Goal: Information Seeking & Learning: Learn about a topic

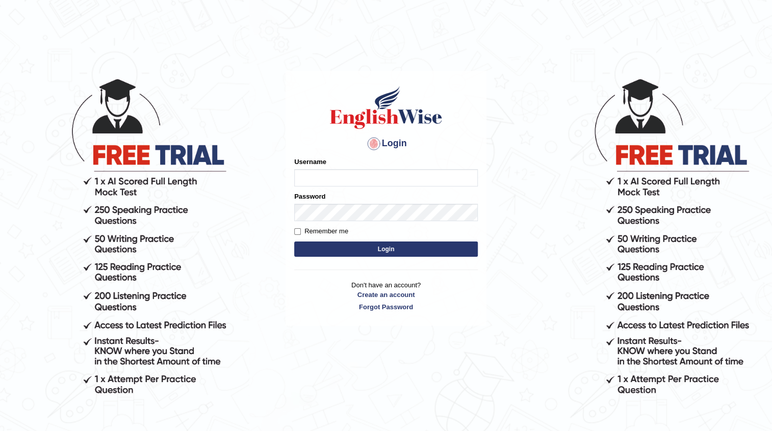
click at [416, 180] on input "Username" at bounding box center [386, 177] width 184 height 17
type input "ajnconcept"
click at [355, 252] on button "Login" at bounding box center [386, 249] width 184 height 15
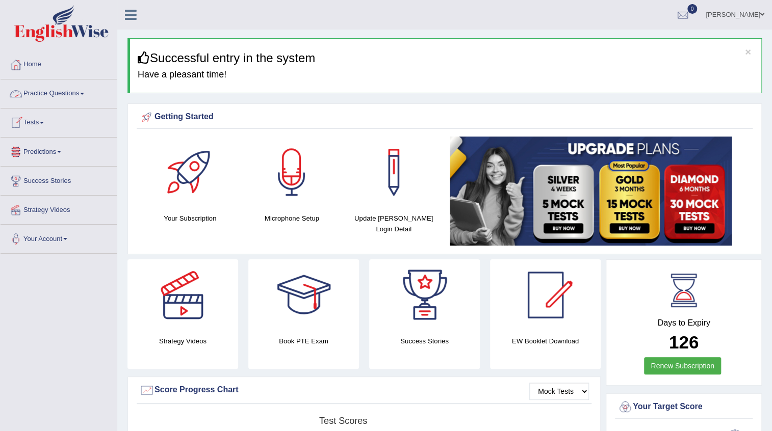
click at [80, 96] on link "Practice Questions" at bounding box center [59, 92] width 116 height 25
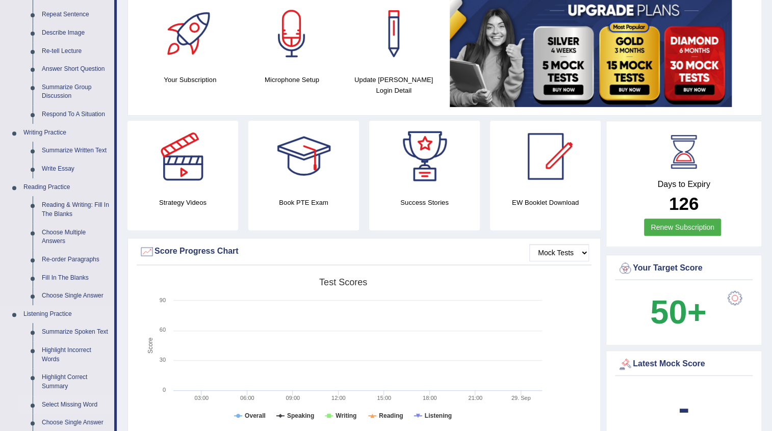
scroll to position [92, 0]
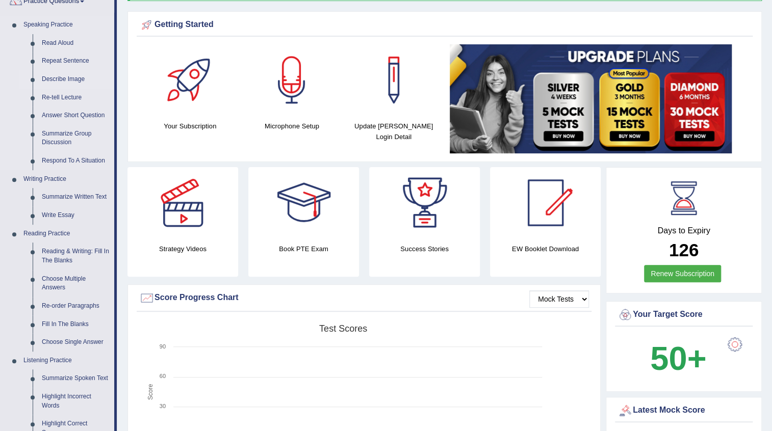
click at [83, 76] on link "Describe Image" at bounding box center [75, 79] width 77 height 18
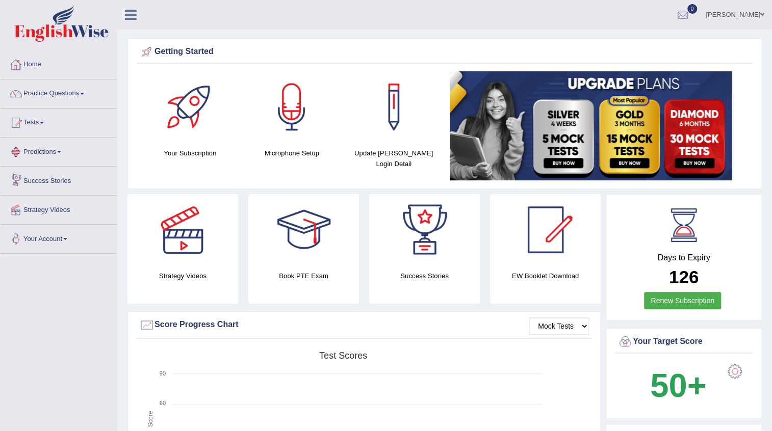
click at [84, 93] on span at bounding box center [82, 94] width 4 height 2
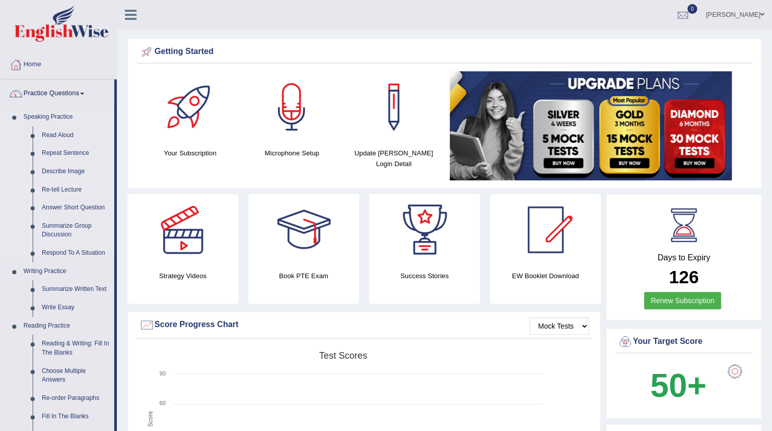
click at [67, 190] on link "Re-tell Lecture" at bounding box center [75, 190] width 77 height 18
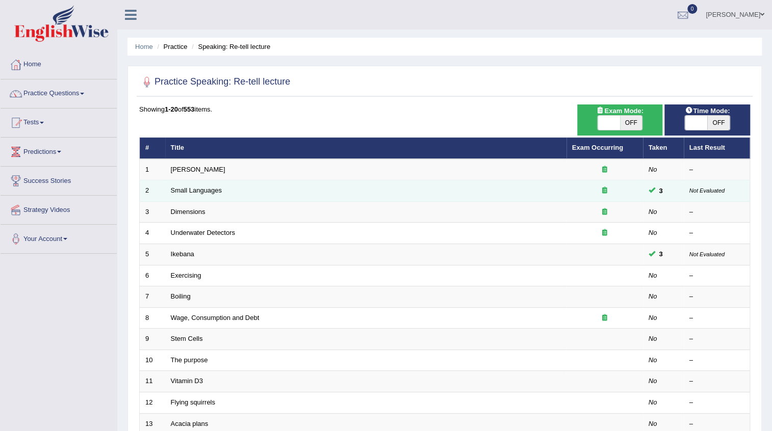
click at [672, 193] on td "3" at bounding box center [663, 190] width 41 height 21
click at [691, 193] on small "Not Evaluated" at bounding box center [706, 191] width 35 height 6
click at [214, 189] on link "Small Languages" at bounding box center [196, 191] width 51 height 8
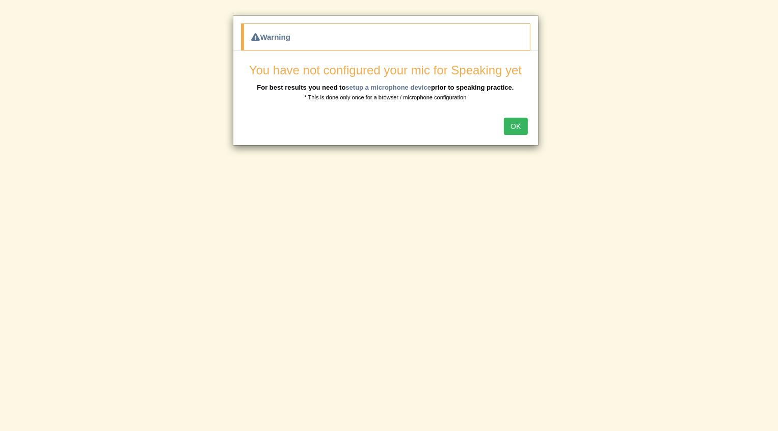
click at [310, 114] on div "Warning You have not configured your mic for Speaking yet For best results you …" at bounding box center [389, 215] width 778 height 431
click at [516, 132] on button "OK" at bounding box center [515, 126] width 23 height 17
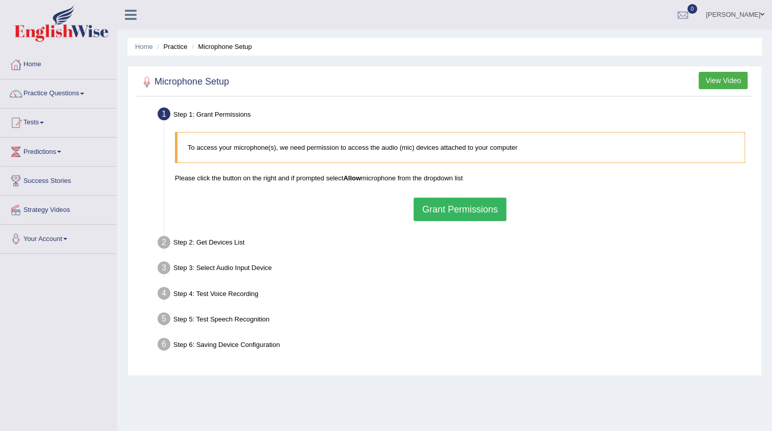
click at [68, 235] on link "Your Account" at bounding box center [59, 237] width 116 height 25
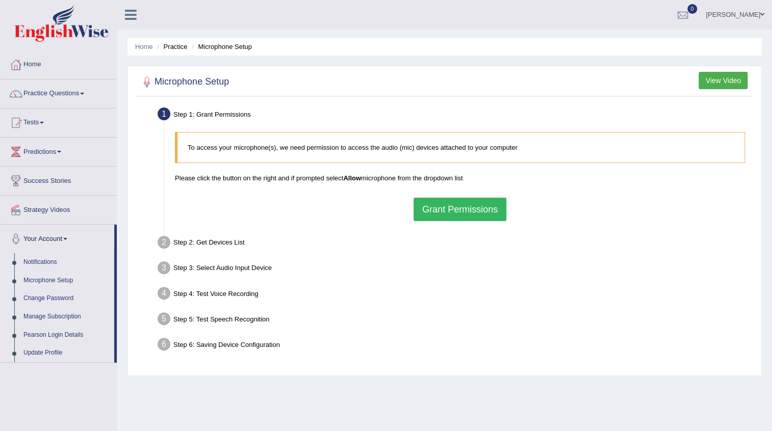
click at [65, 279] on link "Microphone Setup" at bounding box center [66, 281] width 95 height 18
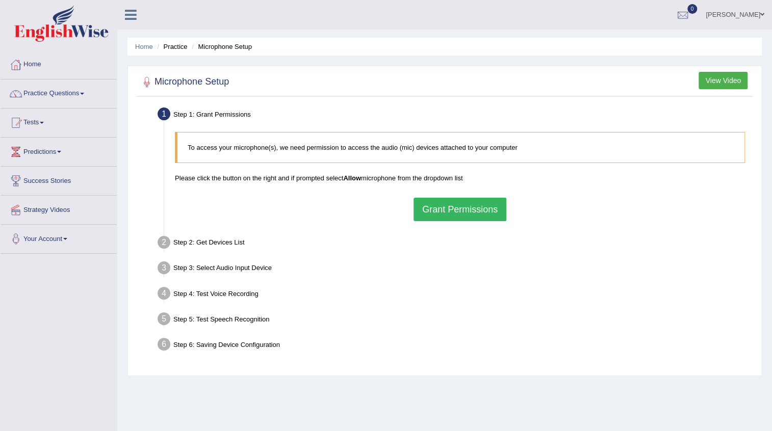
click at [458, 214] on button "Grant Permissions" at bounding box center [459, 209] width 93 height 23
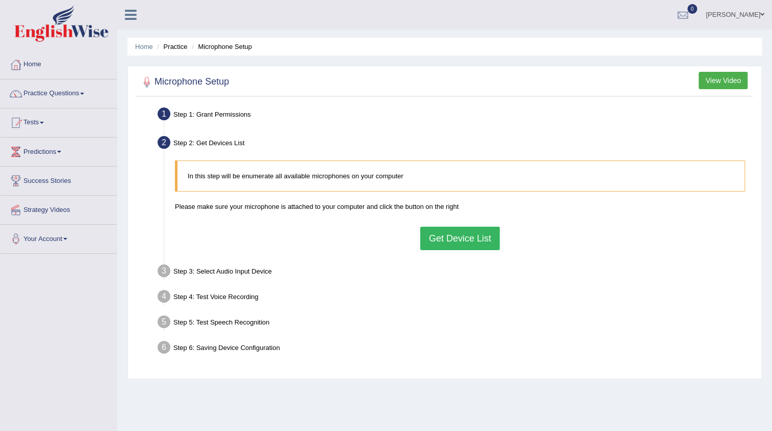
click at [436, 245] on button "Get Device List" at bounding box center [460, 238] width 80 height 23
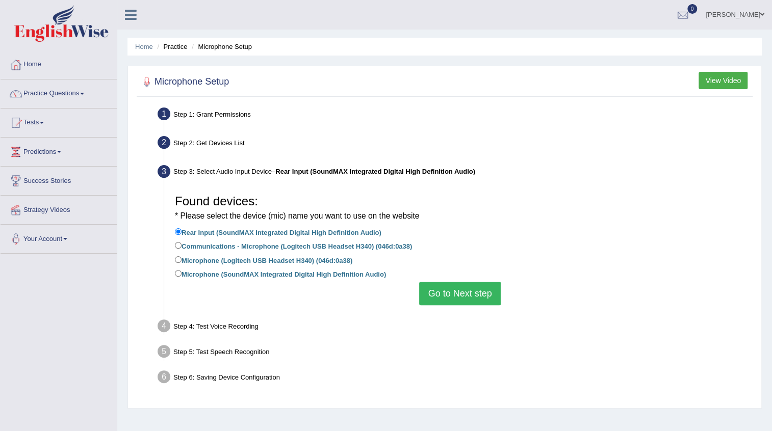
click at [447, 296] on button "Go to Next step" at bounding box center [459, 293] width 81 height 23
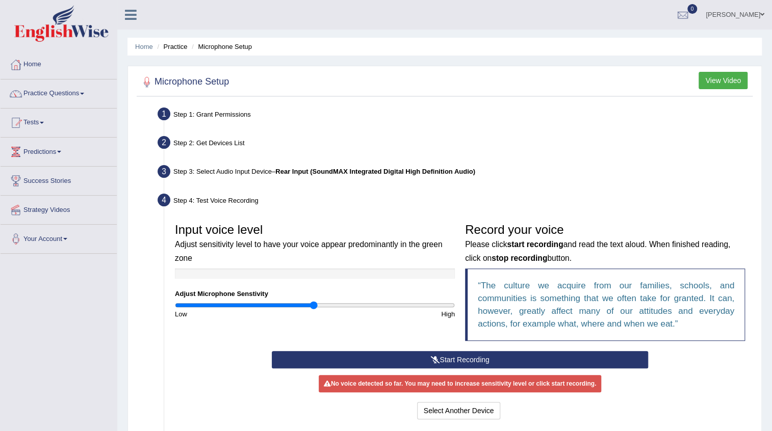
click at [482, 366] on button "Start Recording" at bounding box center [460, 359] width 377 height 17
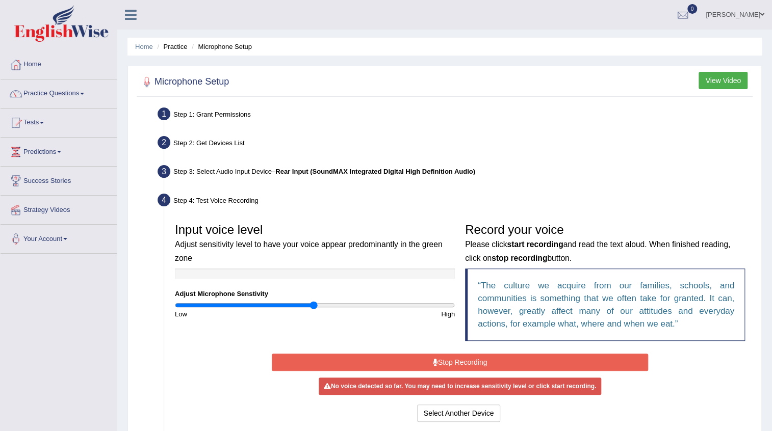
click at [487, 359] on button "Stop Recording" at bounding box center [460, 362] width 377 height 17
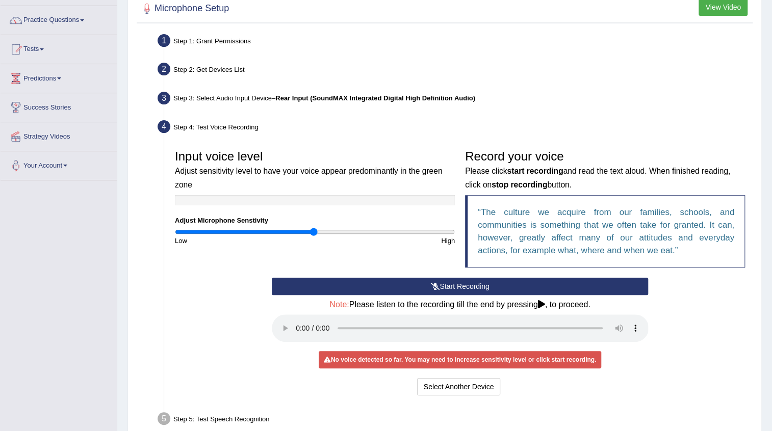
scroll to position [92, 0]
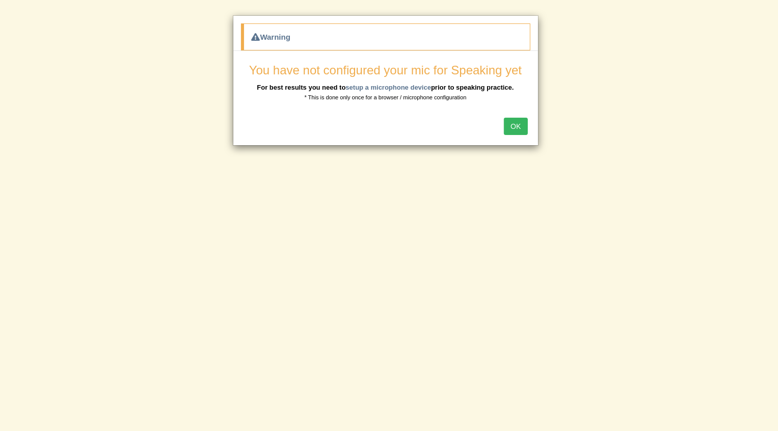
click at [522, 131] on button "OK" at bounding box center [515, 126] width 23 height 17
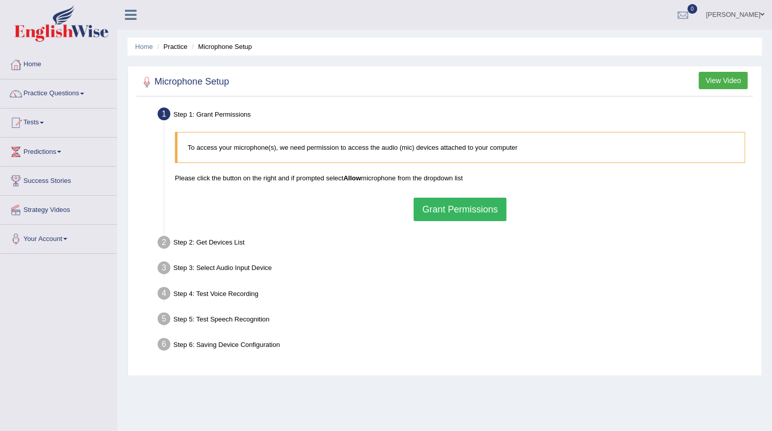
drag, startPoint x: 461, startPoint y: 201, endPoint x: 462, endPoint y: 212, distance: 11.3
click at [462, 206] on button "Grant Permissions" at bounding box center [459, 209] width 93 height 23
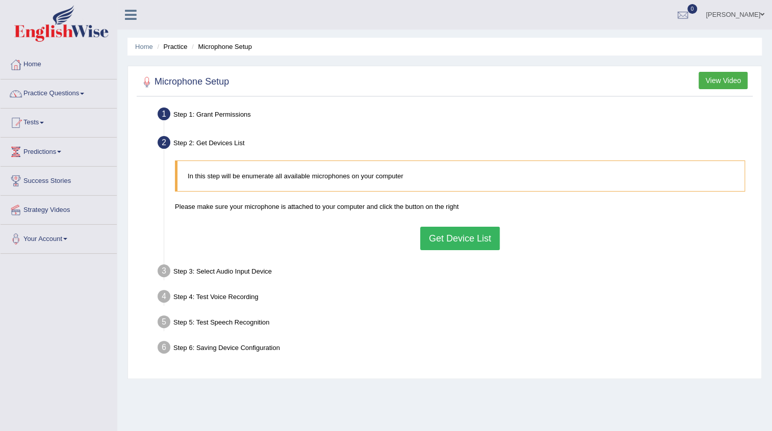
click at [454, 228] on button "Get Device List" at bounding box center [460, 238] width 80 height 23
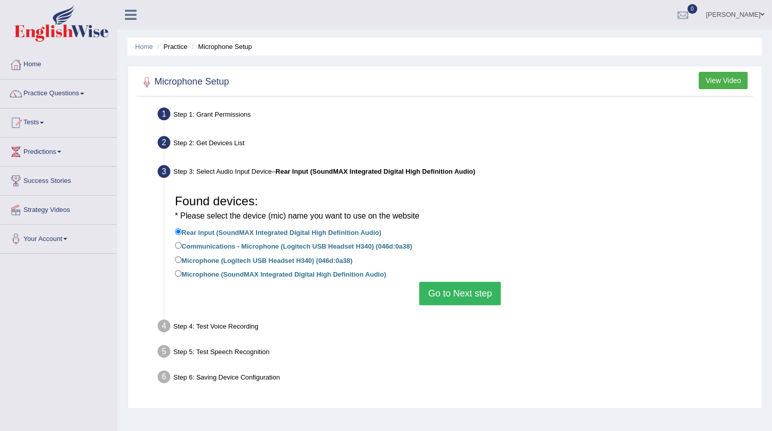
click at [444, 295] on button "Go to Next step" at bounding box center [459, 293] width 81 height 23
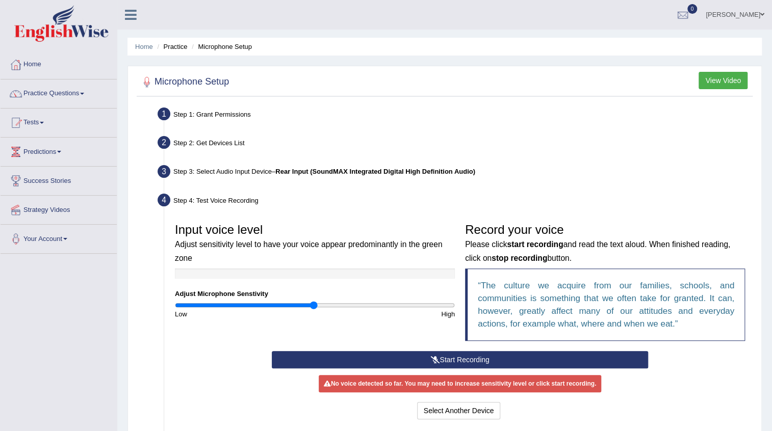
click at [448, 363] on button "Start Recording" at bounding box center [460, 359] width 377 height 17
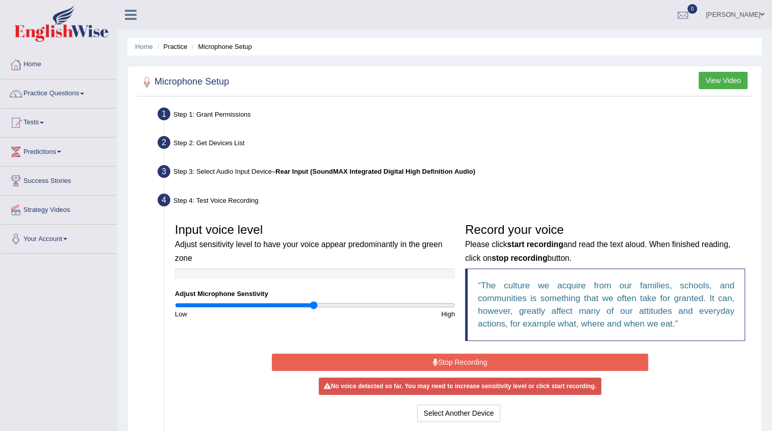
click at [448, 363] on button "Stop Recording" at bounding box center [460, 362] width 377 height 17
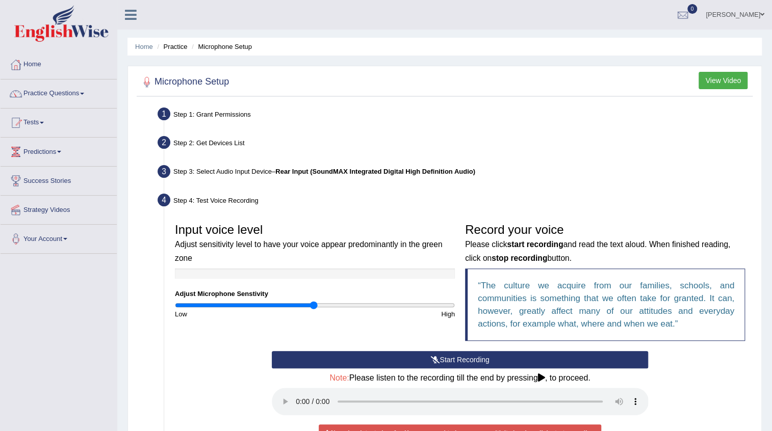
click at [432, 356] on icon at bounding box center [434, 359] width 9 height 7
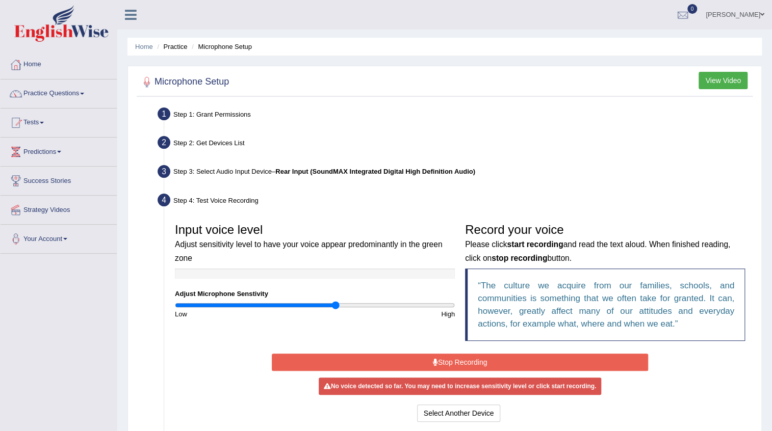
drag, startPoint x: 310, startPoint y: 303, endPoint x: 335, endPoint y: 307, distance: 25.4
type input "1.16"
click at [335, 307] on input "range" at bounding box center [315, 305] width 280 height 8
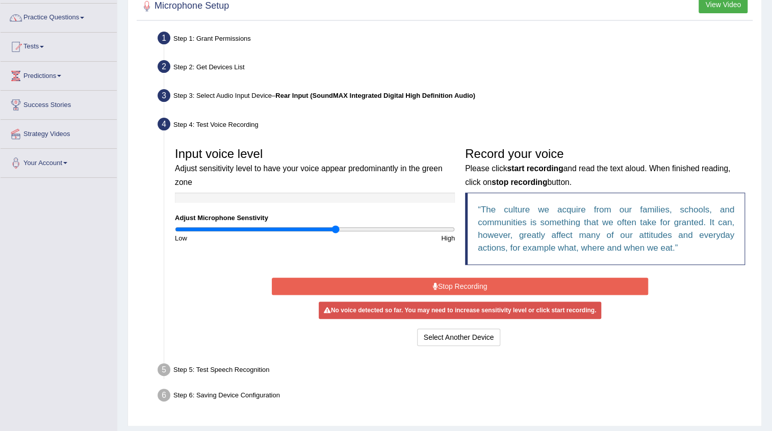
scroll to position [92, 0]
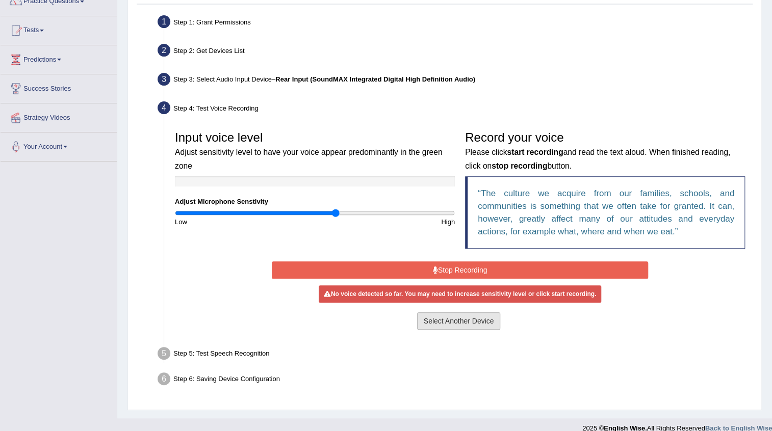
click at [439, 321] on button "Select Another Device" at bounding box center [459, 321] width 84 height 17
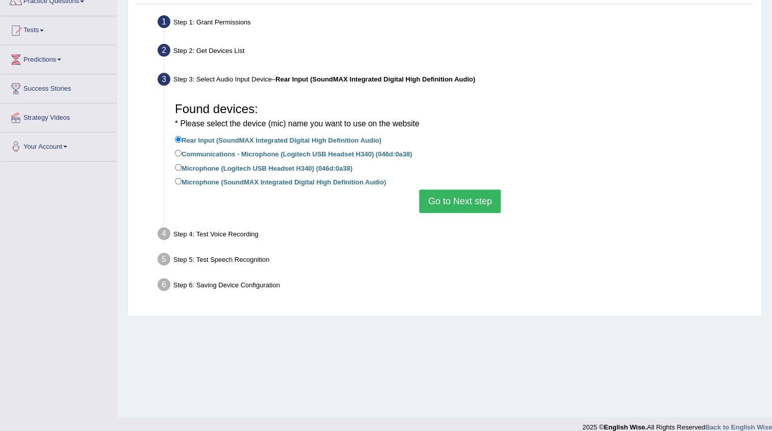
click at [162, 236] on li "Step 4: Test Voice Recording Input voice level Adjust sensitivity level to have…" at bounding box center [455, 235] width 590 height 22
click at [180, 154] on input "Communications - Microphone (Logitech USB Headset H340) (046d:0a38)" at bounding box center [178, 153] width 7 height 7
radio input "true"
click at [179, 167] on input "Microphone (Logitech USB Headset H340) (046d:0a38)" at bounding box center [178, 167] width 7 height 7
radio input "true"
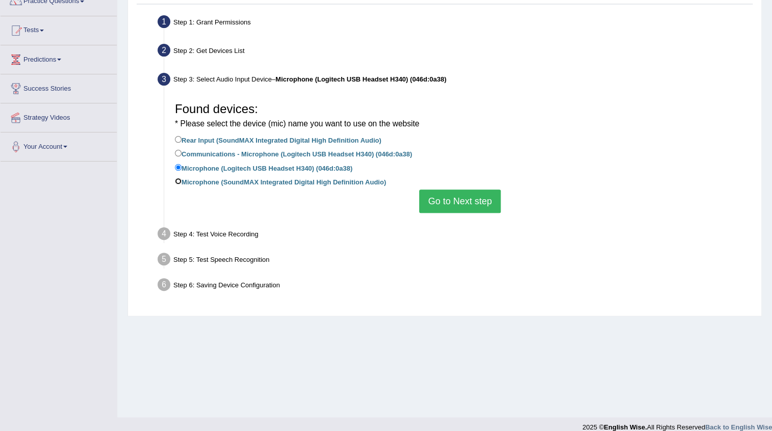
click at [179, 179] on input "Microphone (SoundMAX Integrated Digital High Definition Audio)" at bounding box center [178, 181] width 7 height 7
radio input "true"
click at [431, 202] on button "Go to Next step" at bounding box center [459, 201] width 81 height 23
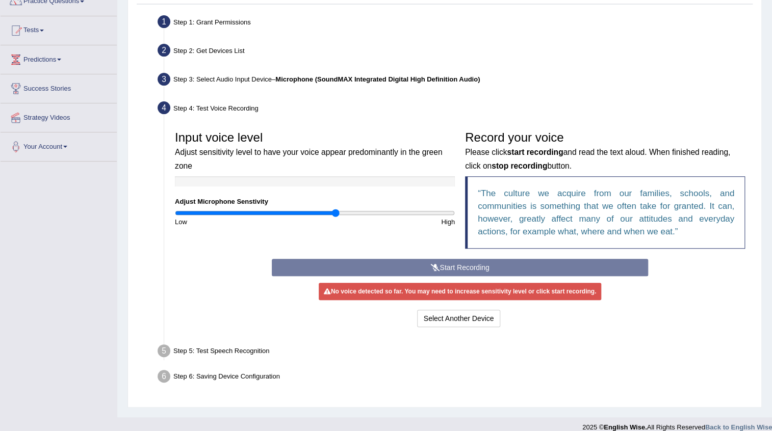
click at [469, 260] on div "Start Recording Stop Recording Note: Please listen to the recording till the en…" at bounding box center [460, 294] width 387 height 71
click at [466, 267] on div "Start Recording Stop Recording Note: Please listen to the recording till the en…" at bounding box center [460, 294] width 387 height 71
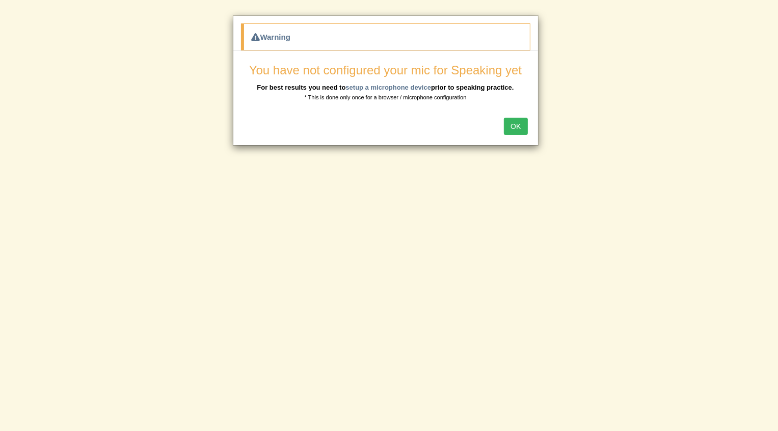
click at [523, 124] on button "OK" at bounding box center [515, 126] width 23 height 17
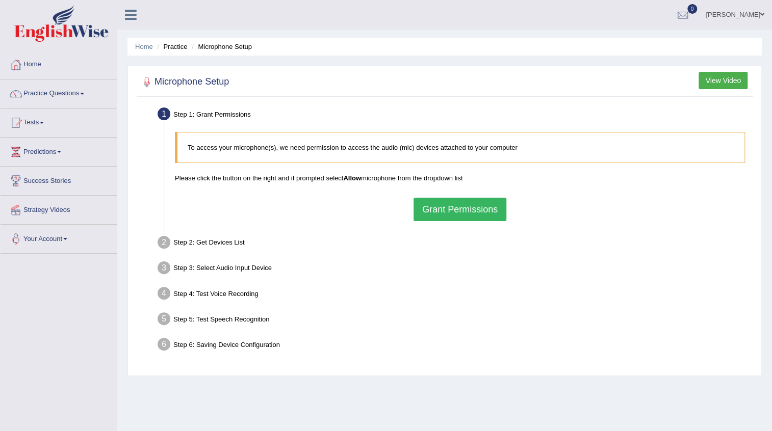
click at [458, 208] on button "Grant Permissions" at bounding box center [459, 209] width 93 height 23
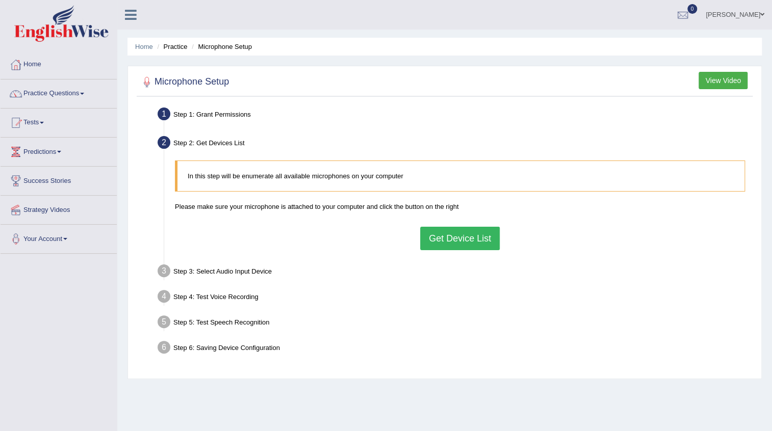
click at [448, 240] on button "Get Device List" at bounding box center [460, 238] width 80 height 23
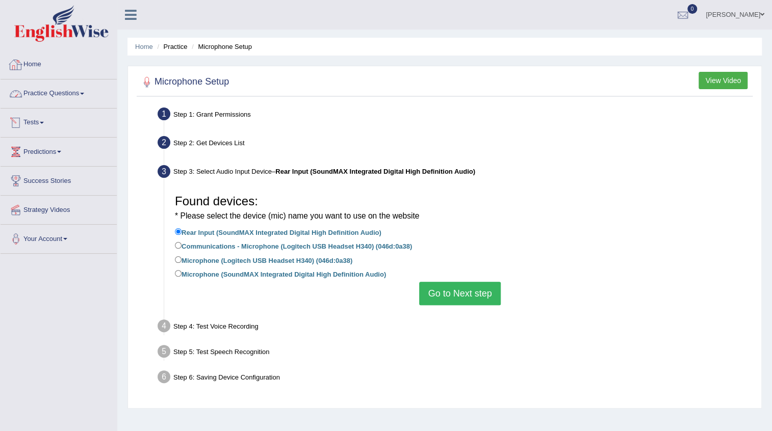
click at [87, 96] on link "Practice Questions" at bounding box center [59, 92] width 116 height 25
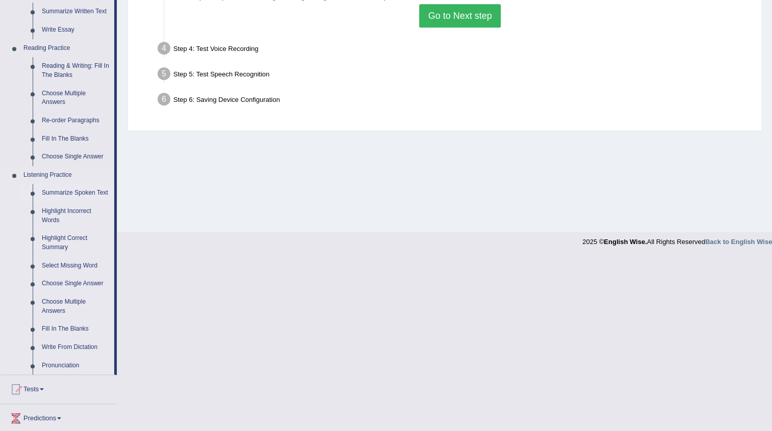
click at [68, 188] on link "Summarize Spoken Text" at bounding box center [75, 193] width 77 height 18
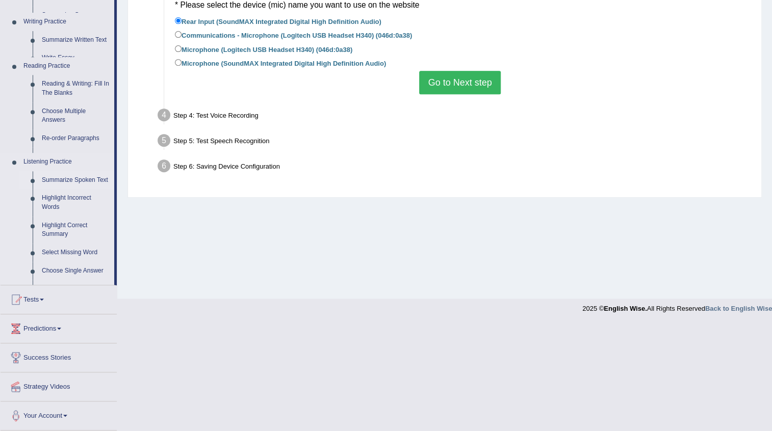
scroll to position [103, 0]
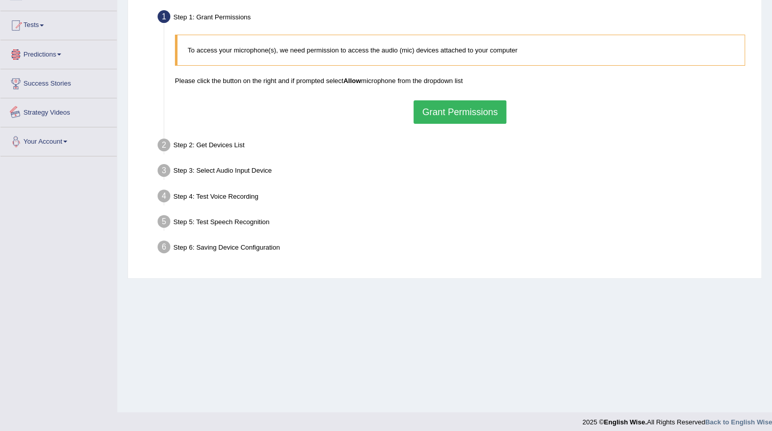
scroll to position [11, 0]
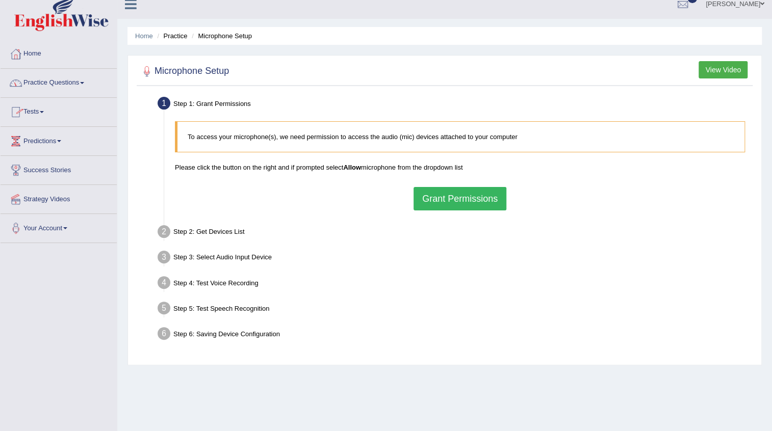
click at [87, 80] on link "Practice Questions" at bounding box center [59, 81] width 116 height 25
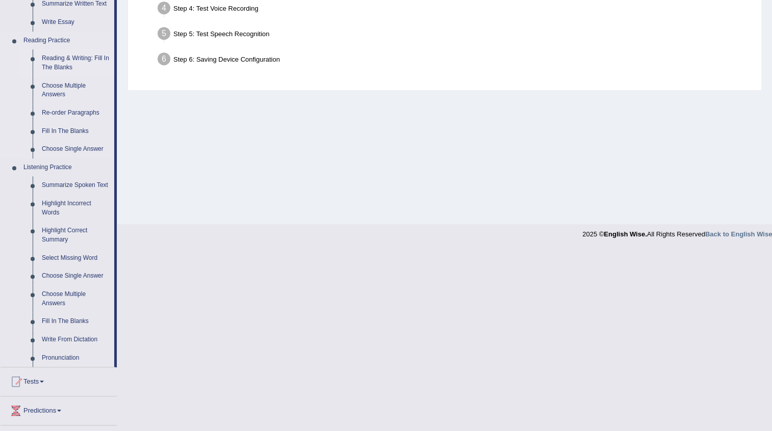
scroll to position [289, 0]
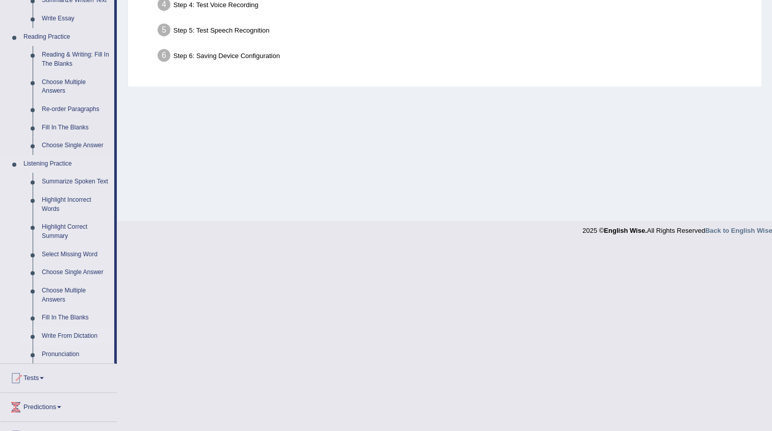
click at [71, 338] on link "Write From Dictation" at bounding box center [75, 336] width 77 height 18
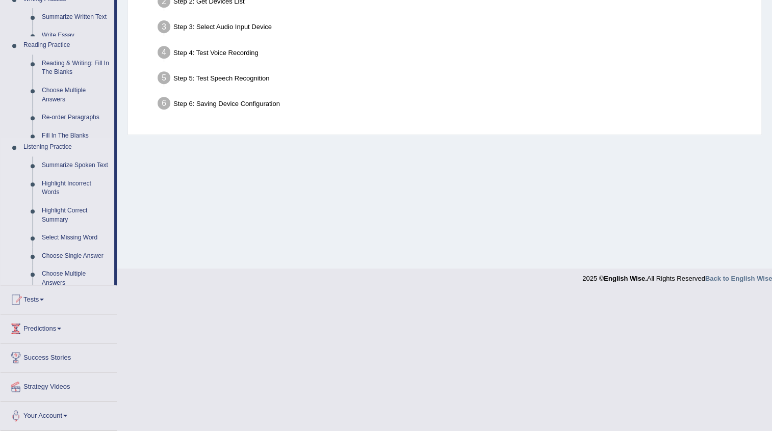
scroll to position [103, 0]
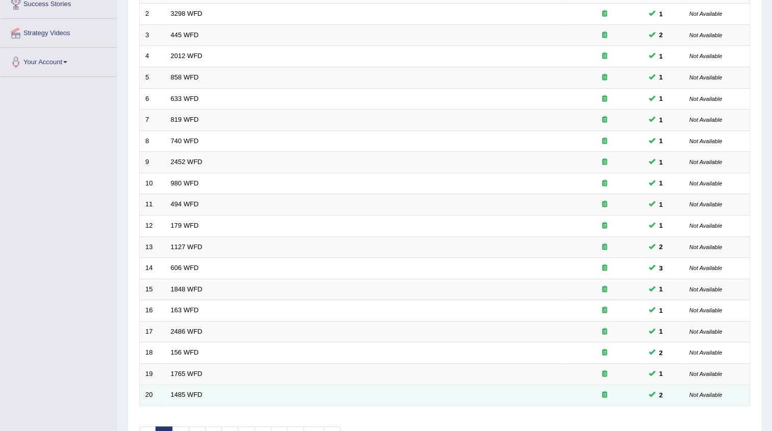
scroll to position [242, 0]
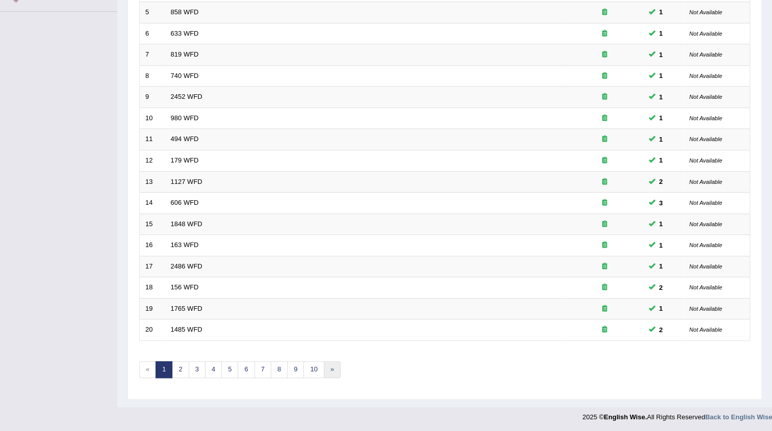
click at [335, 367] on link "»" at bounding box center [332, 369] width 17 height 17
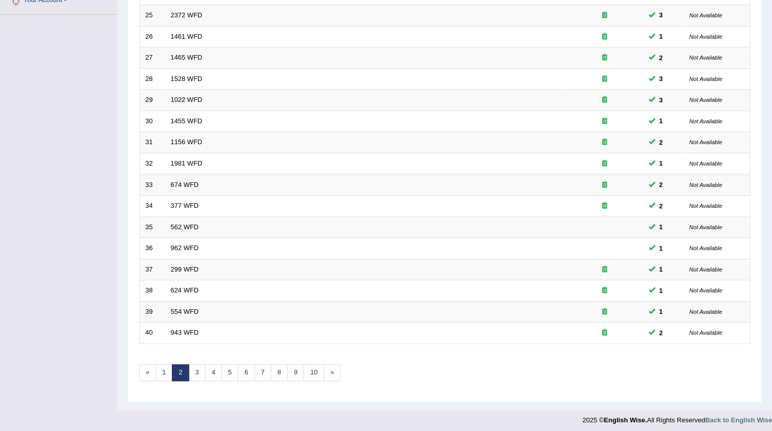
scroll to position [242, 0]
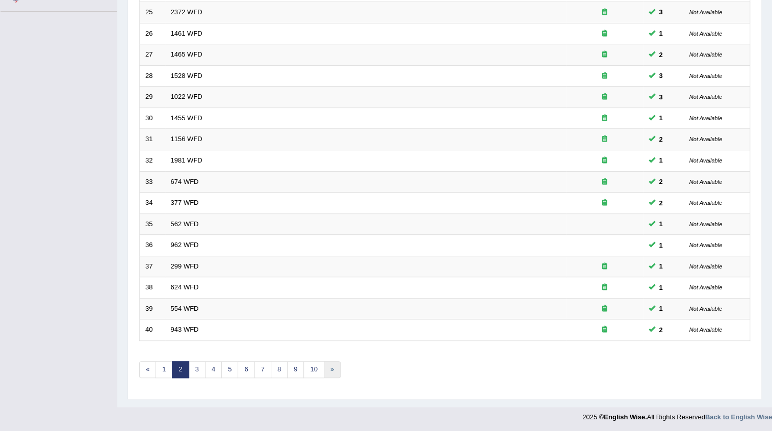
click at [325, 369] on link "»" at bounding box center [332, 369] width 17 height 17
click at [330, 370] on link "»" at bounding box center [332, 369] width 17 height 17
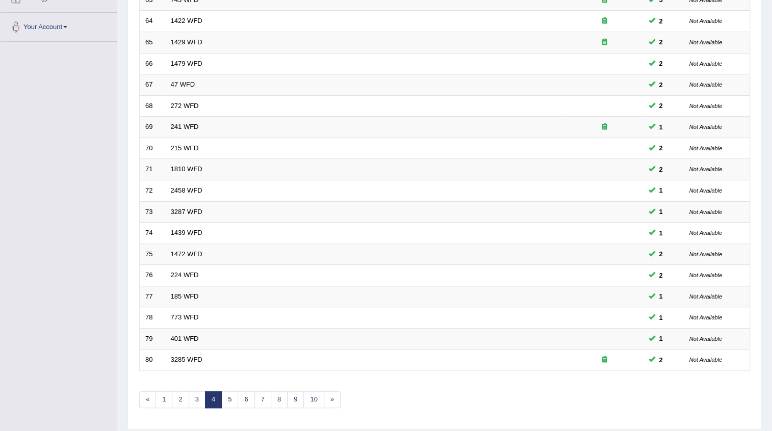
scroll to position [242, 0]
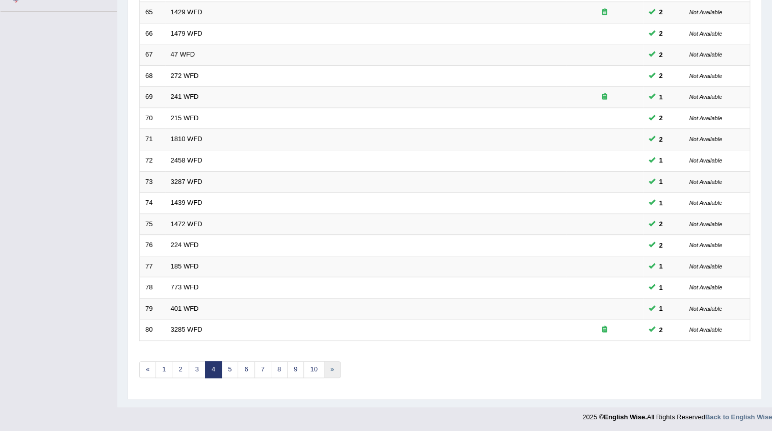
click at [330, 370] on link "»" at bounding box center [332, 369] width 17 height 17
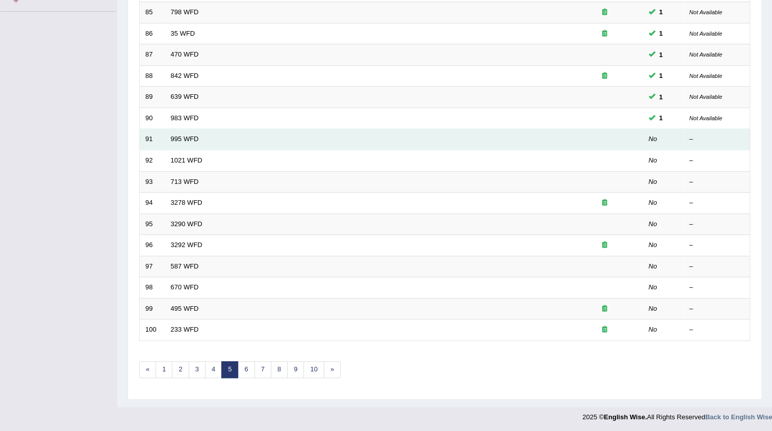
click at [207, 139] on td "995 WFD" at bounding box center [365, 139] width 401 height 21
click at [177, 138] on link "995 WFD" at bounding box center [185, 139] width 28 height 8
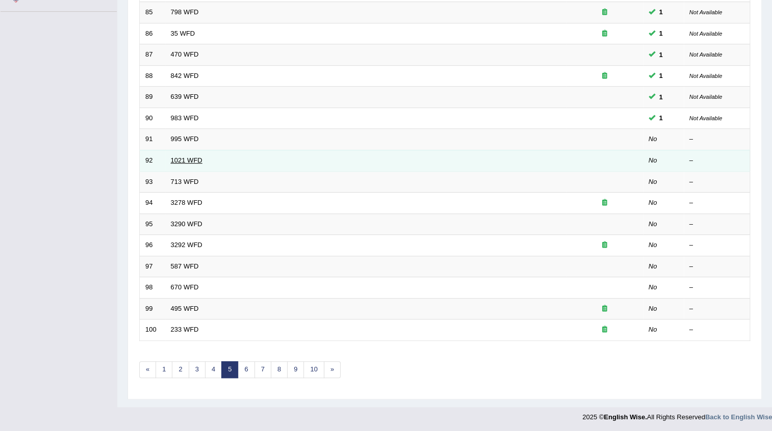
click at [179, 161] on link "1021 WFD" at bounding box center [187, 161] width 32 height 8
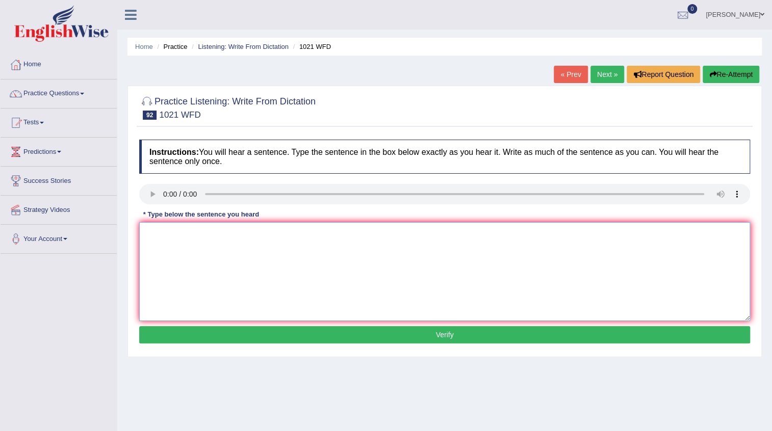
click at [193, 245] on textarea at bounding box center [444, 271] width 611 height 99
click at [231, 229] on textarea "The english degree is" at bounding box center [444, 271] width 611 height 99
type textarea "The english degree is specially valuable in the third year."
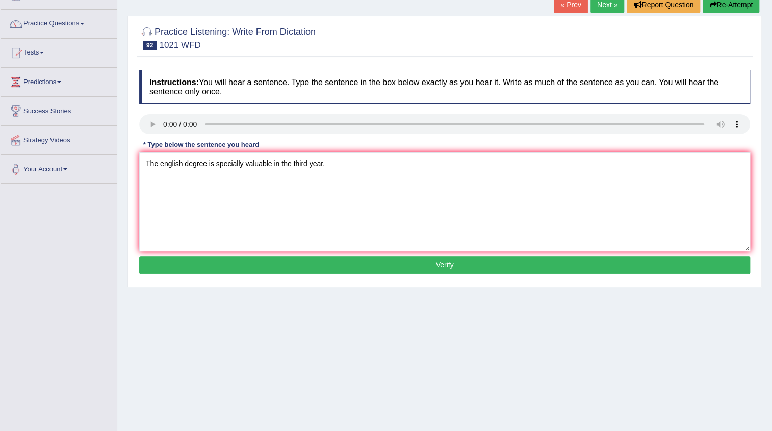
scroll to position [92, 0]
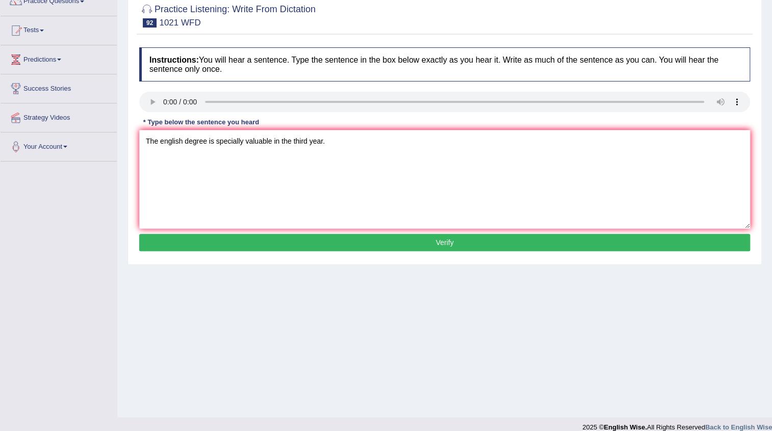
click at [449, 250] on button "Verify" at bounding box center [444, 242] width 611 height 17
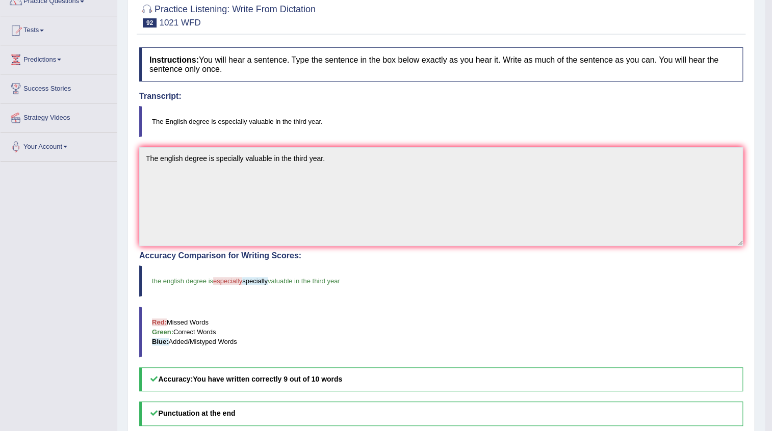
scroll to position [139, 0]
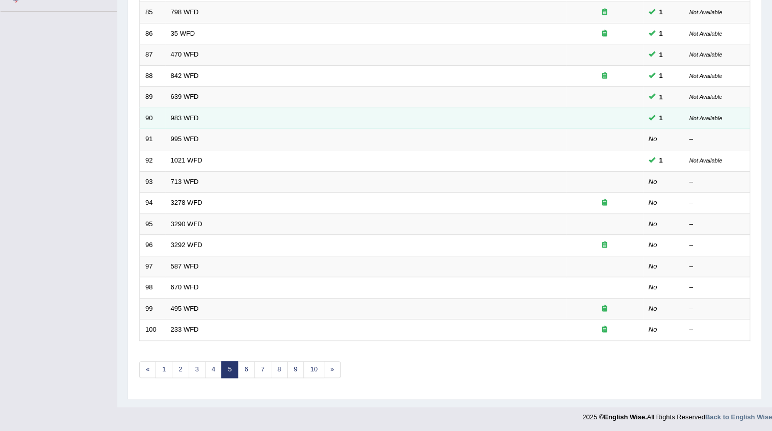
scroll to position [242, 0]
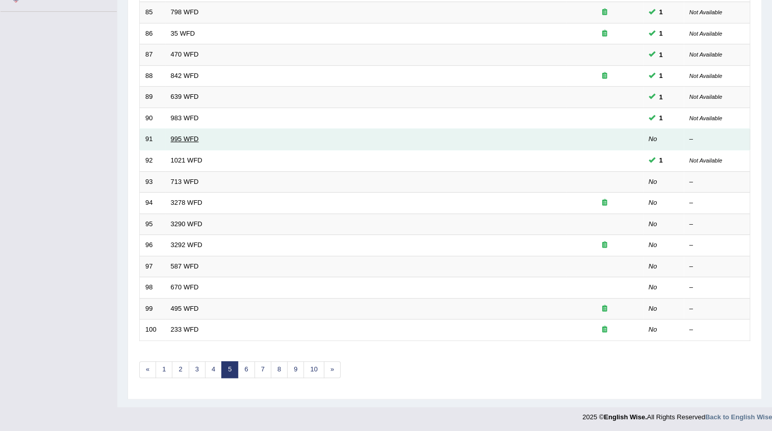
click at [187, 139] on link "995 WFD" at bounding box center [185, 139] width 28 height 8
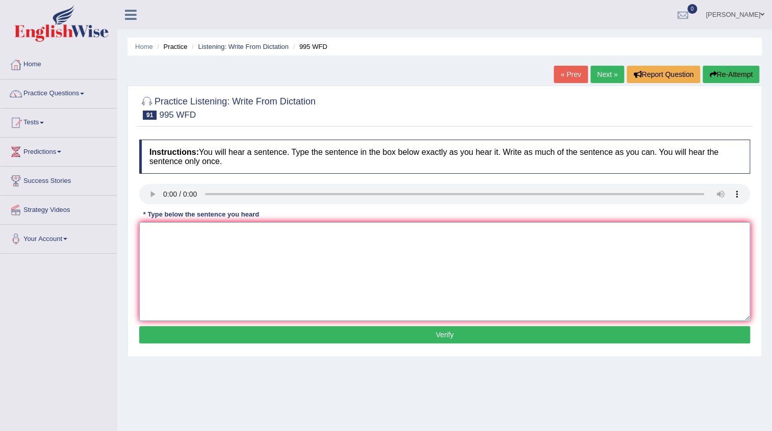
click at [165, 229] on textarea at bounding box center [444, 271] width 611 height 99
click at [189, 246] on textarea at bounding box center [444, 271] width 611 height 99
click at [290, 237] on textarea "From conclusion can be establish through" at bounding box center [444, 271] width 611 height 99
click at [278, 233] on textarea "From conclusion can be establish through experiments" at bounding box center [444, 271] width 611 height 99
click at [339, 234] on textarea "From conclusion can be establish through the experiments" at bounding box center [444, 271] width 611 height 99
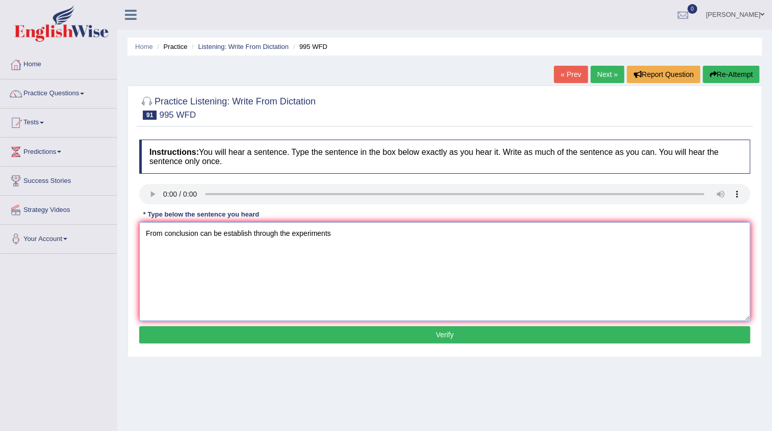
click at [288, 232] on textarea "From conclusion can be establish through the experiments" at bounding box center [444, 271] width 611 height 99
click at [197, 233] on textarea "From conclusion can be establish through experiments" at bounding box center [444, 271] width 611 height 99
click at [283, 231] on textarea "From conclusions can be establish through experiments" at bounding box center [444, 271] width 611 height 99
click at [291, 236] on textarea "From conclusions can be establish through re gress experiments" at bounding box center [444, 271] width 611 height 99
click at [355, 235] on textarea "From conclusions can be establish through regress experiments" at bounding box center [444, 271] width 611 height 99
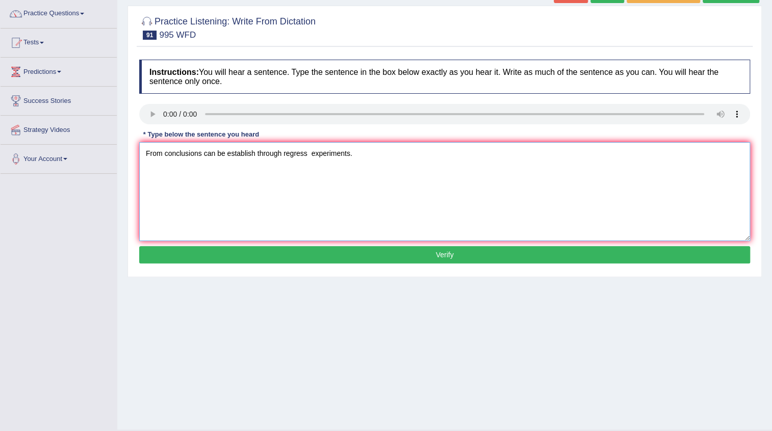
scroll to position [92, 0]
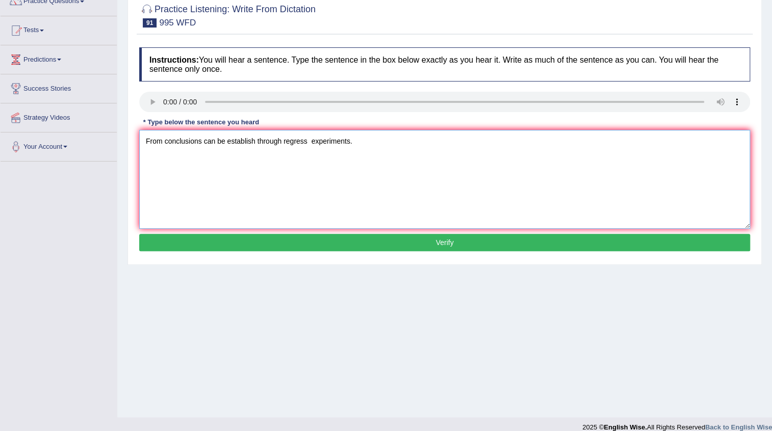
type textarea "From conclusions can be establish through regress experiments."
click at [445, 244] on button "Verify" at bounding box center [444, 242] width 611 height 17
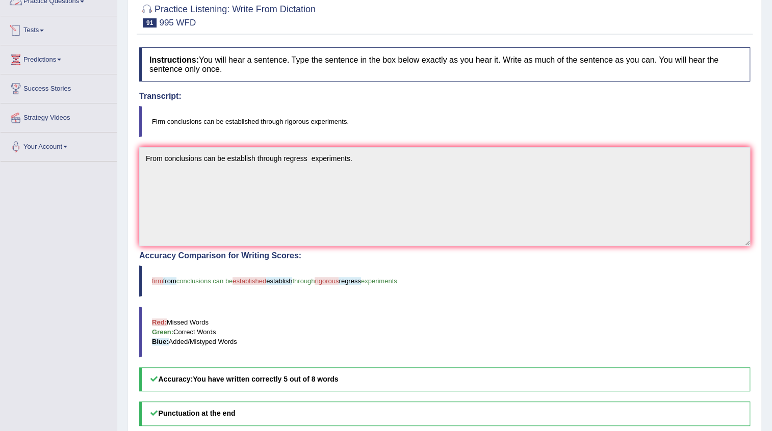
scroll to position [0, 0]
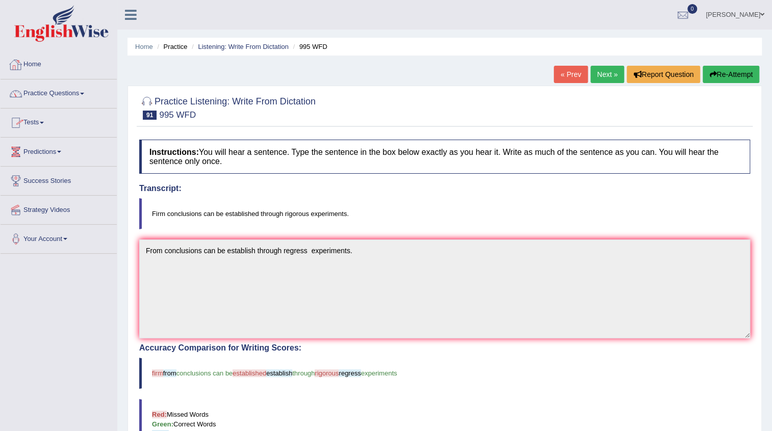
click at [726, 74] on button "Re-Attempt" at bounding box center [730, 74] width 57 height 17
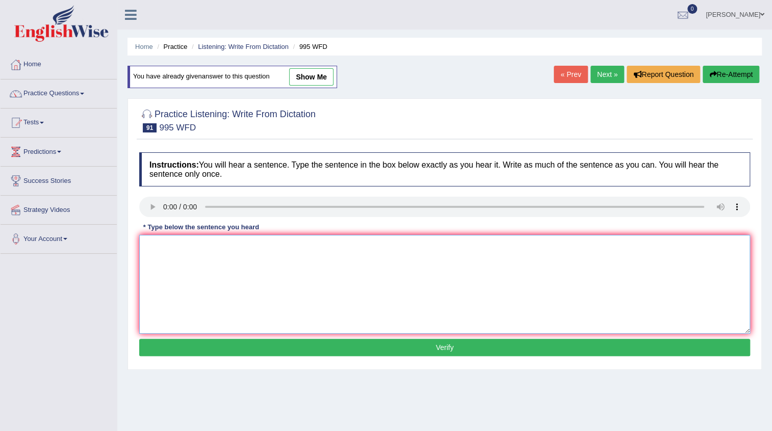
click at [178, 263] on textarea at bounding box center [444, 284] width 611 height 99
type textarea "Firm conclusions can be established through rigorous experiments."
click at [444, 345] on button "Verify" at bounding box center [444, 347] width 611 height 17
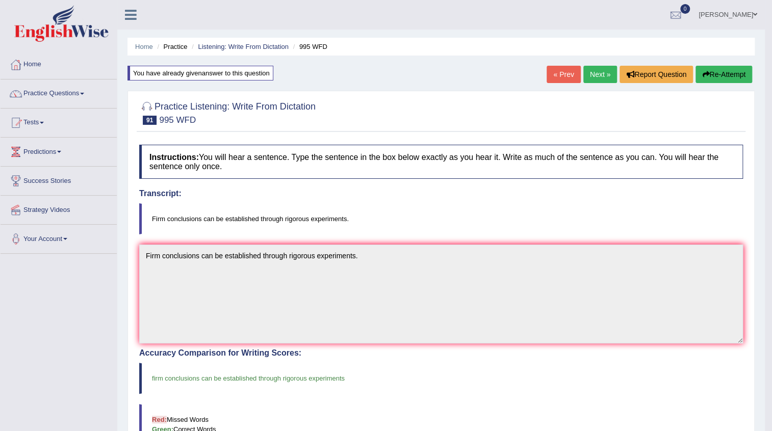
click at [594, 69] on link "Next »" at bounding box center [600, 74] width 34 height 17
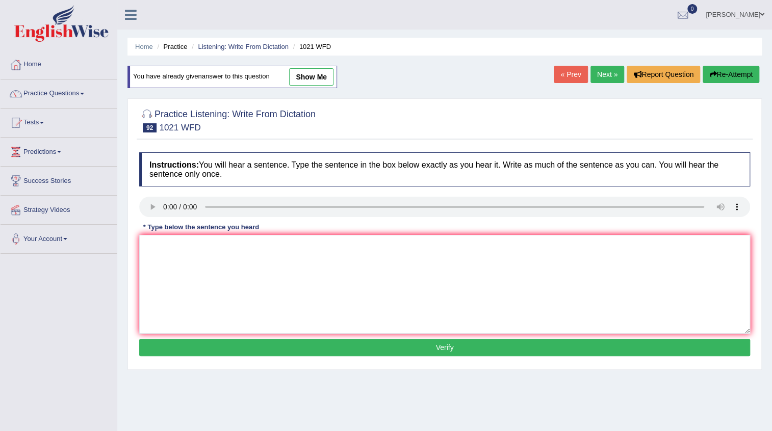
scroll to position [46, 0]
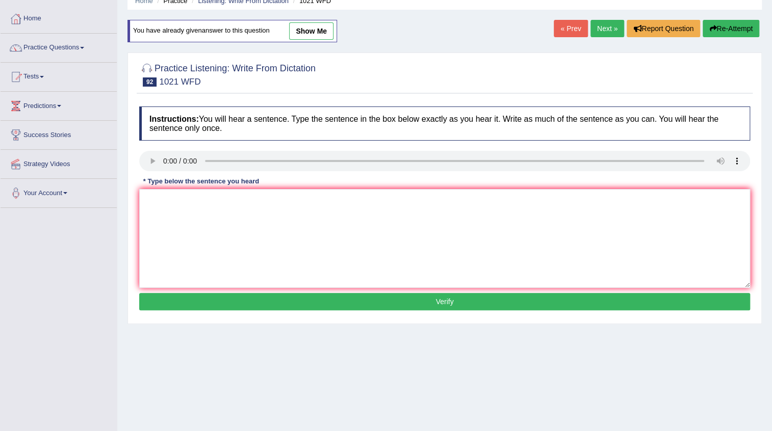
click at [590, 28] on link "Next »" at bounding box center [607, 28] width 34 height 17
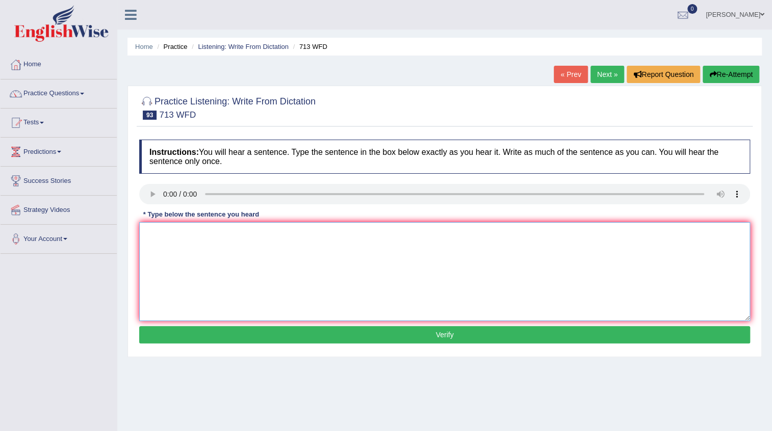
click at [180, 238] on textarea at bounding box center [444, 271] width 611 height 99
click at [276, 234] on textarea "The speaker begun by giving an outline to her presentation." at bounding box center [444, 271] width 611 height 99
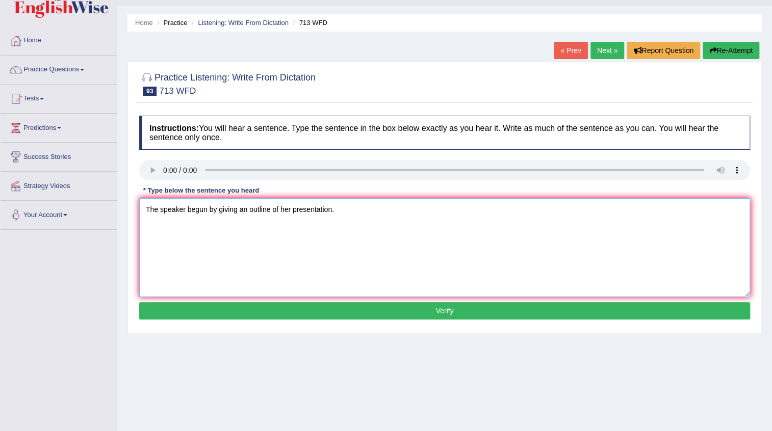
scroll to position [46, 0]
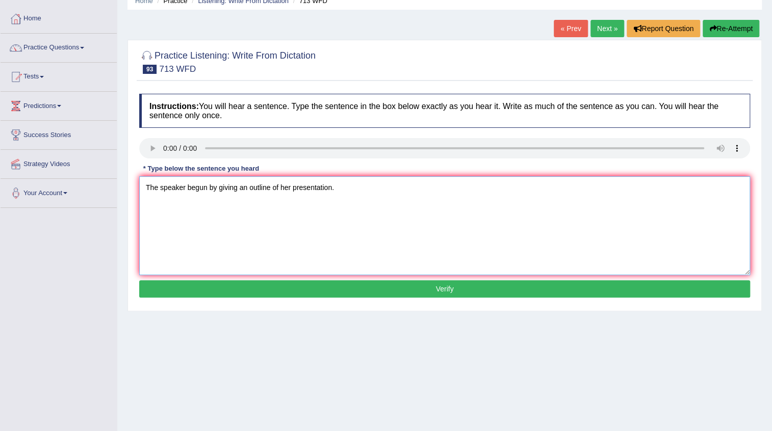
type textarea "The speaker begun by giving an outline of her presentation."
click at [438, 292] on button "Verify" at bounding box center [444, 288] width 611 height 17
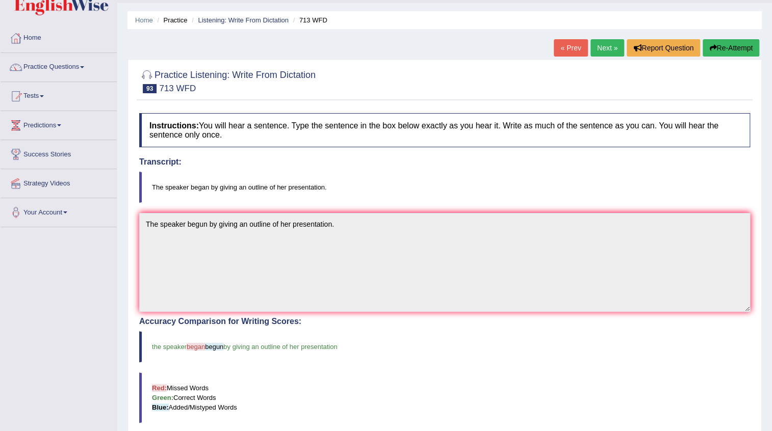
scroll to position [0, 0]
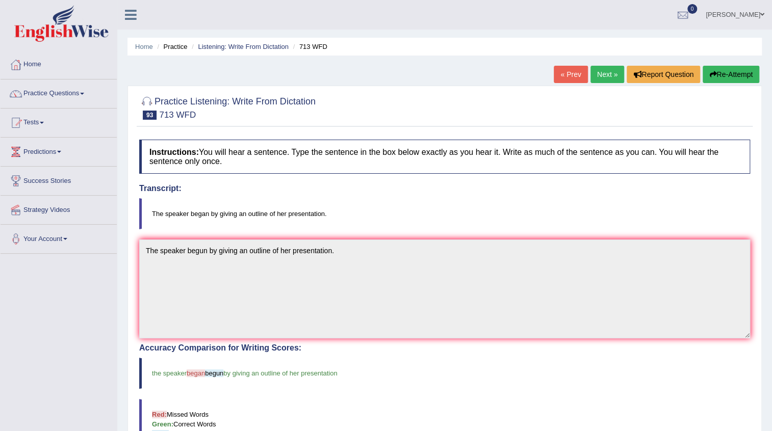
click at [606, 75] on link "Next »" at bounding box center [607, 74] width 34 height 17
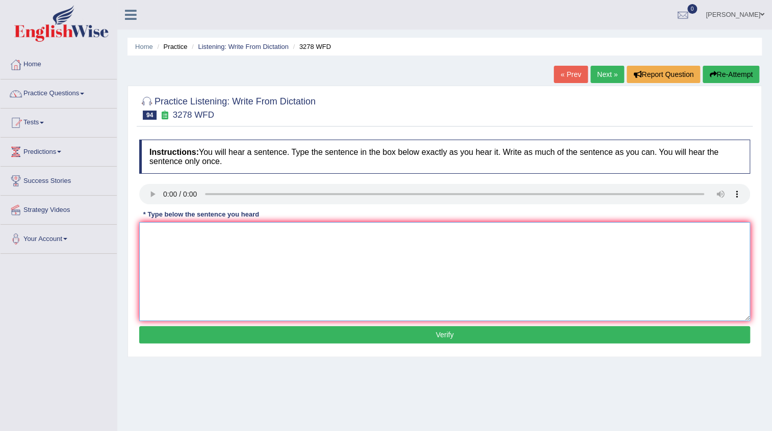
click at [207, 244] on textarea at bounding box center [444, 271] width 611 height 99
click at [245, 233] on textarea "It is important to plan your study carefully.." at bounding box center [444, 271] width 611 height 99
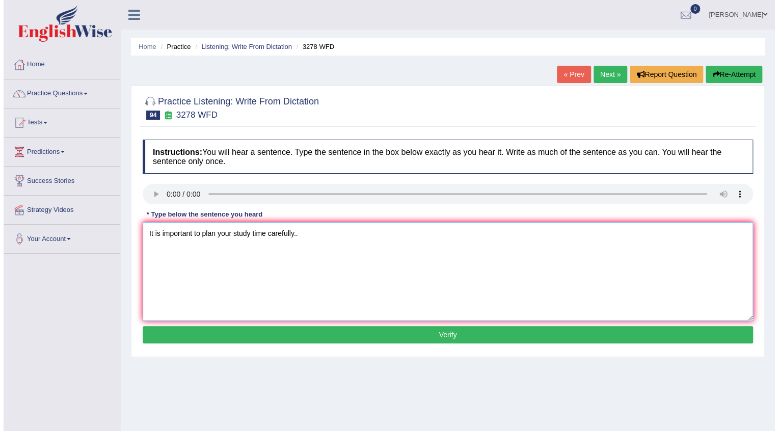
scroll to position [46, 0]
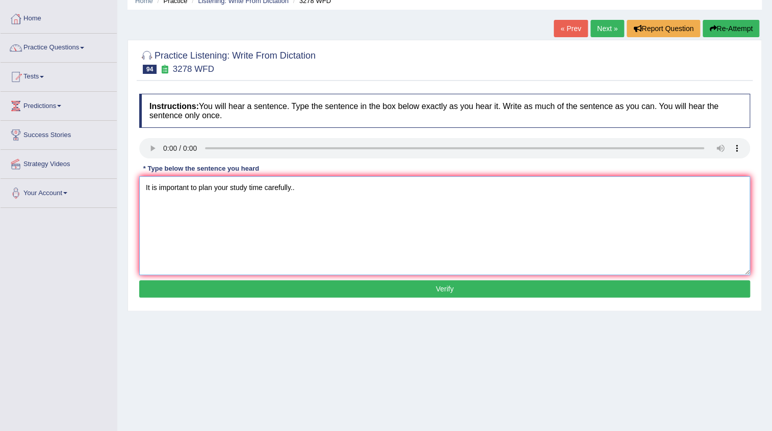
type textarea "It is important to plan your study time carefully.."
click at [443, 295] on button "Verify" at bounding box center [444, 288] width 611 height 17
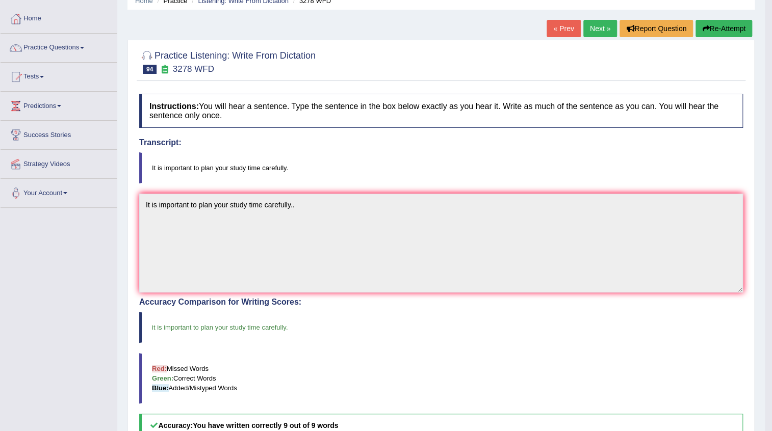
scroll to position [0, 0]
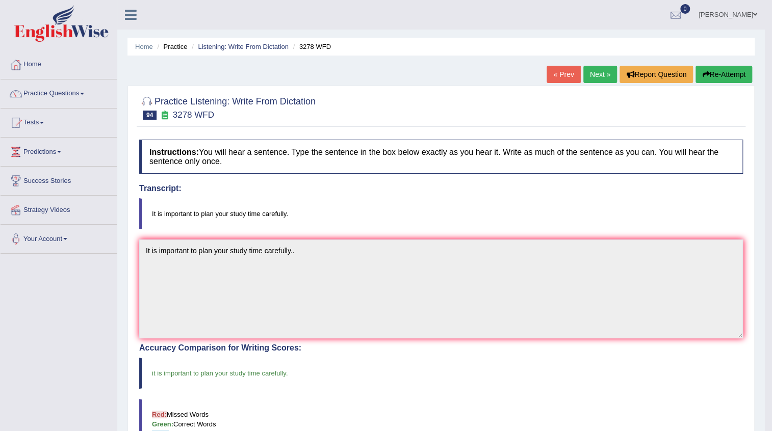
click at [602, 71] on link "Next »" at bounding box center [600, 74] width 34 height 17
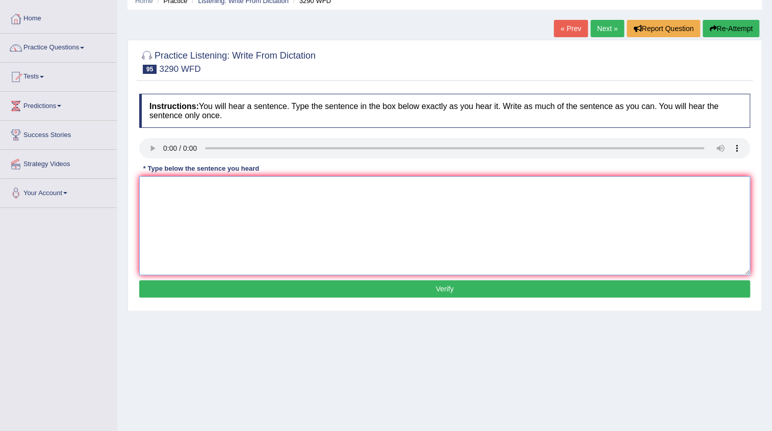
click at [163, 191] on textarea at bounding box center [444, 225] width 611 height 99
type textarea "You are required to attend lectures and write weekly reports."
click at [386, 295] on button "Verify" at bounding box center [444, 288] width 611 height 17
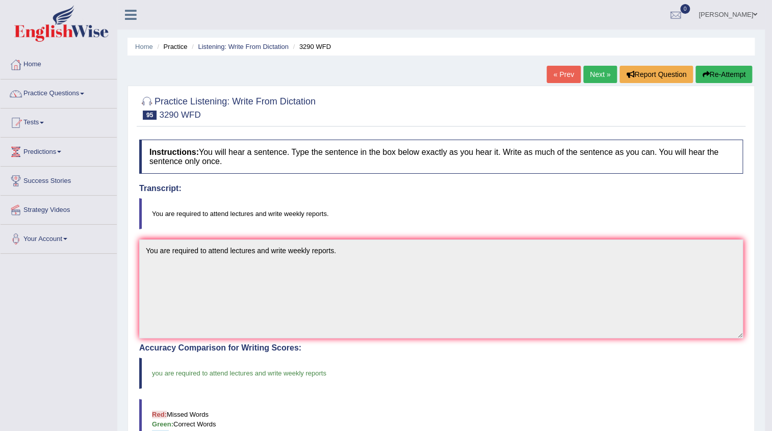
click at [589, 80] on link "Next »" at bounding box center [600, 74] width 34 height 17
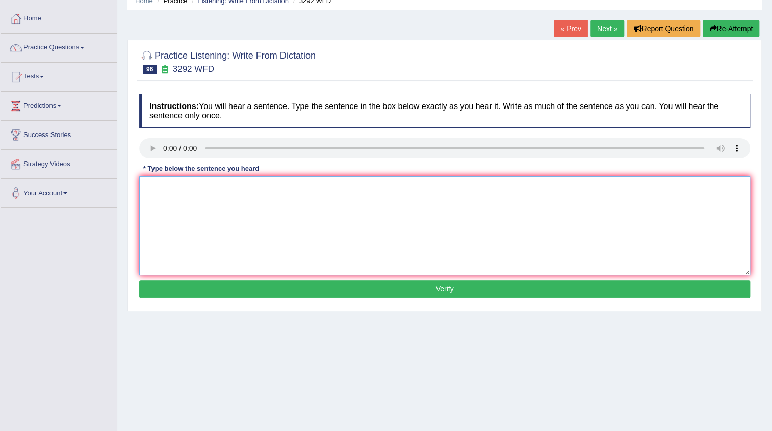
click at [168, 189] on textarea at bounding box center [444, 225] width 611 height 99
click at [45, 46] on link "Practice Questions" at bounding box center [59, 46] width 116 height 25
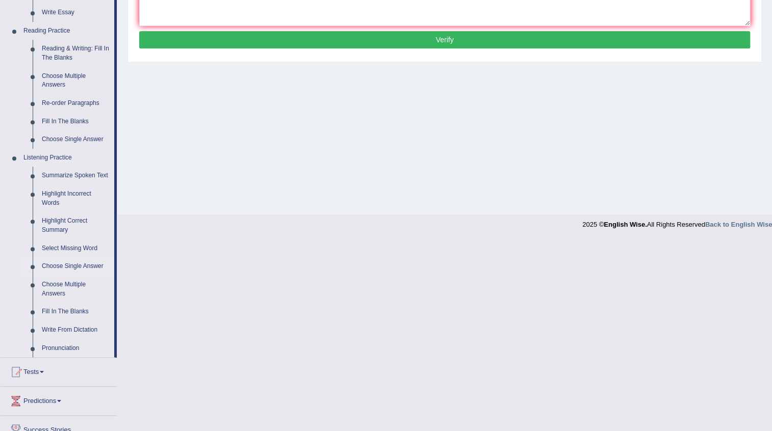
scroll to position [367, 0]
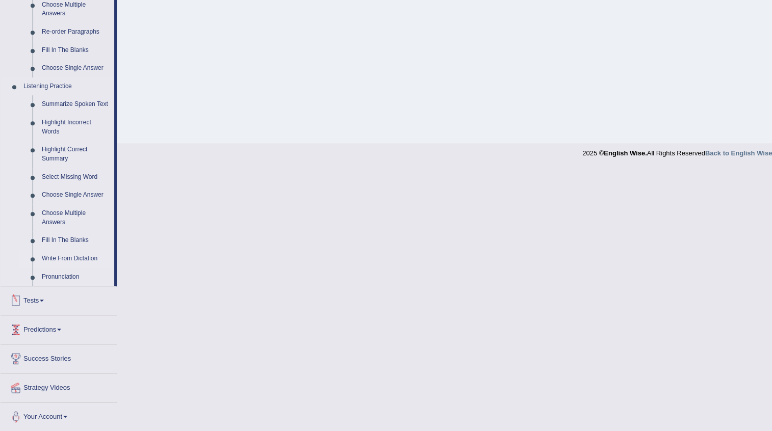
click at [80, 257] on link "Write From Dictation" at bounding box center [75, 259] width 77 height 18
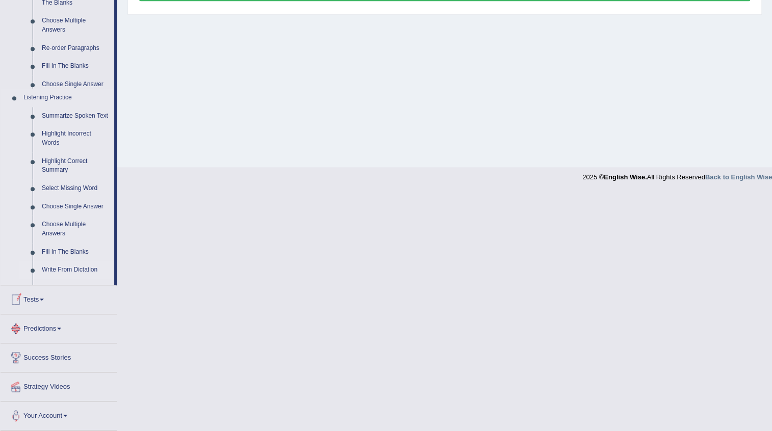
scroll to position [103, 0]
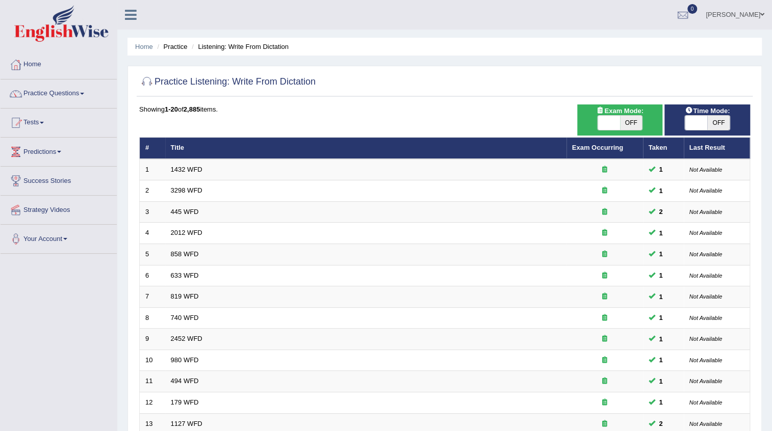
click at [623, 122] on span "OFF" at bounding box center [631, 123] width 22 height 14
checkbox input "true"
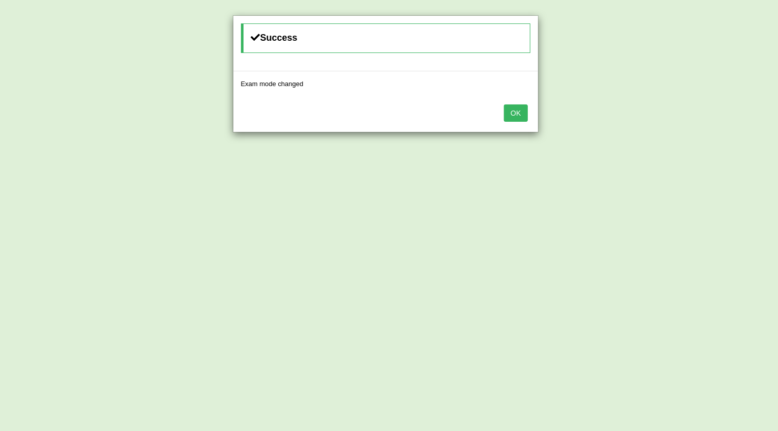
click at [523, 111] on button "OK" at bounding box center [515, 113] width 23 height 17
click at [515, 107] on button "OK" at bounding box center [515, 113] width 23 height 17
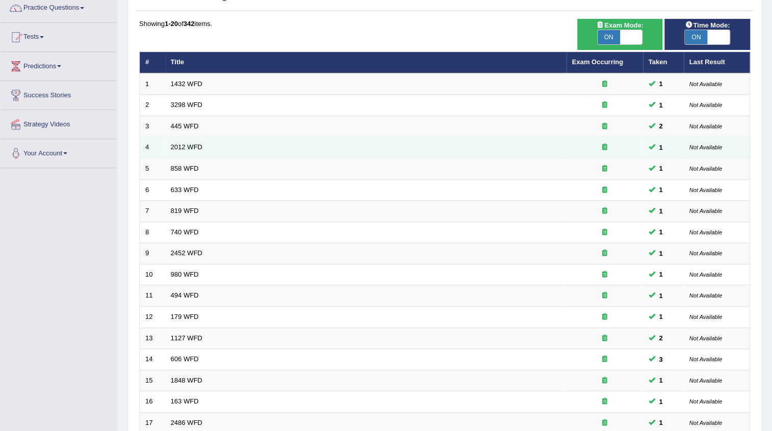
scroll to position [242, 0]
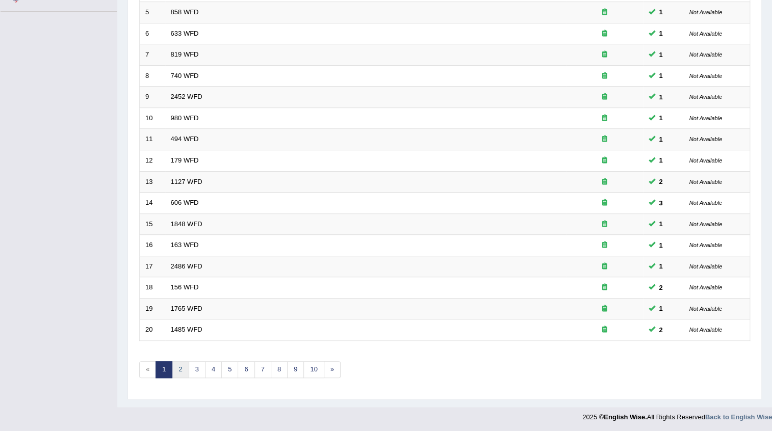
click at [182, 368] on link "2" at bounding box center [180, 369] width 17 height 17
click at [231, 368] on link "5" at bounding box center [229, 369] width 17 height 17
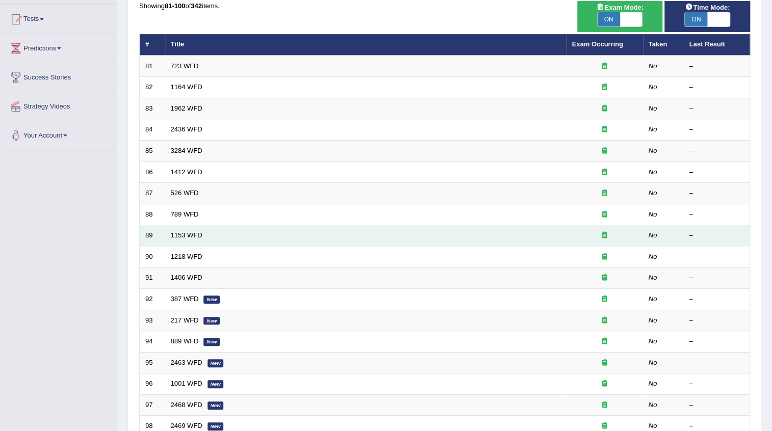
scroll to position [103, 0]
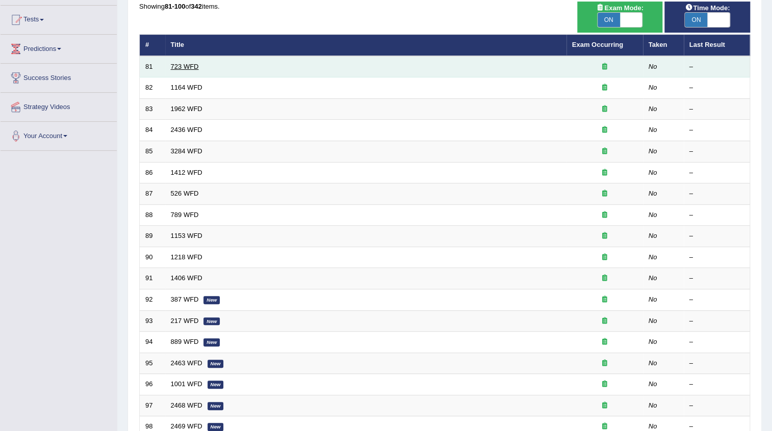
click at [182, 66] on link "723 WFD" at bounding box center [185, 67] width 28 height 8
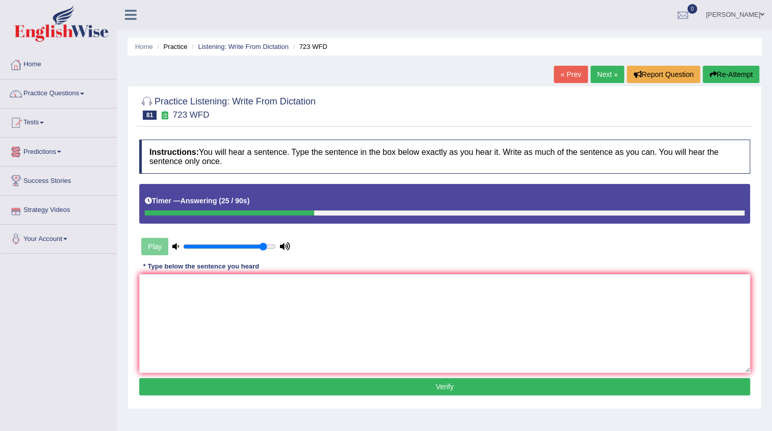
type input "0.9"
click at [261, 245] on input "range" at bounding box center [229, 247] width 93 height 8
click at [737, 68] on button "Re-Attempt" at bounding box center [730, 74] width 57 height 17
click at [744, 77] on button "Re-Attempt" at bounding box center [730, 74] width 57 height 17
click at [383, 310] on textarea at bounding box center [444, 323] width 611 height 99
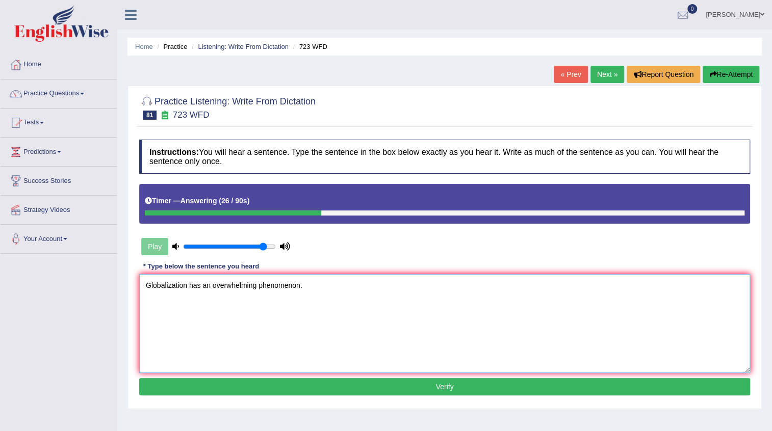
type textarea "Globalization has an overwhelming phenomenon."
click at [458, 385] on button "Verify" at bounding box center [444, 386] width 611 height 17
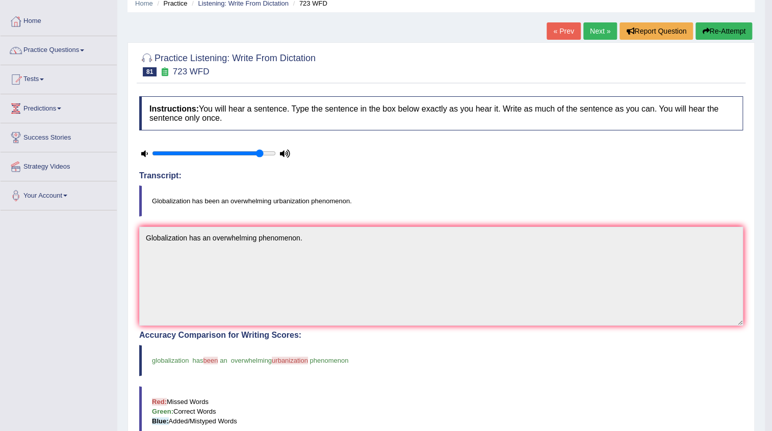
scroll to position [27, 0]
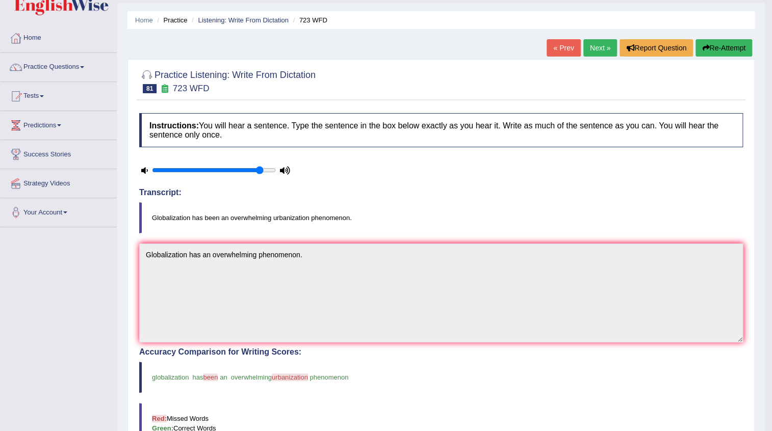
click at [604, 45] on link "Next »" at bounding box center [600, 47] width 34 height 17
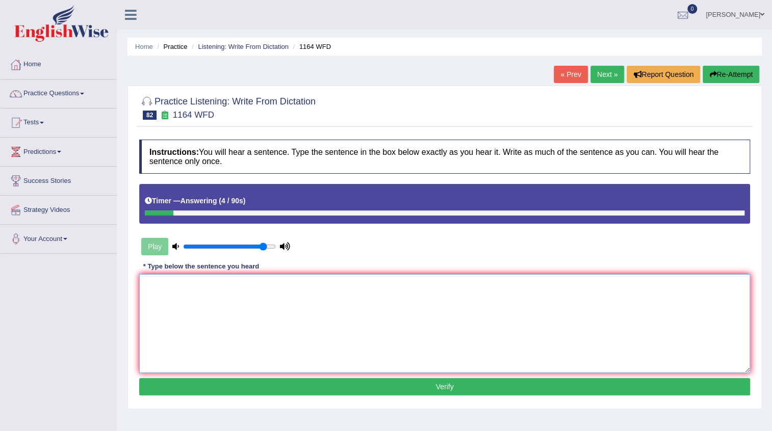
click at [358, 274] on textarea at bounding box center [444, 323] width 611 height 99
type textarea "A wide cover of"
click at [754, 73] on button "Re-Attempt" at bounding box center [730, 74] width 57 height 17
click at [329, 300] on textarea at bounding box center [444, 323] width 611 height 99
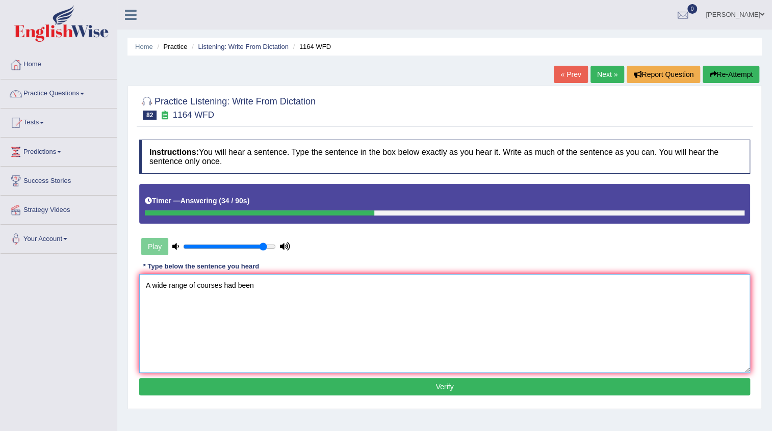
type textarea "A wide range of courses had been"
click at [570, 71] on link "« Prev" at bounding box center [571, 74] width 34 height 17
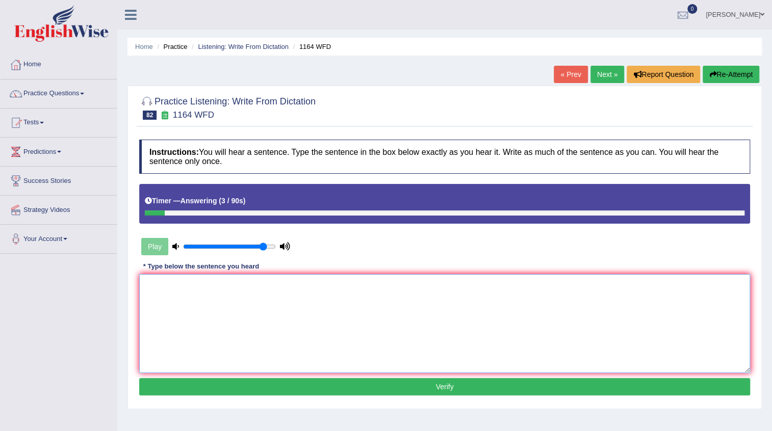
click at [319, 280] on textarea at bounding box center [444, 323] width 611 height 99
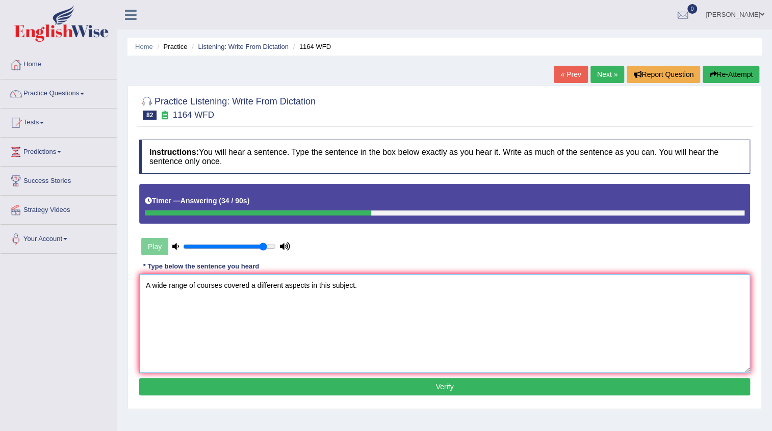
click at [312, 287] on textarea "A wide range of courses covered a different aspects in this subject." at bounding box center [444, 323] width 611 height 99
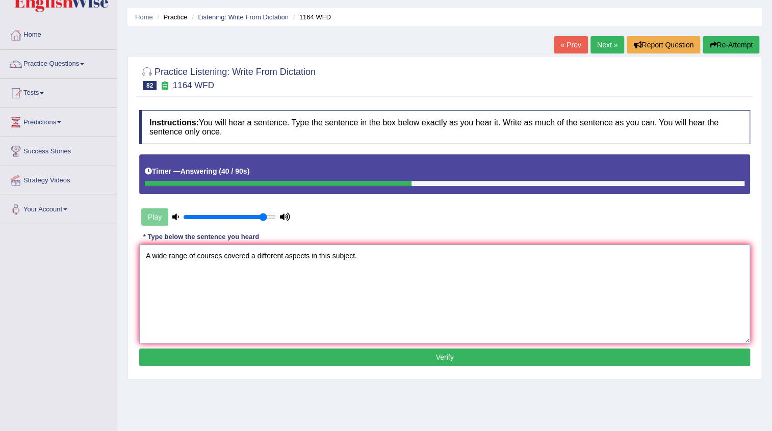
scroll to position [46, 0]
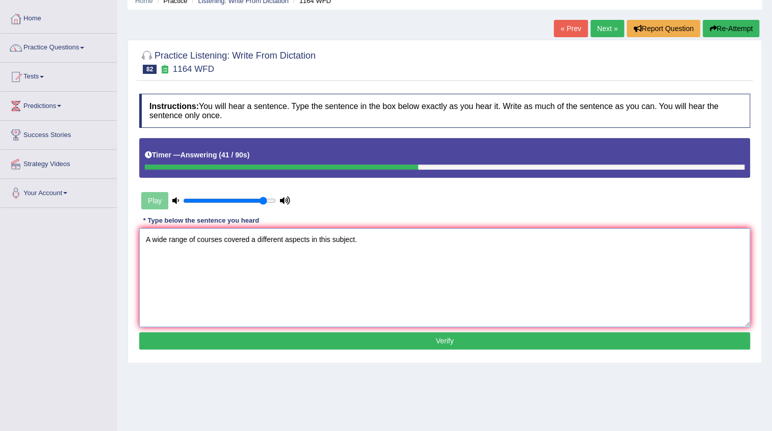
type textarea "A wide range of courses covered a different aspects in this subject."
click at [450, 342] on button "Verify" at bounding box center [444, 340] width 611 height 17
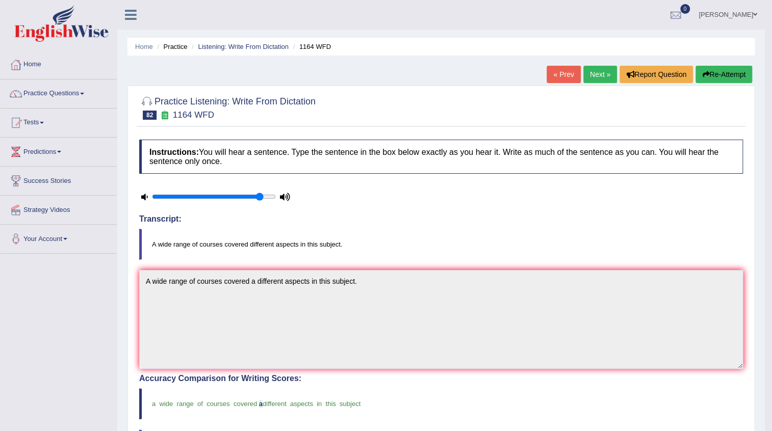
scroll to position [0, 0]
click at [588, 76] on link "Next »" at bounding box center [600, 74] width 34 height 17
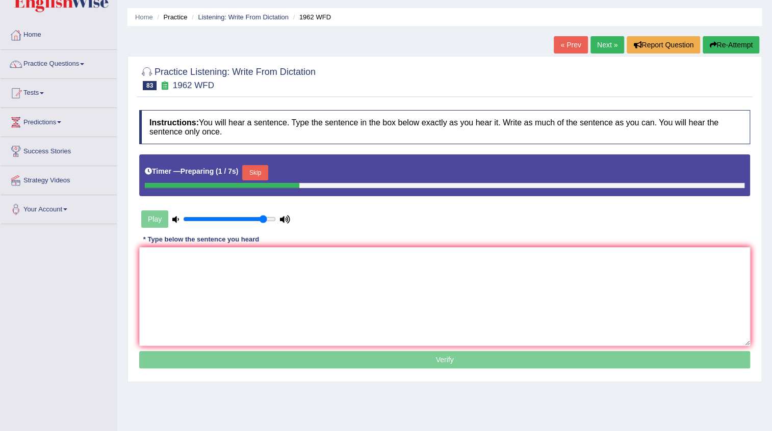
scroll to position [46, 0]
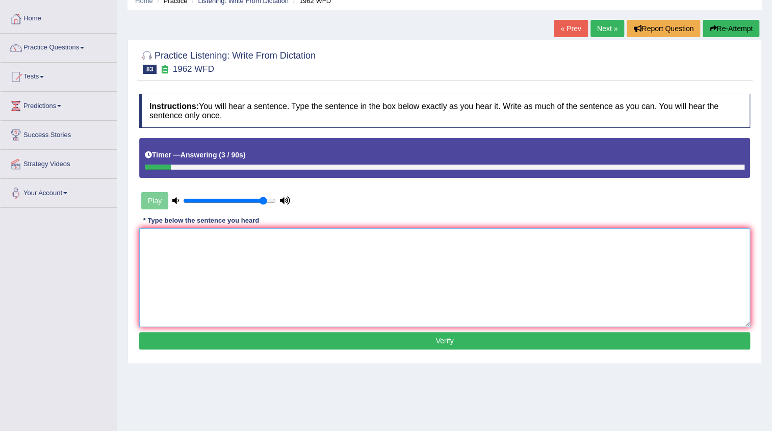
click at [339, 252] on textarea at bounding box center [444, 277] width 611 height 99
click at [182, 239] on textarea "Please nothe that the seminar" at bounding box center [444, 277] width 611 height 99
click at [256, 237] on textarea "Please note that the seminar" at bounding box center [444, 277] width 611 height 99
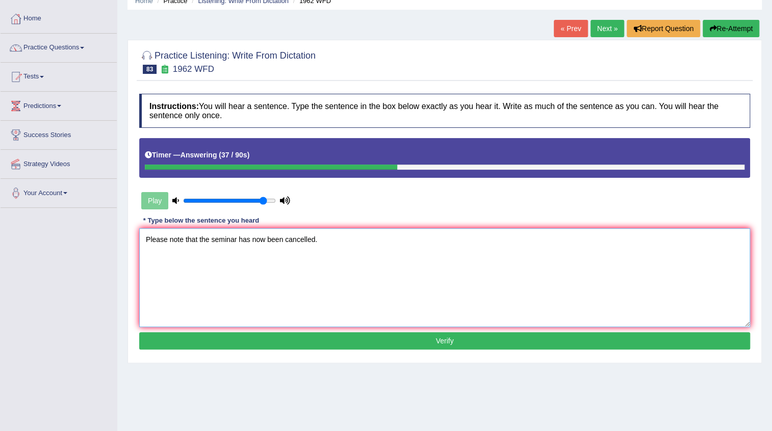
type textarea "Please note that the seminar has now been cancelled."
click at [380, 335] on button "Verify" at bounding box center [444, 340] width 611 height 17
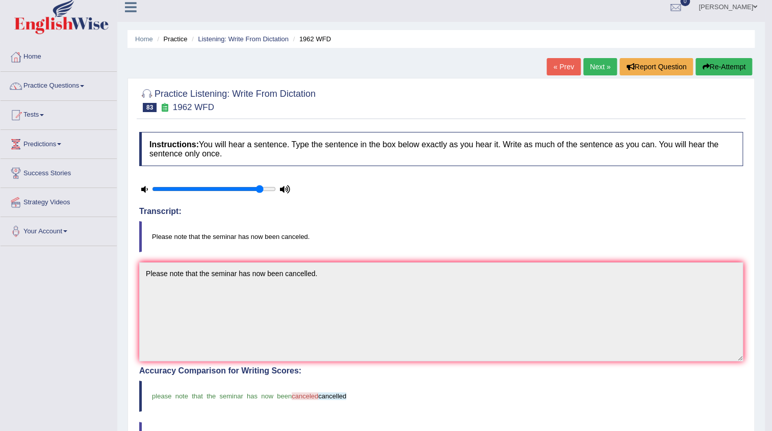
scroll to position [0, 0]
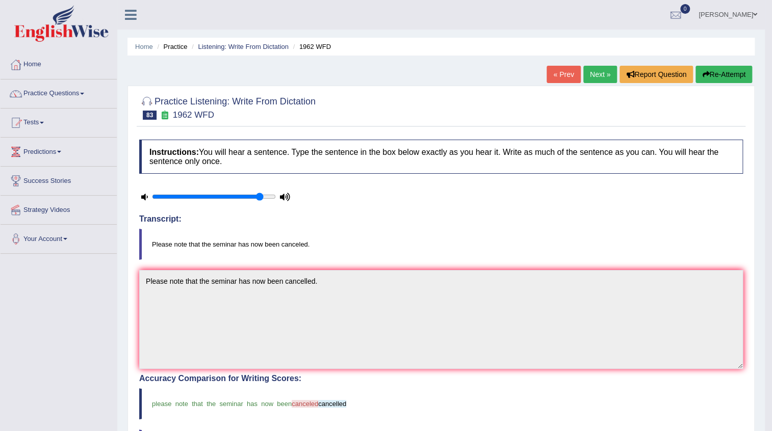
click at [585, 72] on link "Next »" at bounding box center [600, 74] width 34 height 17
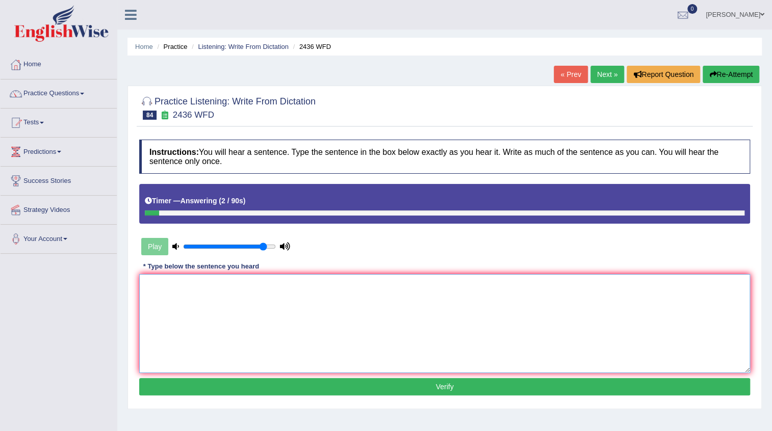
click at [313, 285] on textarea at bounding box center [444, 323] width 611 height 99
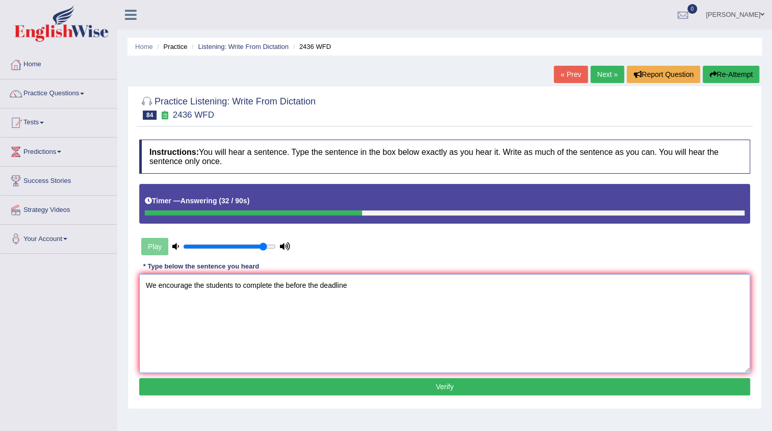
click at [271, 285] on textarea "We encourage the students to complete the before the deadline" at bounding box center [444, 323] width 611 height 99
click at [285, 284] on textarea "We encourage the students to complete the before the deadline" at bounding box center [444, 323] width 611 height 99
click at [377, 287] on textarea "We encourage the students to complete the project before the deadline" at bounding box center [444, 323] width 611 height 99
click at [189, 286] on textarea "We encourage the students to complete the project before the deadline." at bounding box center [444, 323] width 611 height 99
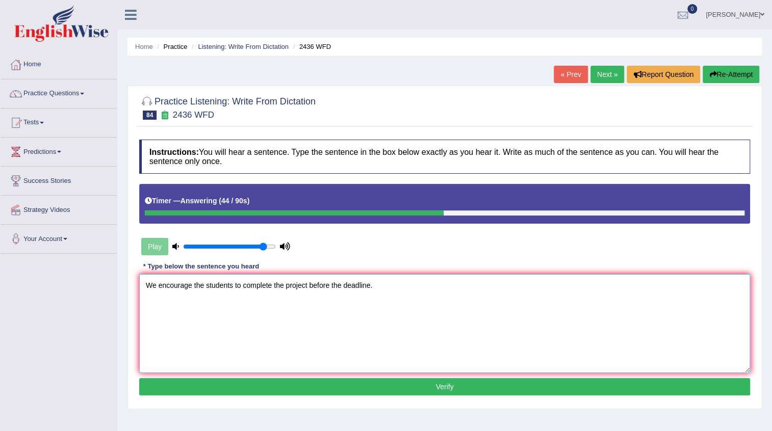
click at [190, 285] on textarea "We encourage the students to complete the project before the deadline." at bounding box center [444, 323] width 611 height 99
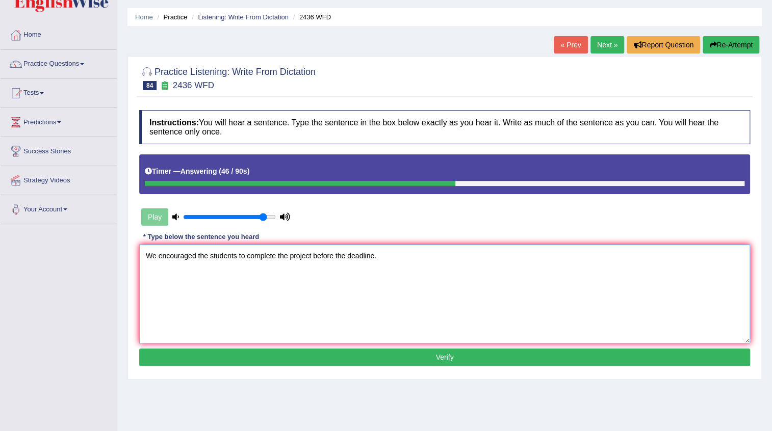
scroll to position [46, 0]
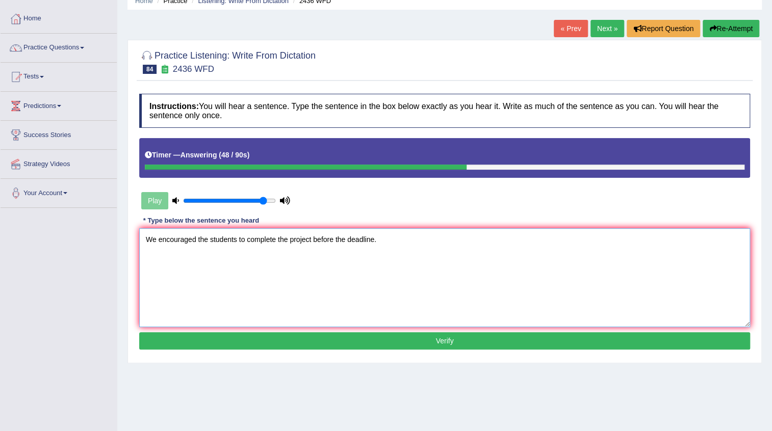
type textarea "We encouraged the students to complete the project before the deadline."
click at [408, 340] on button "Verify" at bounding box center [444, 340] width 611 height 17
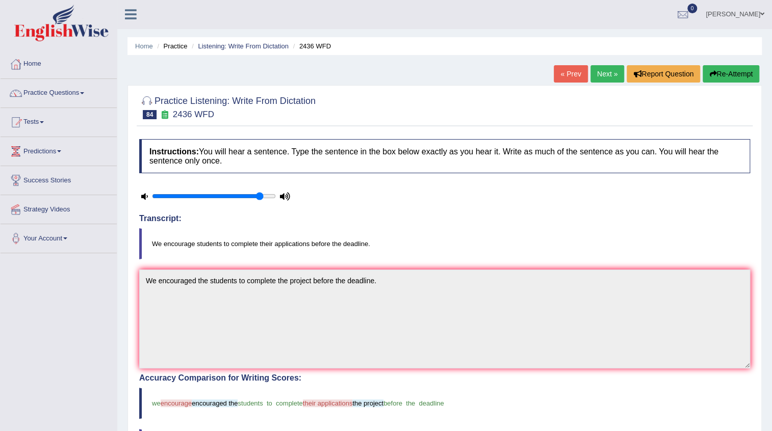
scroll to position [0, 0]
click at [603, 71] on link "Next »" at bounding box center [607, 74] width 34 height 17
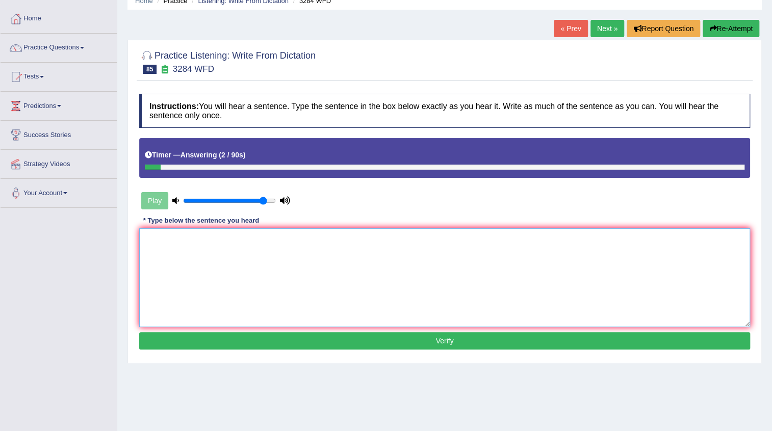
click at [330, 237] on textarea at bounding box center [444, 277] width 611 height 99
click at [556, 33] on link "« Prev" at bounding box center [571, 28] width 34 height 17
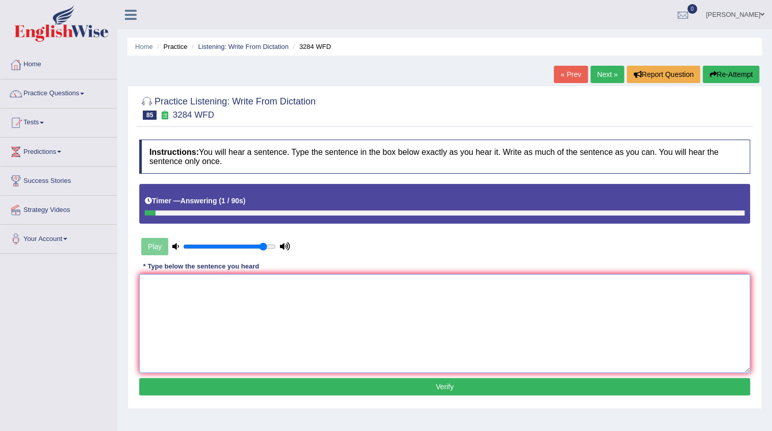
click at [275, 295] on textarea at bounding box center [444, 323] width 611 height 99
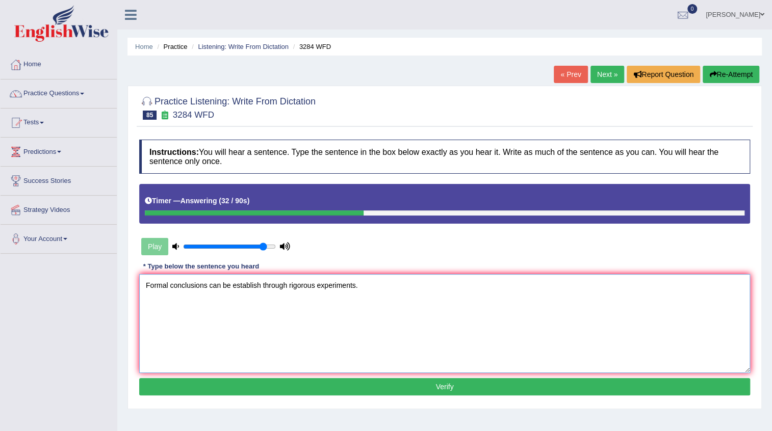
click at [260, 283] on textarea "Formal conclusions can be establish through rigorous experiments." at bounding box center [444, 323] width 611 height 99
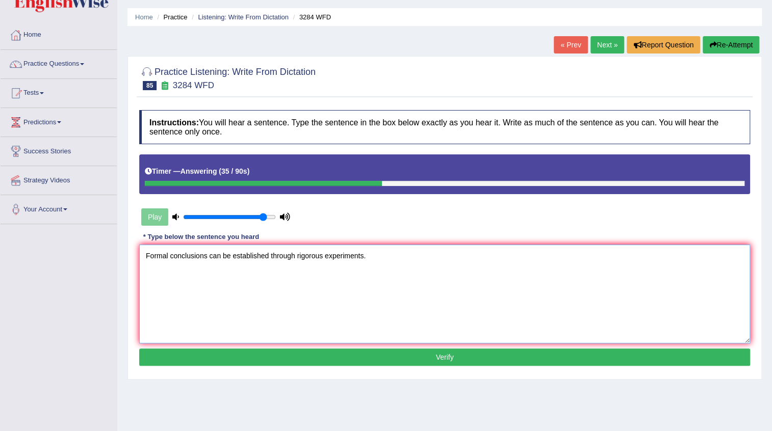
scroll to position [46, 0]
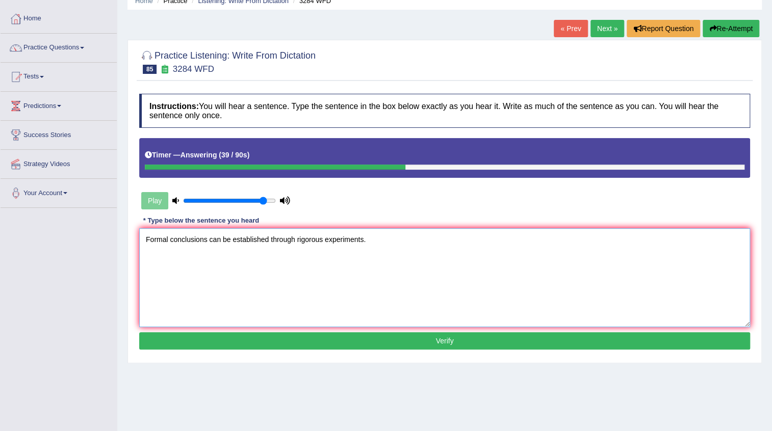
type textarea "Formal conclusions can be established through rigorous experiments."
click at [441, 344] on button "Verify" at bounding box center [444, 340] width 611 height 17
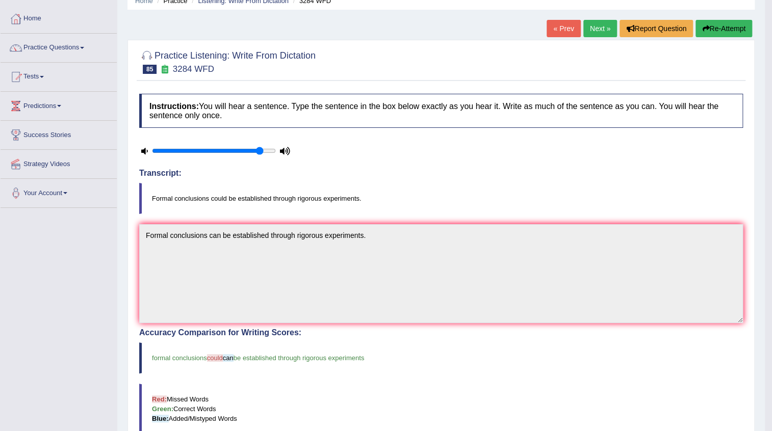
click at [602, 34] on link "Next »" at bounding box center [600, 28] width 34 height 17
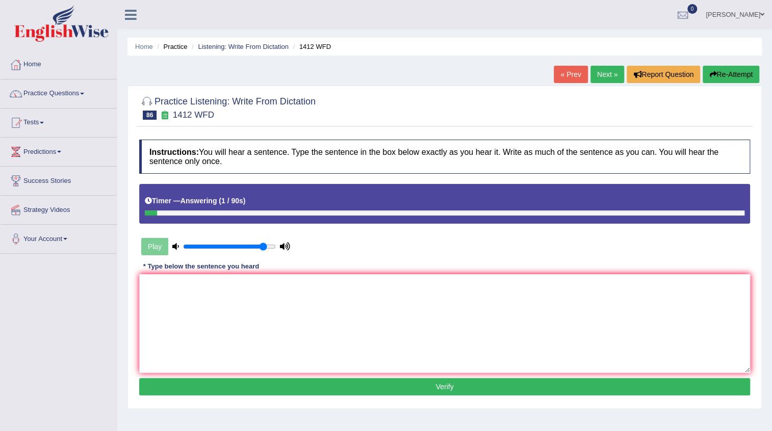
click at [224, 321] on textarea at bounding box center [444, 323] width 611 height 99
type textarea "Agricultural"
click at [554, 76] on link "« Prev" at bounding box center [571, 74] width 34 height 17
click at [263, 306] on textarea at bounding box center [444, 323] width 611 height 99
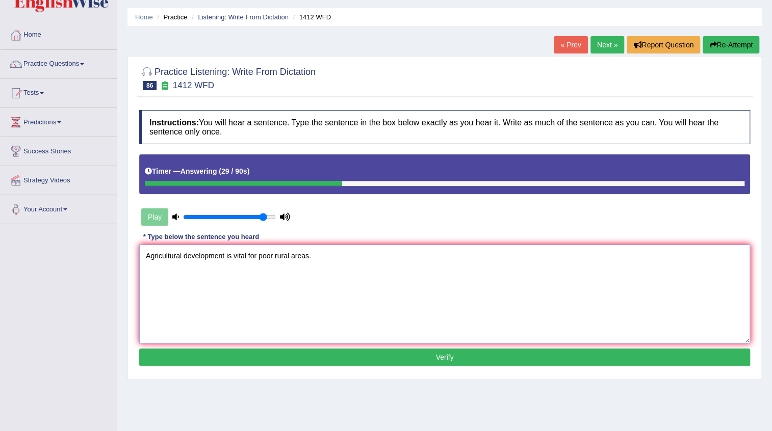
scroll to position [46, 0]
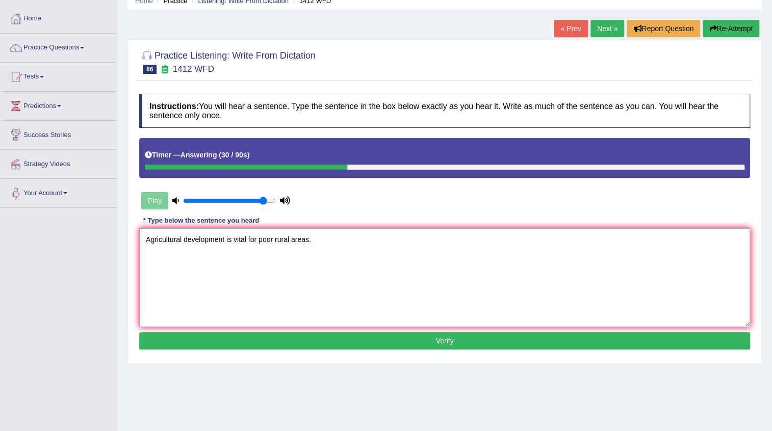
type textarea "Agricultural development is vital for poor rural areas."
click at [446, 336] on button "Verify" at bounding box center [444, 340] width 611 height 17
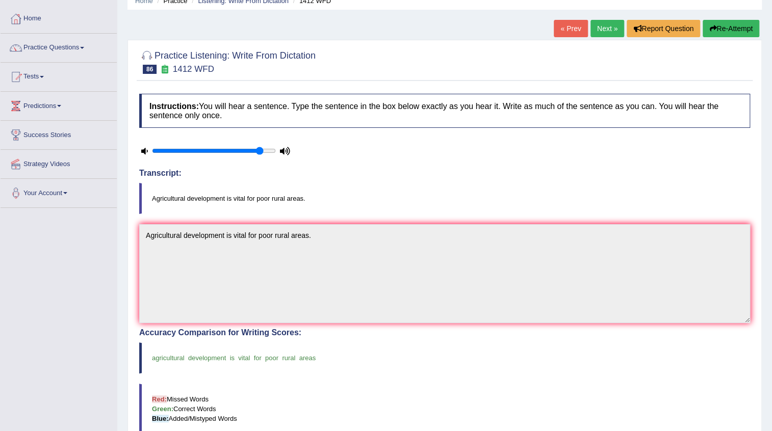
click at [609, 34] on link "Next »" at bounding box center [607, 28] width 34 height 17
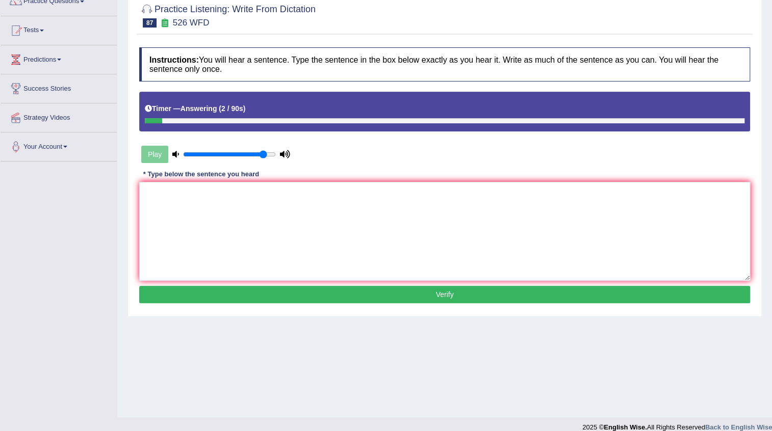
scroll to position [46, 0]
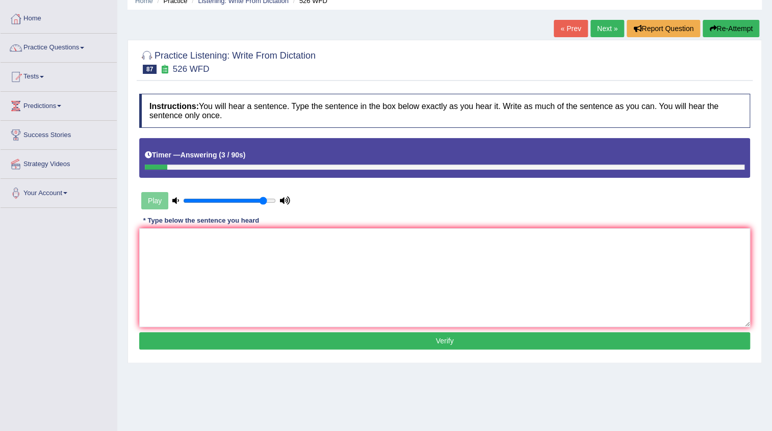
click at [554, 29] on link "« Prev" at bounding box center [571, 28] width 34 height 17
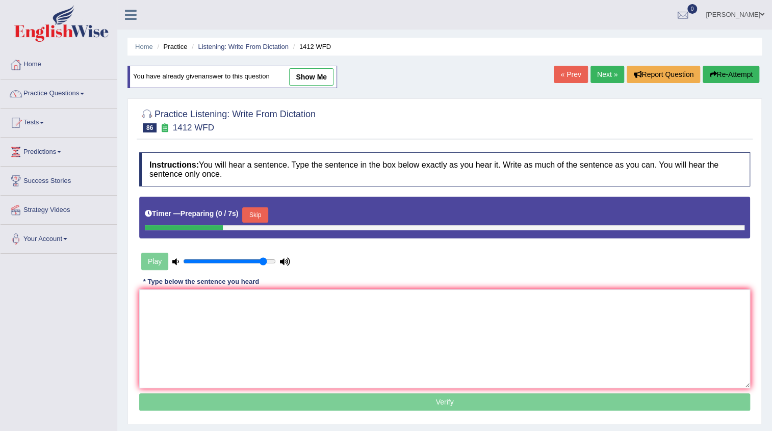
click at [596, 72] on link "Next »" at bounding box center [607, 74] width 34 height 17
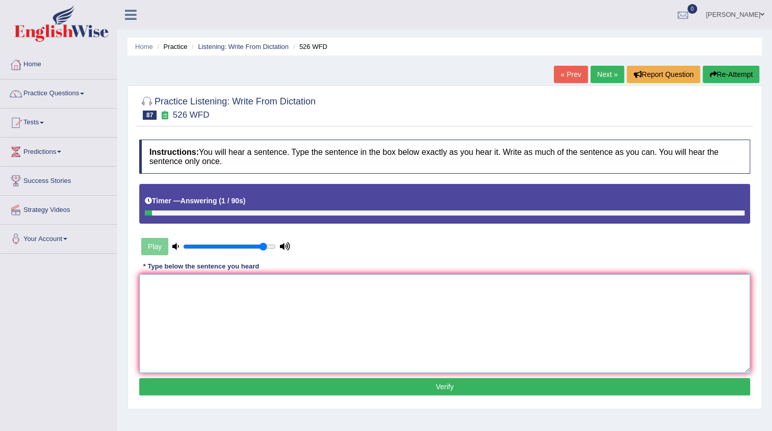
click at [280, 308] on textarea at bounding box center [444, 323] width 611 height 99
type textarea "Writing"
click at [554, 73] on link "« Prev" at bounding box center [571, 74] width 34 height 17
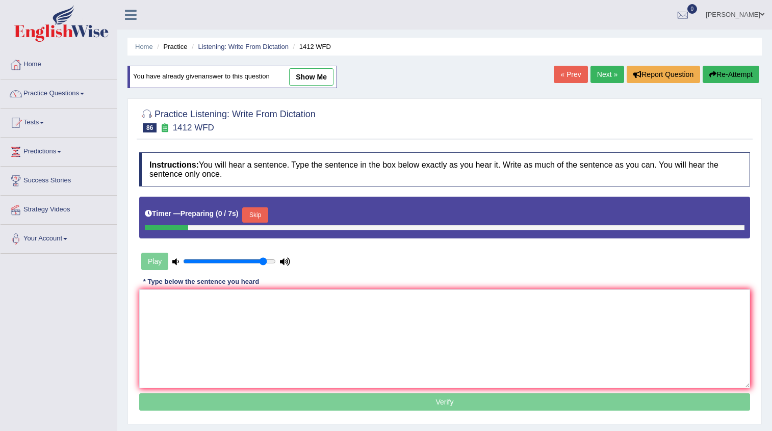
click at [604, 79] on link "Next »" at bounding box center [607, 74] width 34 height 17
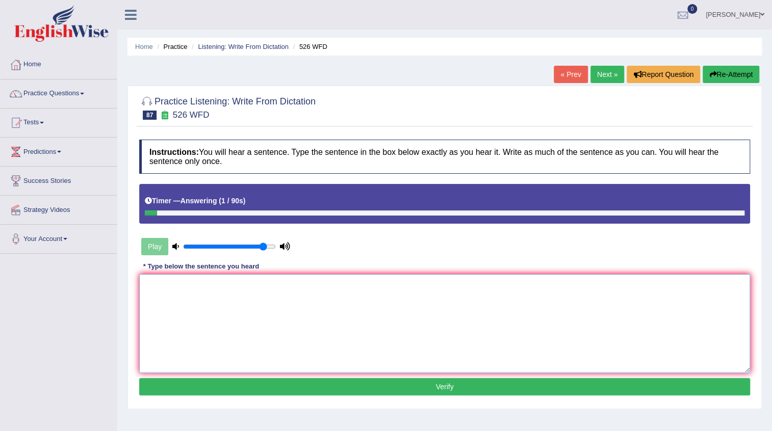
click at [251, 285] on textarea at bounding box center [444, 323] width 611 height 99
type textarea "Writing history is"
click at [575, 75] on link "« Prev" at bounding box center [571, 74] width 34 height 17
click at [337, 282] on textarea at bounding box center [444, 323] width 611 height 99
type textarea "Writing history needs"
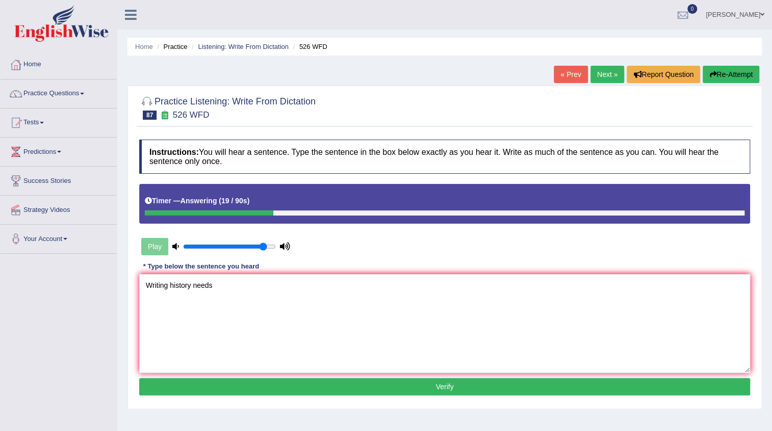
click at [573, 74] on link "« Prev" at bounding box center [571, 74] width 34 height 17
click at [264, 295] on textarea at bounding box center [444, 323] width 611 height 99
type textarea "Writing history needs a"
click at [560, 68] on link "« Prev" at bounding box center [571, 74] width 34 height 17
click at [259, 284] on textarea at bounding box center [444, 323] width 611 height 99
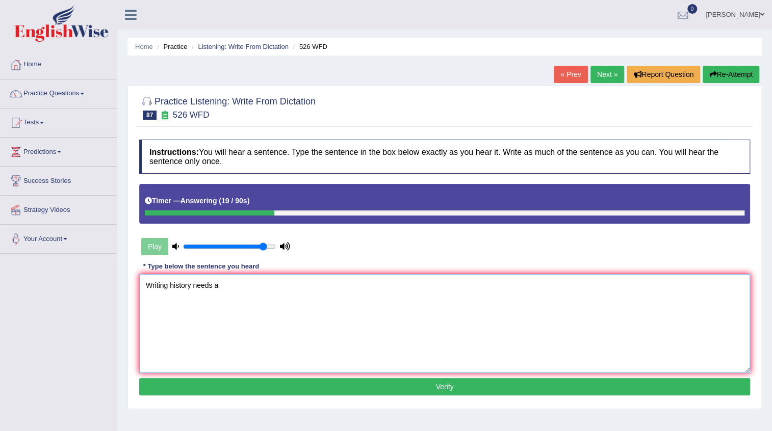
type textarea "Writing history needs a"
click at [574, 79] on link "« Prev" at bounding box center [571, 74] width 34 height 17
click at [314, 304] on textarea at bounding box center [444, 323] width 611 height 99
type textarea "Writing history needs a"
click at [555, 76] on link "« Prev" at bounding box center [571, 74] width 34 height 17
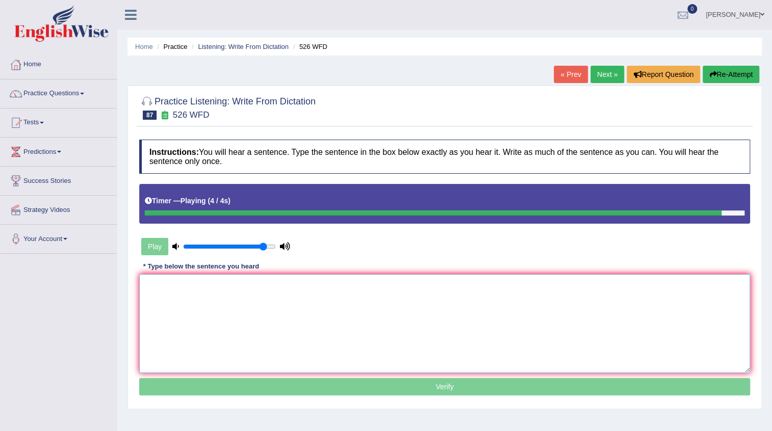
click at [343, 299] on textarea at bounding box center [444, 323] width 611 height 99
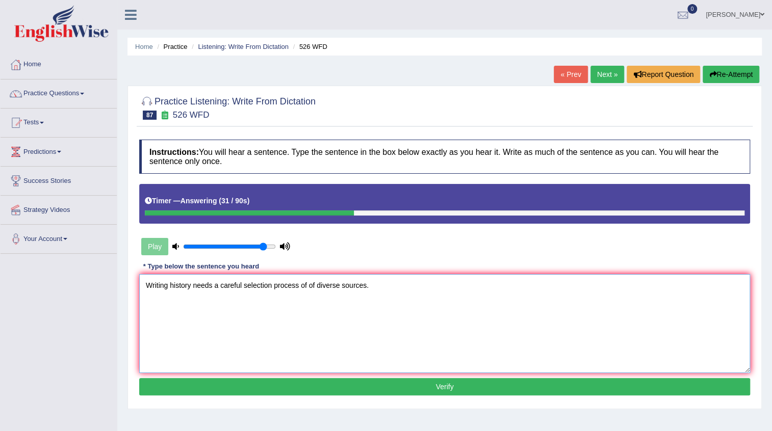
click at [307, 283] on textarea "Writing history needs a careful selection process of of diverse sources." at bounding box center [444, 323] width 611 height 99
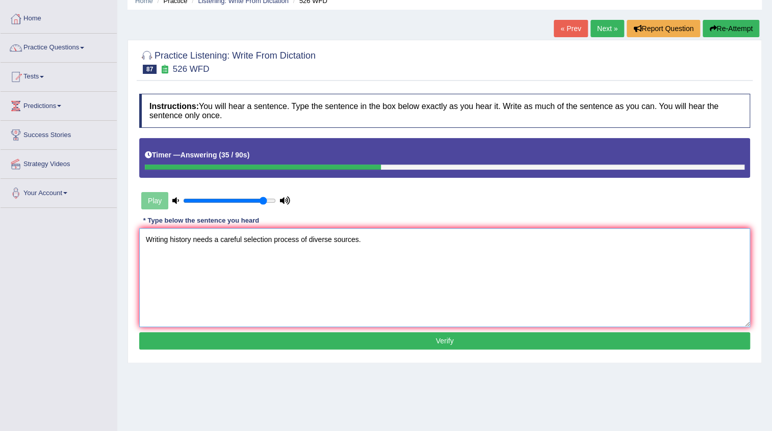
scroll to position [92, 0]
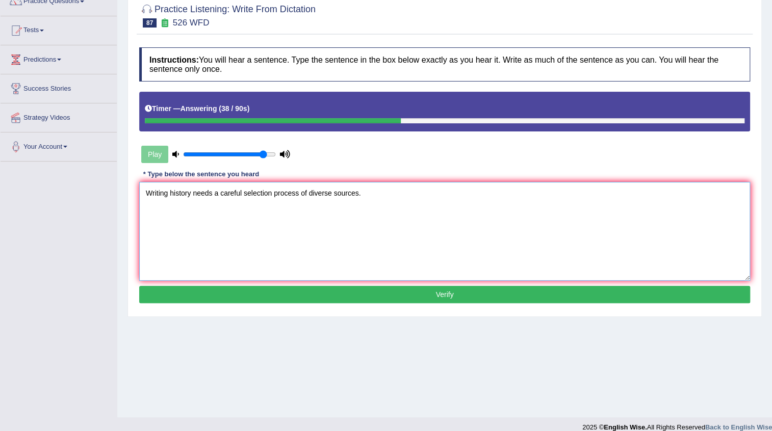
type textarea "Writing history needs a careful selection process of diverse sources."
click at [463, 295] on button "Verify" at bounding box center [444, 294] width 611 height 17
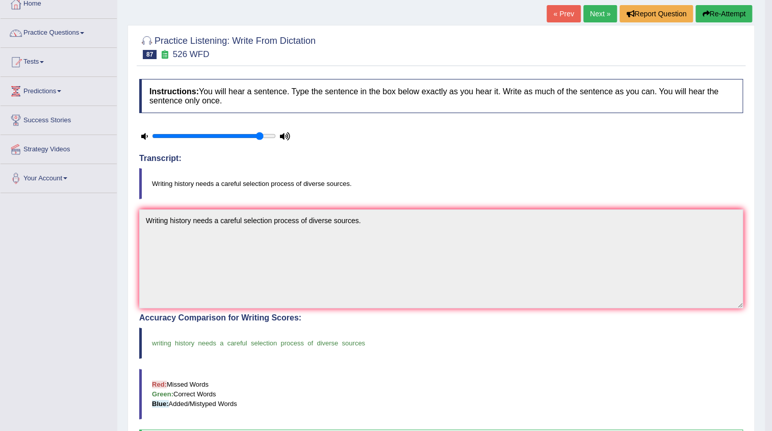
scroll to position [46, 0]
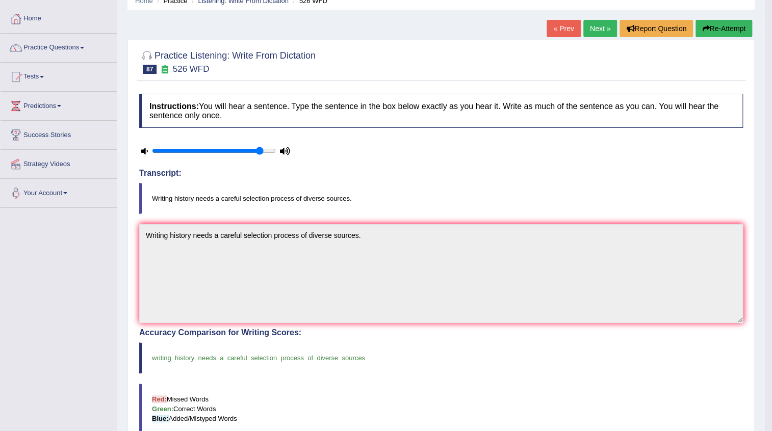
click at [584, 29] on link "Next »" at bounding box center [600, 28] width 34 height 17
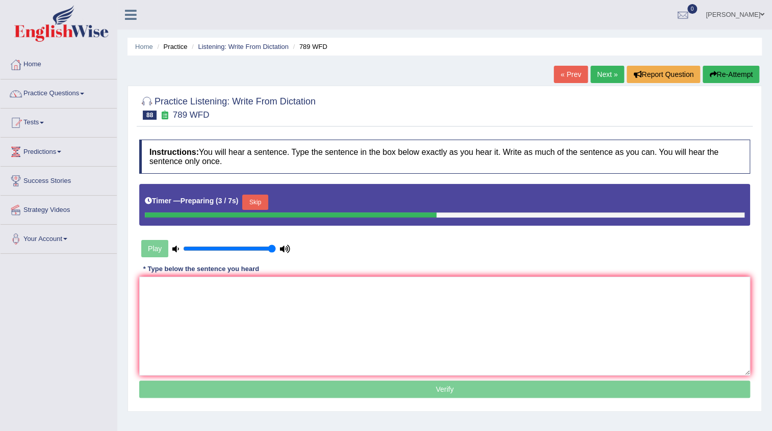
drag, startPoint x: 264, startPoint y: 249, endPoint x: 271, endPoint y: 249, distance: 6.6
type input "1"
click at [271, 249] on input "range" at bounding box center [229, 249] width 93 height 8
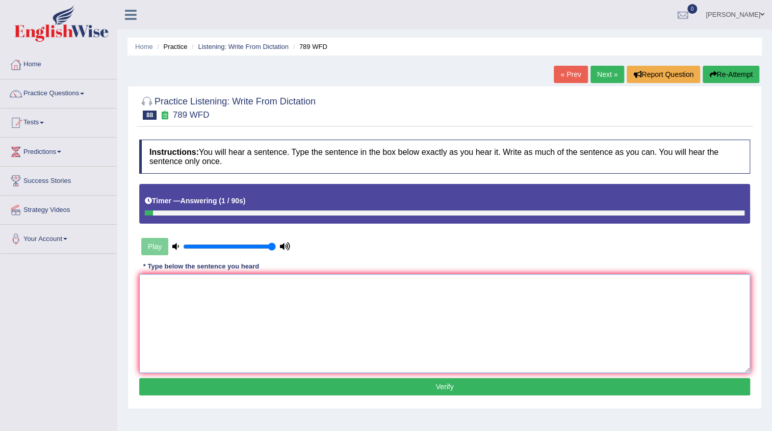
click at [271, 306] on textarea at bounding box center [444, 323] width 611 height 99
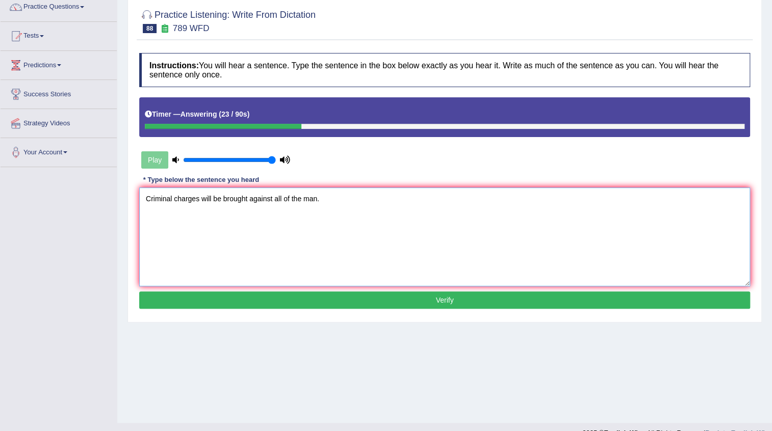
scroll to position [92, 0]
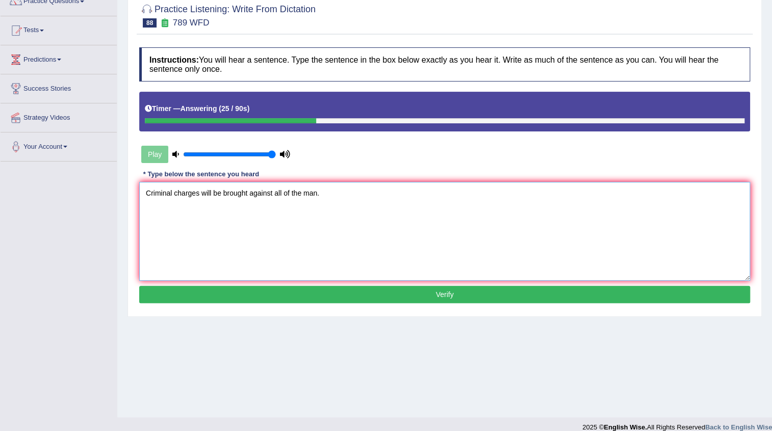
type textarea "Criminal charges will be brought against all of the man."
click at [423, 298] on button "Verify" at bounding box center [444, 294] width 611 height 17
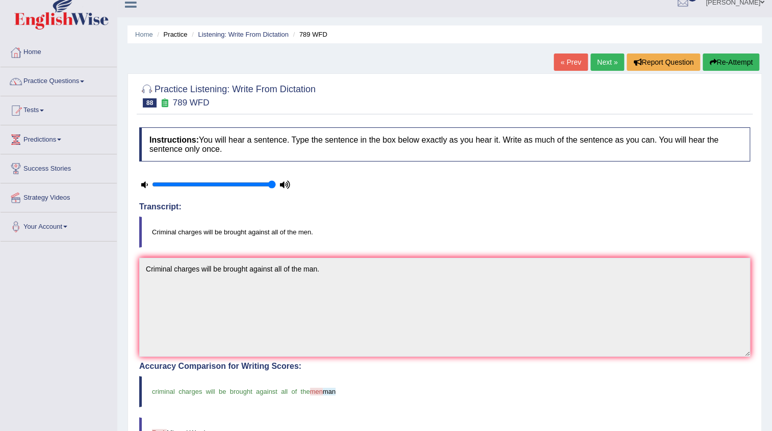
scroll to position [0, 0]
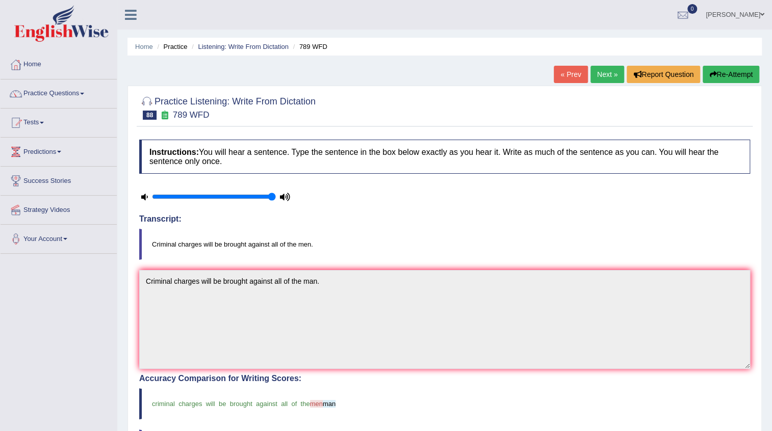
click at [595, 74] on link "Next »" at bounding box center [607, 74] width 34 height 17
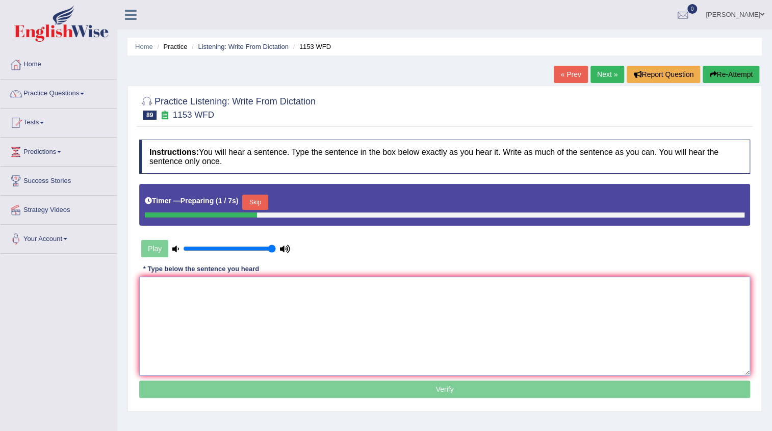
click at [204, 291] on textarea at bounding box center [444, 326] width 611 height 99
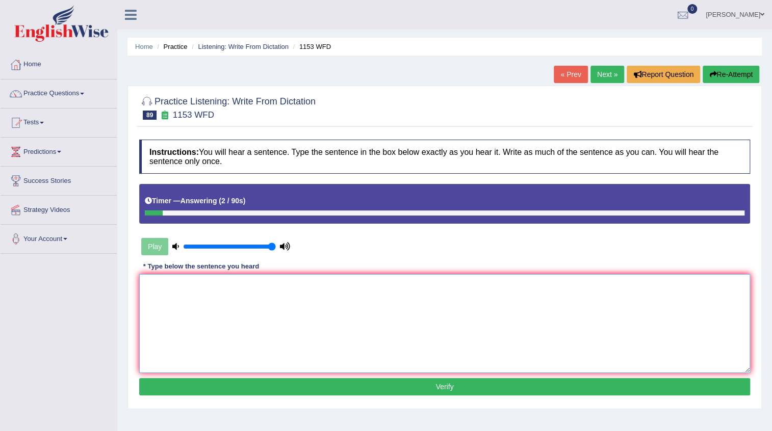
click at [204, 291] on textarea at bounding box center [444, 323] width 611 height 99
type textarea "Gold is"
click at [558, 83] on div "« Prev Next » Report Question Re-Attempt" at bounding box center [658, 76] width 208 height 20
click at [558, 80] on link "« Prev" at bounding box center [571, 74] width 34 height 17
click at [247, 297] on textarea at bounding box center [444, 323] width 611 height 99
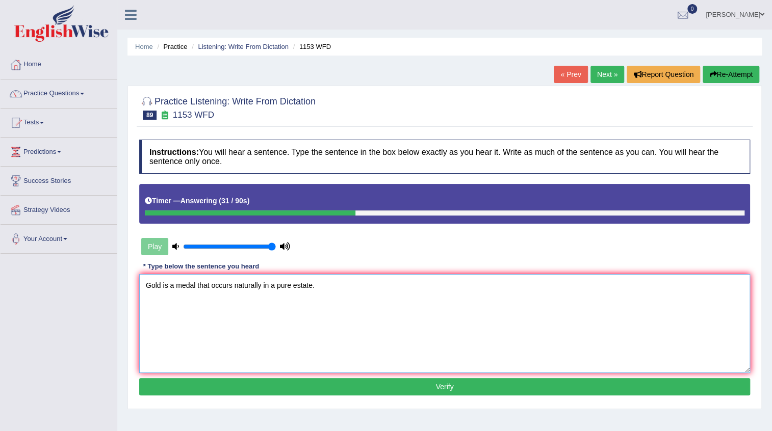
scroll to position [46, 0]
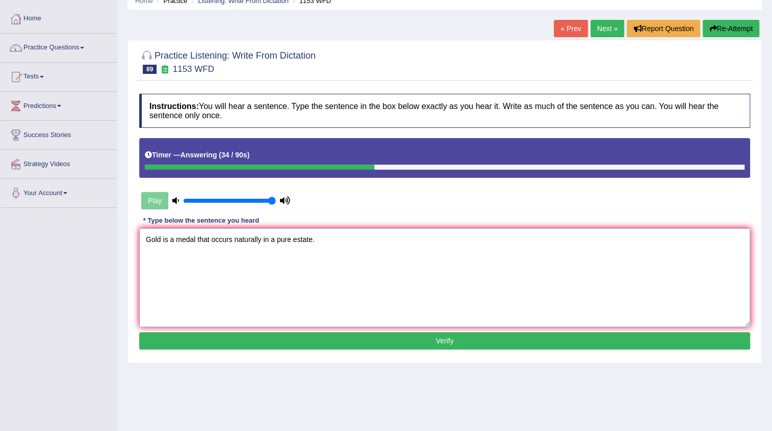
type textarea "Gold is a medal that occurs naturally in a pure estate."
click at [417, 342] on button "Verify" at bounding box center [444, 340] width 611 height 17
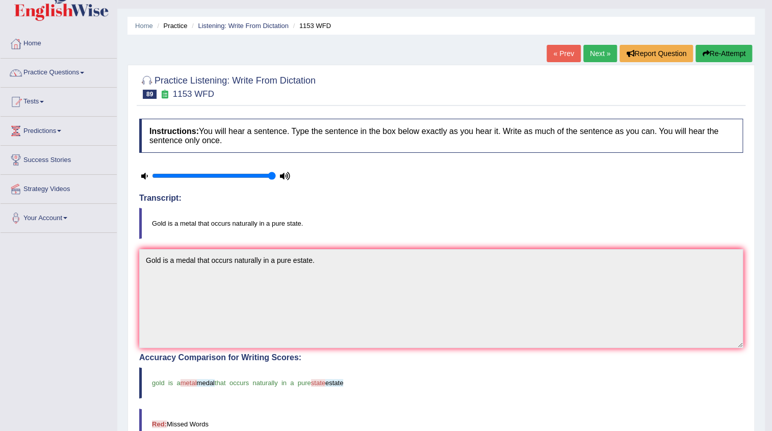
scroll to position [0, 0]
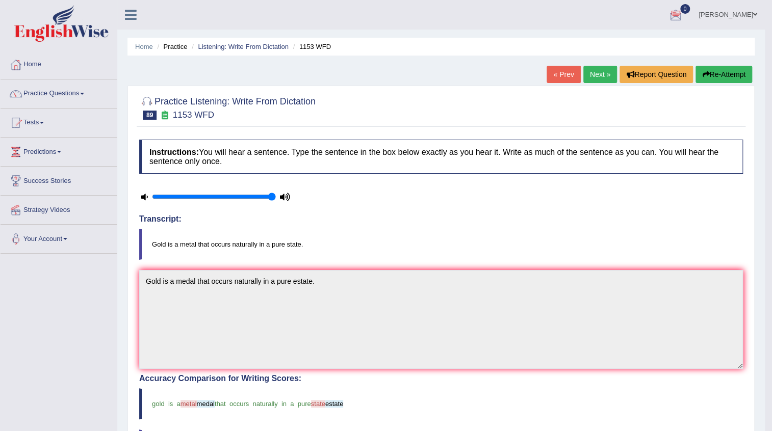
click at [589, 76] on link "Next »" at bounding box center [600, 74] width 34 height 17
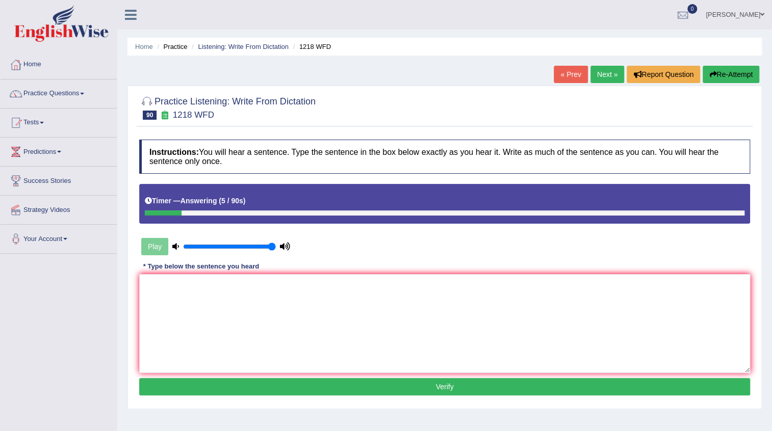
click at [224, 293] on textarea at bounding box center [444, 323] width 611 height 99
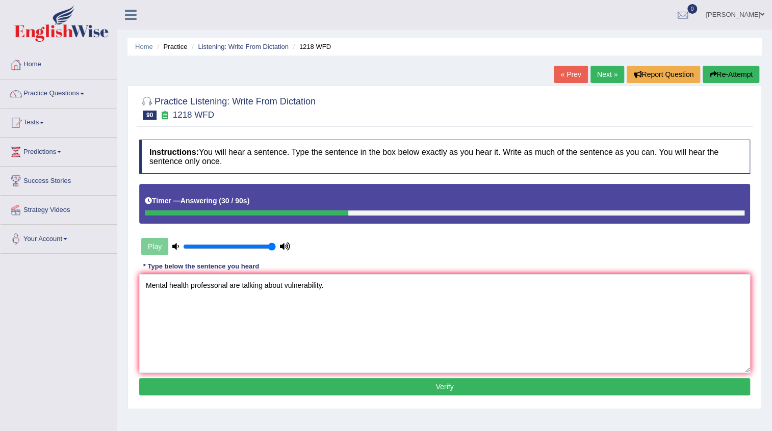
scroll to position [46, 0]
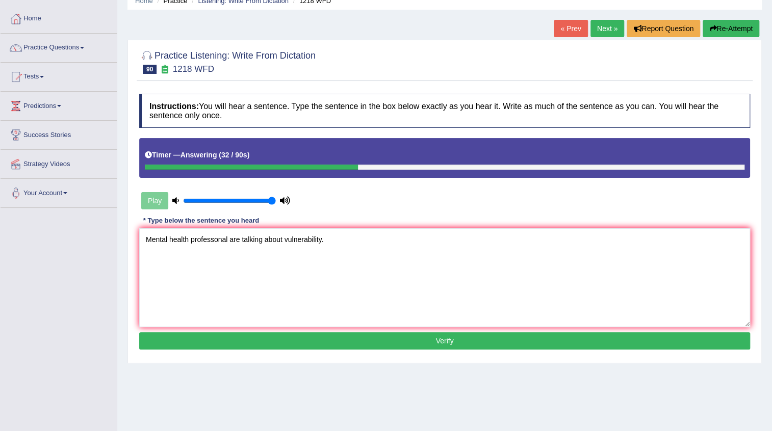
type textarea "Mental health professonal are talking about vulnerability."
click button "Verify"
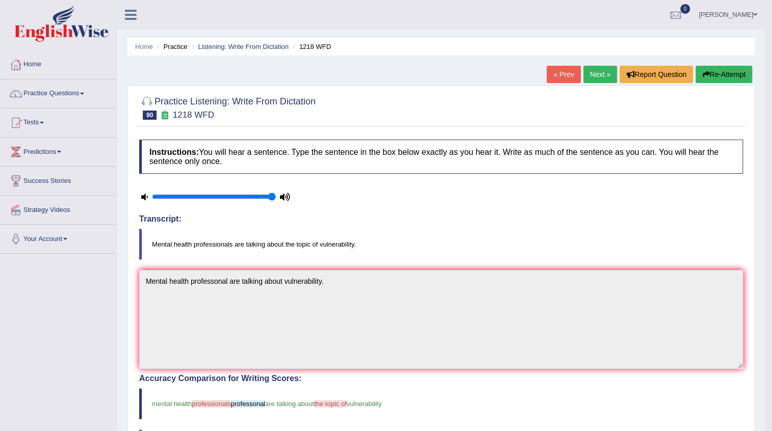
scroll to position [0, 0]
click link "Next »"
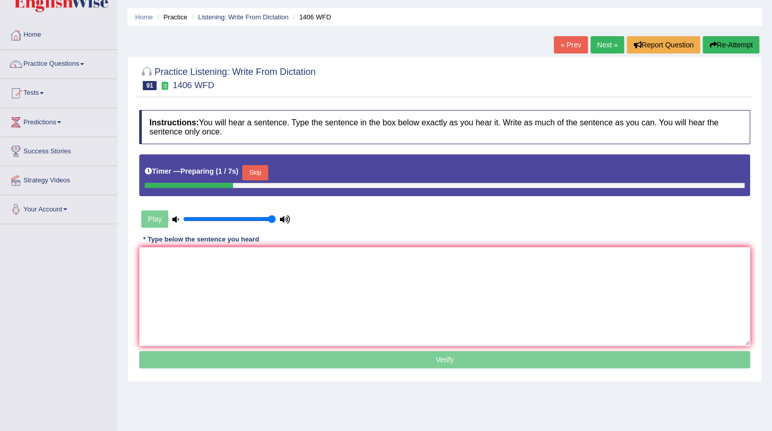
scroll to position [46, 0]
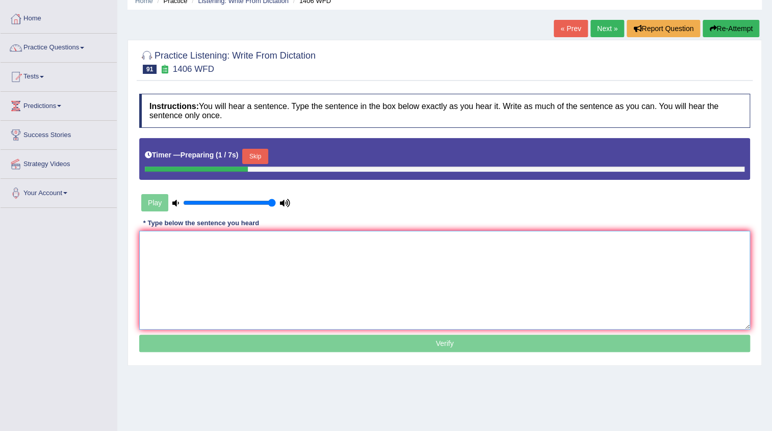
click at [283, 244] on textarea at bounding box center [444, 280] width 611 height 99
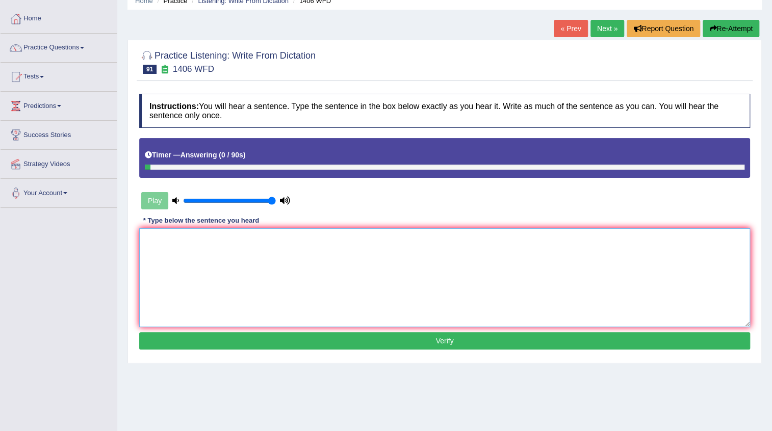
click at [283, 244] on textarea at bounding box center [444, 277] width 611 height 99
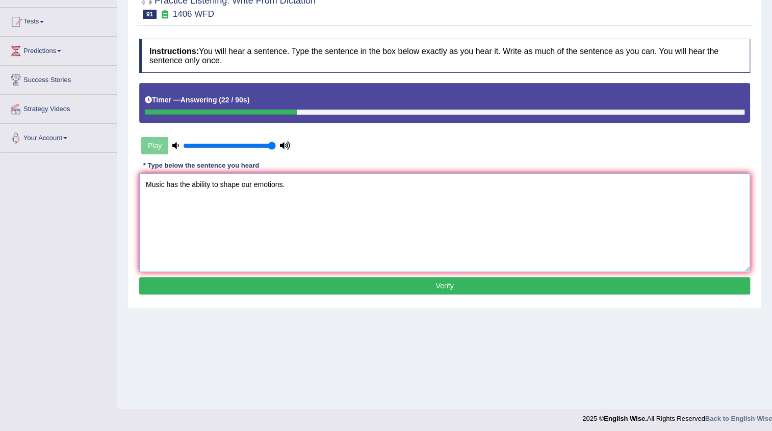
scroll to position [103, 0]
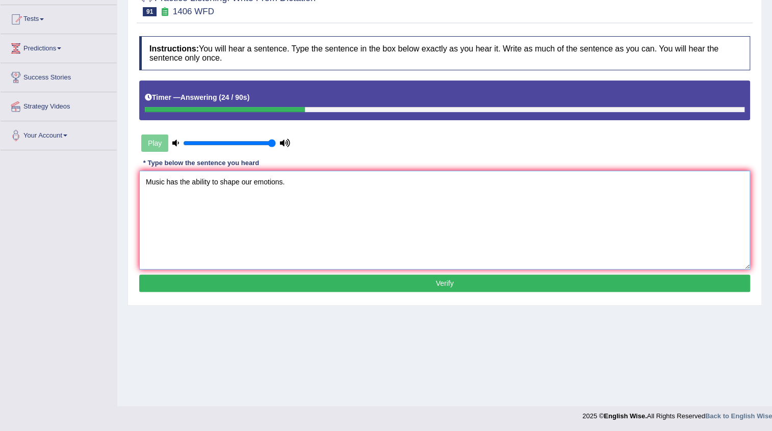
type textarea "Music has the ability to shape our emotions."
click at [418, 285] on button "Verify" at bounding box center [444, 283] width 611 height 17
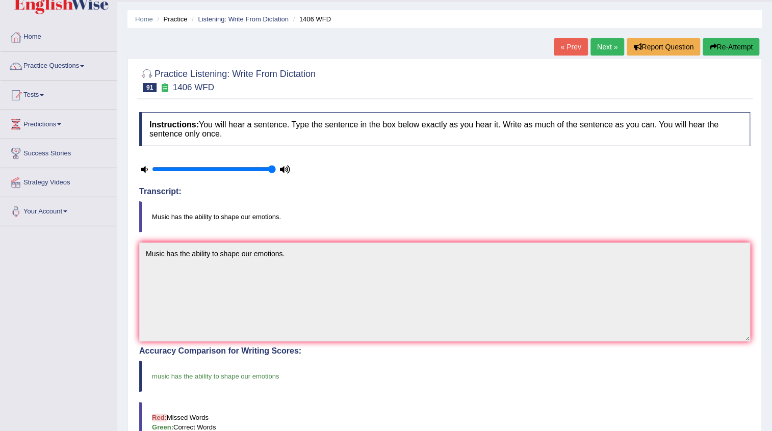
scroll to position [11, 0]
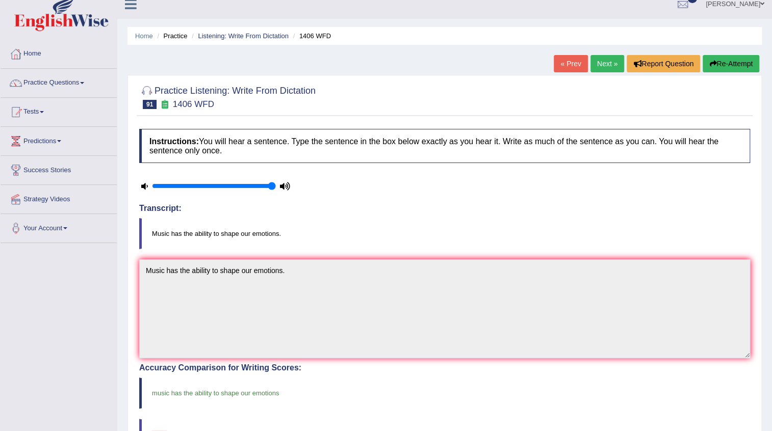
click at [603, 63] on link "Next »" at bounding box center [607, 63] width 34 height 17
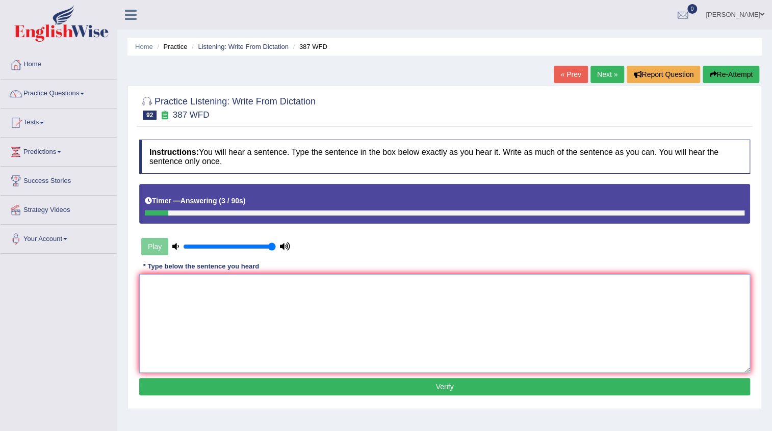
click at [219, 285] on textarea at bounding box center [444, 323] width 611 height 99
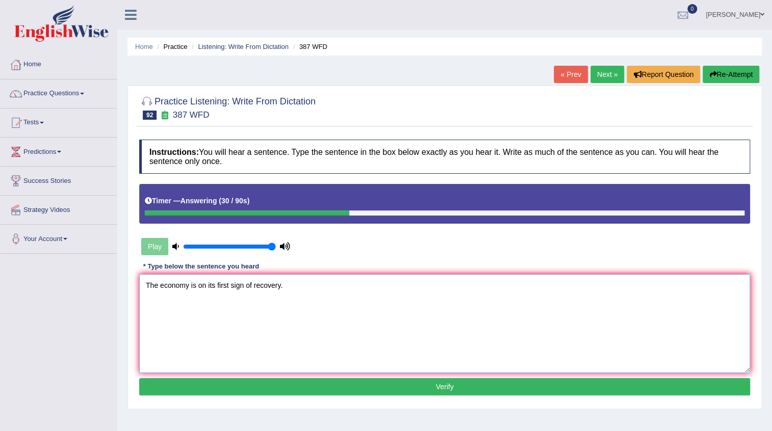
scroll to position [46, 0]
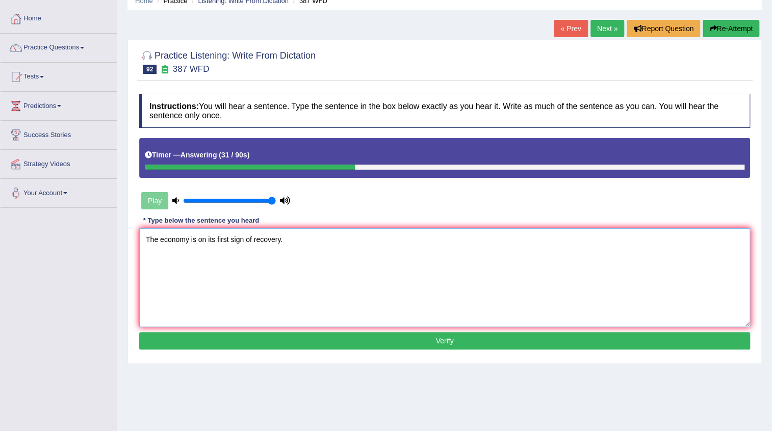
type textarea "The economy is on its first sign of recovery."
click at [434, 336] on button "Verify" at bounding box center [444, 340] width 611 height 17
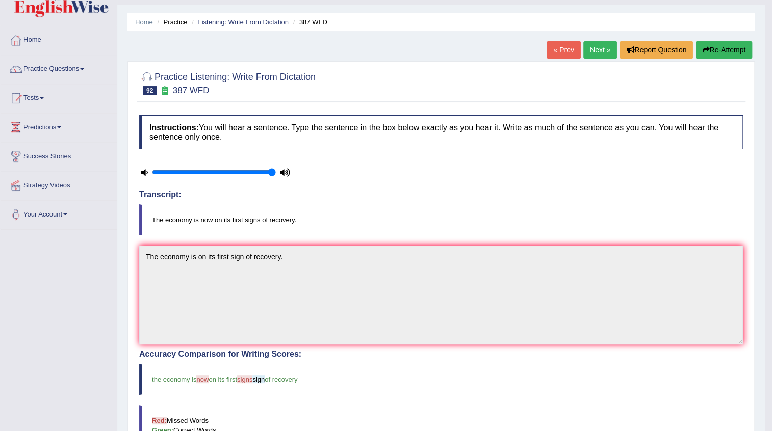
scroll to position [0, 0]
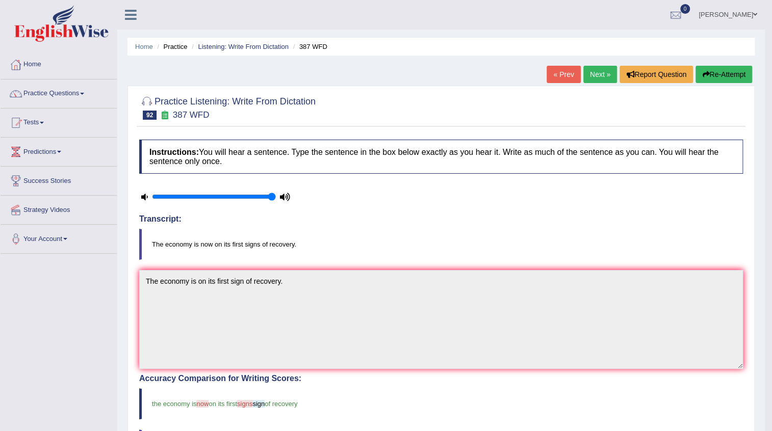
click at [586, 76] on link "Next »" at bounding box center [600, 74] width 34 height 17
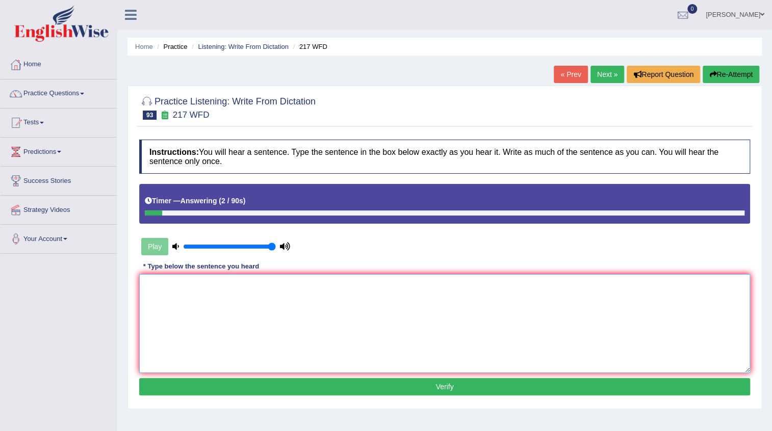
click at [218, 275] on textarea at bounding box center [444, 323] width 611 height 99
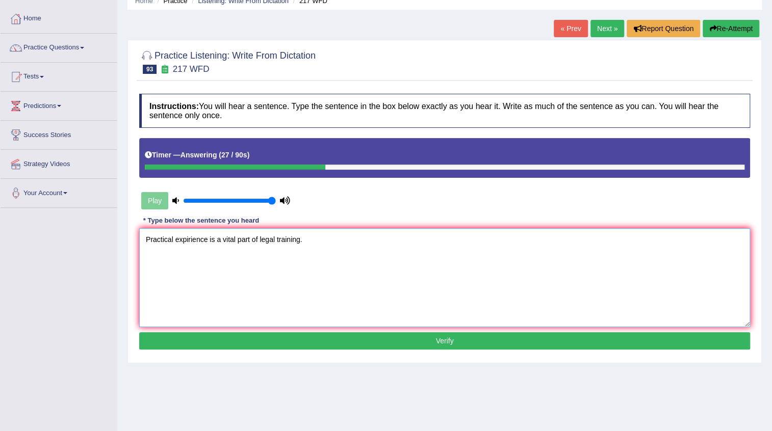
click at [220, 239] on textarea "Practical expirience is a vital part of legal training." at bounding box center [444, 277] width 611 height 99
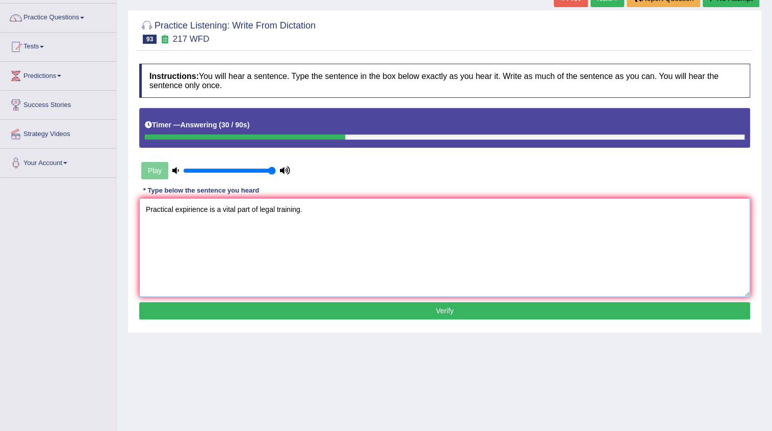
scroll to position [92, 0]
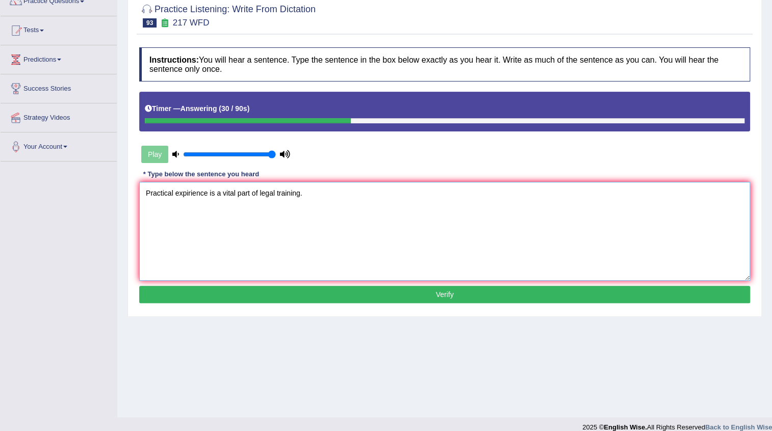
type textarea "Practical expirience is a vital part of legal training."
click at [404, 289] on button "Verify" at bounding box center [444, 294] width 611 height 17
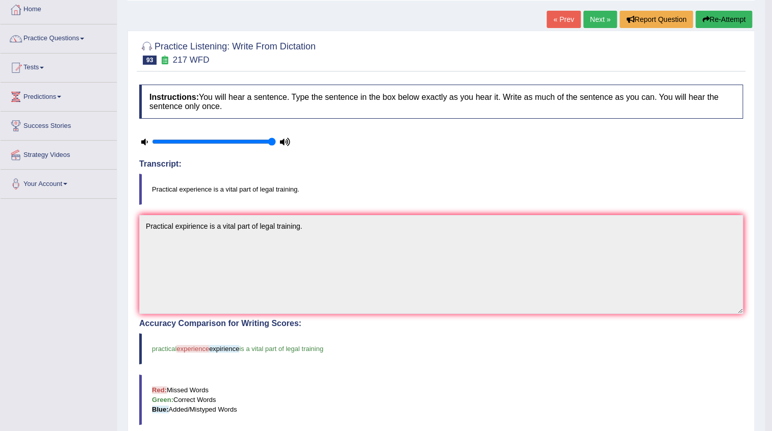
scroll to position [46, 0]
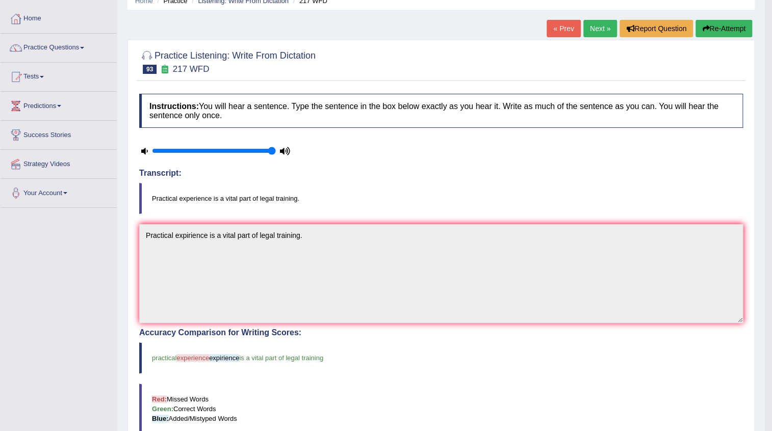
click at [744, 30] on button "Re-Attempt" at bounding box center [723, 28] width 57 height 17
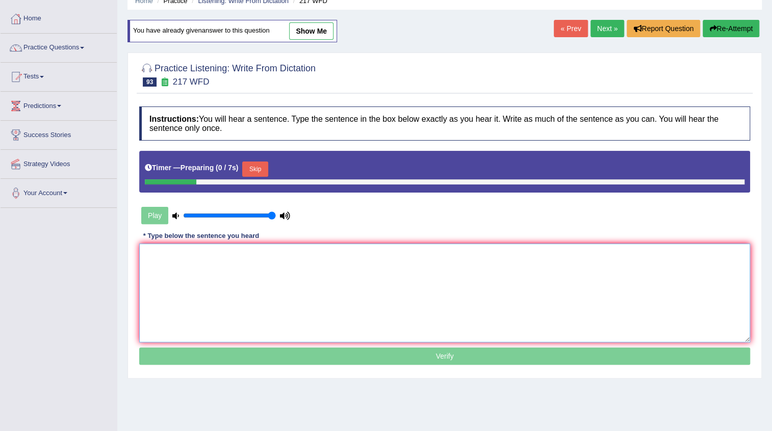
click at [311, 268] on textarea at bounding box center [444, 293] width 611 height 99
type textarea "p"
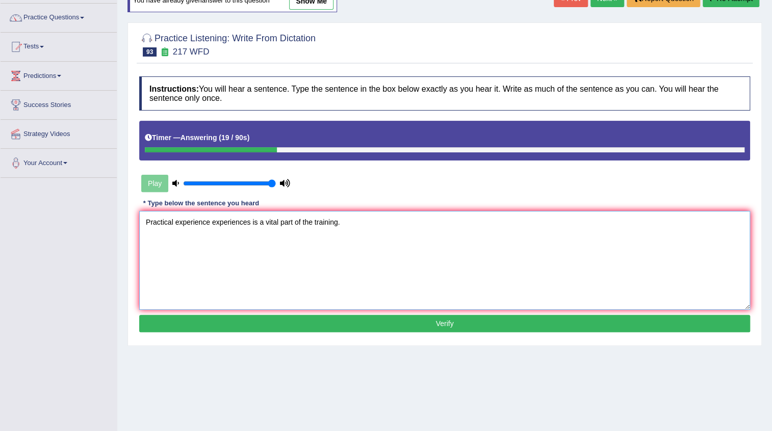
scroll to position [92, 0]
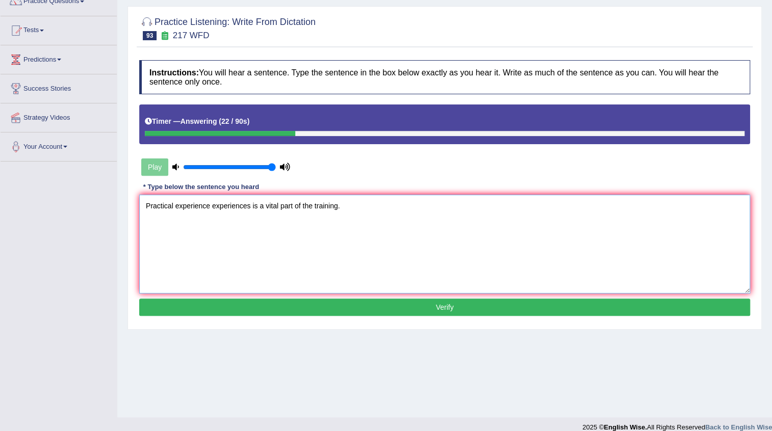
type textarea "Practical experience experiences is a vital part of the training."
click at [410, 311] on button "Verify" at bounding box center [444, 307] width 611 height 17
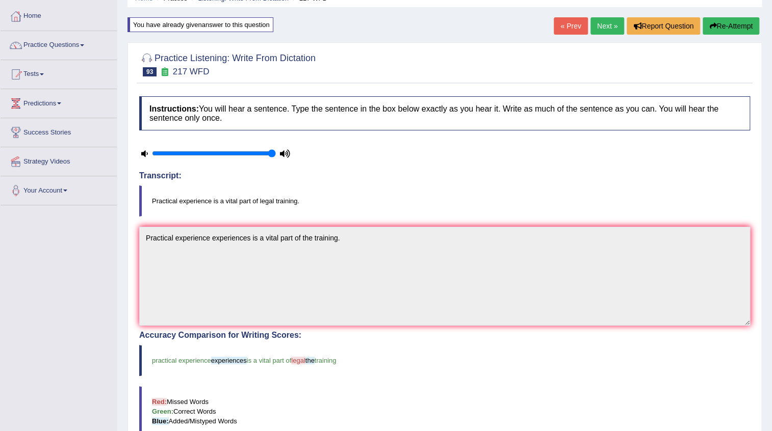
scroll to position [46, 0]
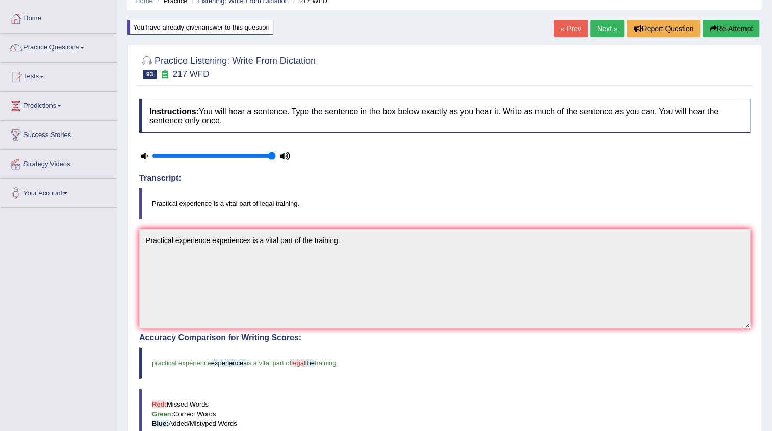
click at [721, 31] on button "Re-Attempt" at bounding box center [730, 28] width 57 height 17
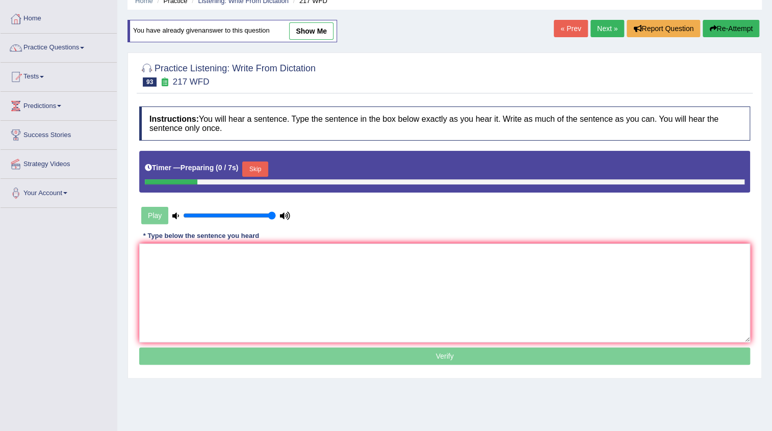
scroll to position [46, 0]
click at [271, 250] on textarea at bounding box center [444, 293] width 611 height 99
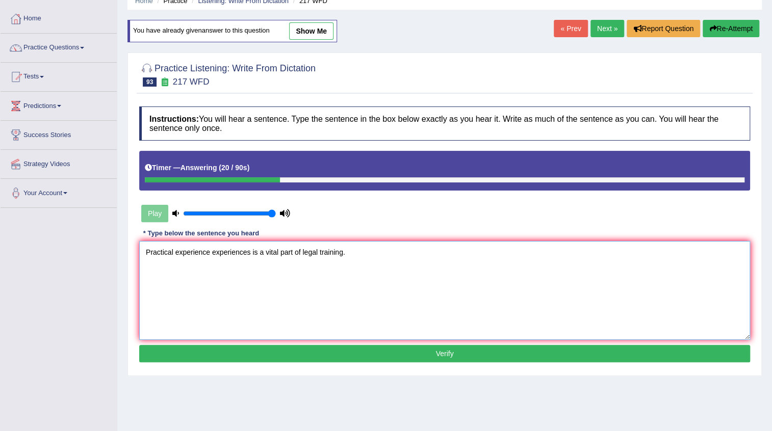
type textarea "Practical experience experiences is a vital part of legal training."
click at [421, 350] on button "Verify" at bounding box center [444, 353] width 611 height 17
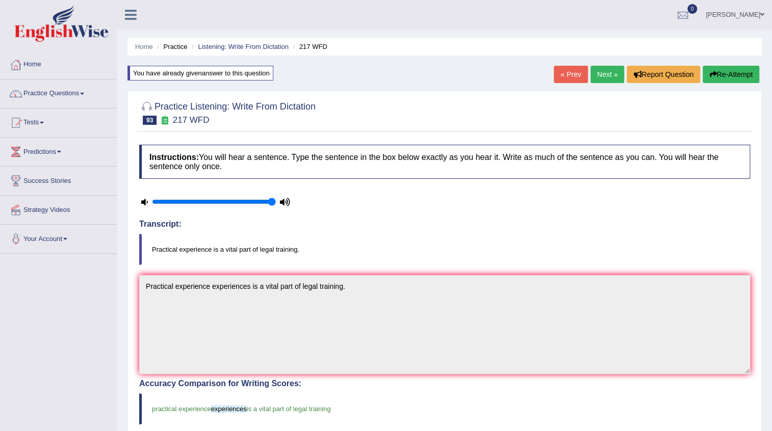
scroll to position [0, 0]
click at [608, 78] on link "Next »" at bounding box center [607, 74] width 34 height 17
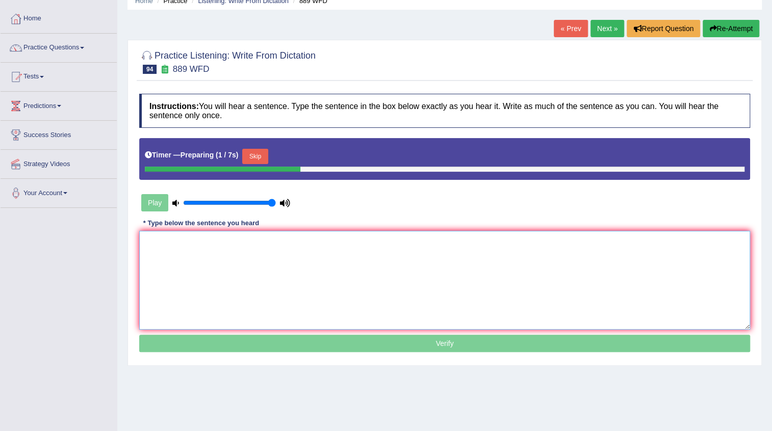
click at [304, 244] on textarea at bounding box center [444, 280] width 611 height 99
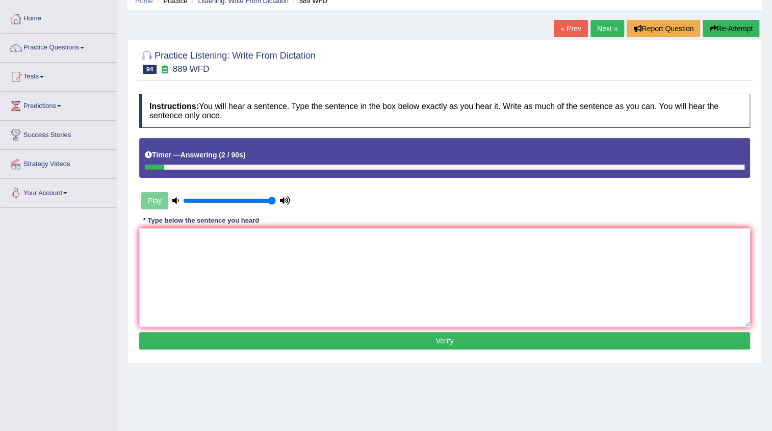
click at [580, 30] on link "« Prev" at bounding box center [571, 28] width 34 height 17
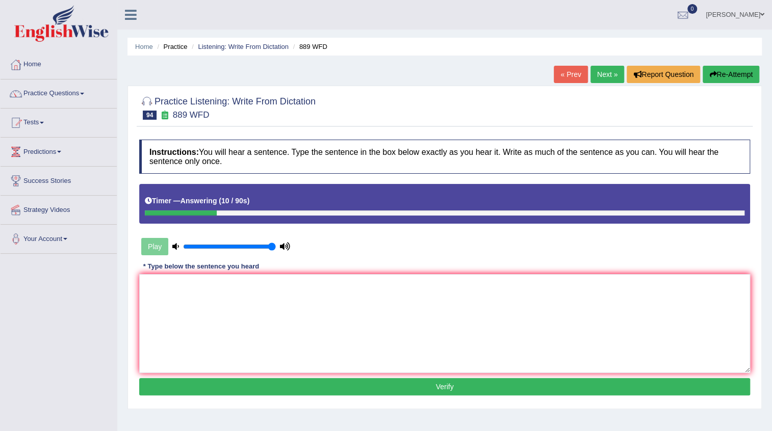
click at [554, 77] on link "« Prev" at bounding box center [571, 74] width 34 height 17
click at [377, 287] on textarea at bounding box center [444, 323] width 611 height 99
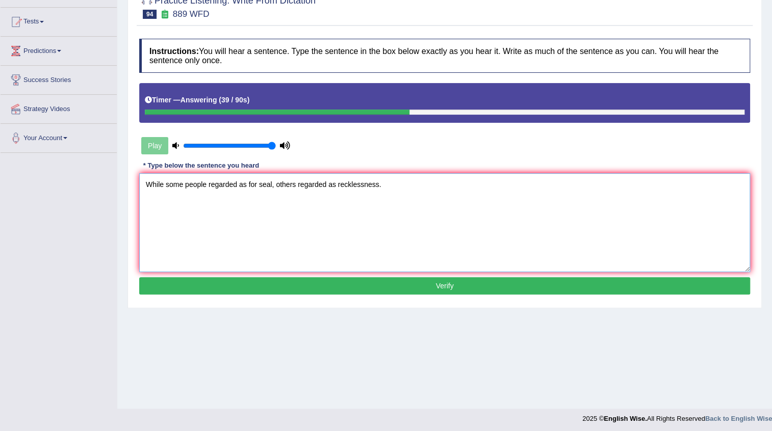
scroll to position [103, 0]
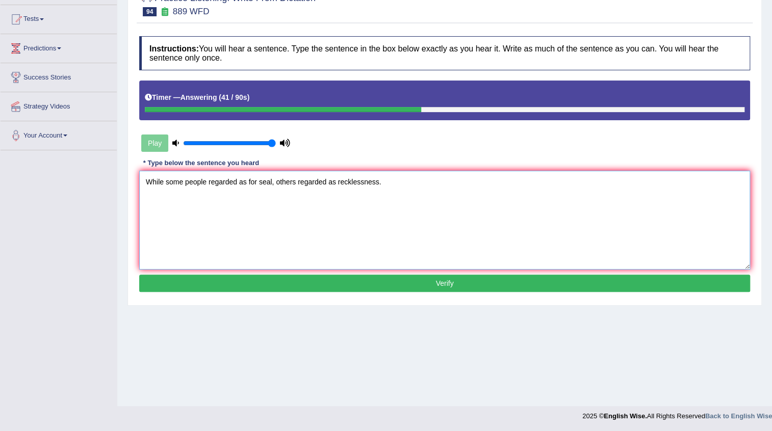
type textarea "While some people regarded as for seal, others regarded as recklessness."
click at [424, 282] on button "Verify" at bounding box center [444, 283] width 611 height 17
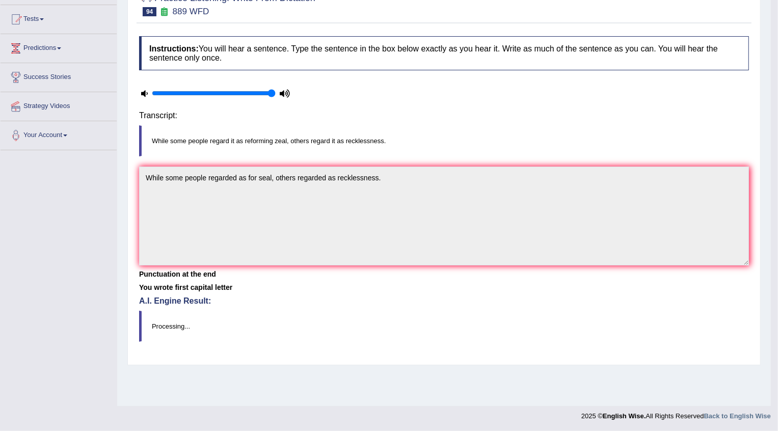
click at [424, 282] on body "Toggle navigation Home Practice Questions Speaking Practice Read Aloud Repeat S…" at bounding box center [389, 112] width 778 height 431
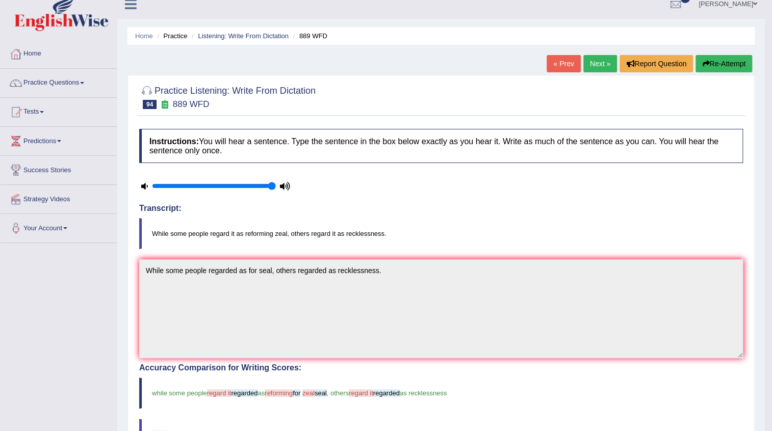
scroll to position [57, 0]
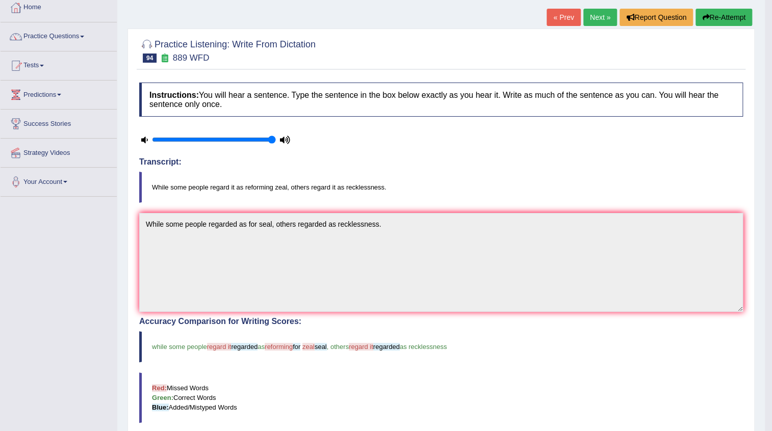
click at [603, 11] on link "Next »" at bounding box center [600, 17] width 34 height 17
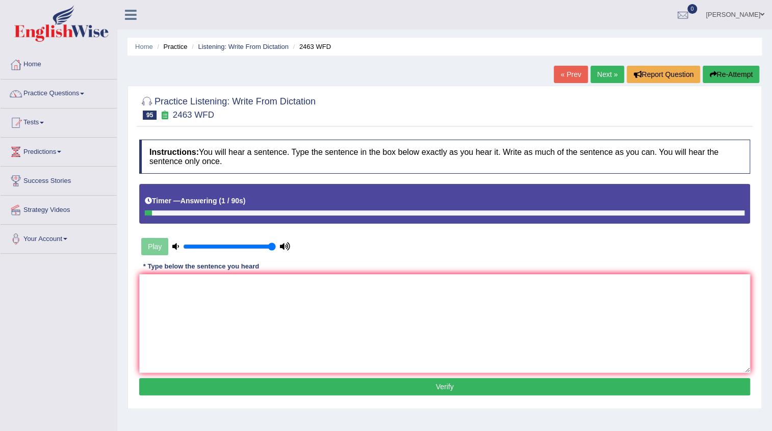
click at [309, 280] on textarea at bounding box center [444, 323] width 611 height 99
type textarea "o"
type textarea "Optional tutorial"
click at [554, 71] on link "« Prev" at bounding box center [571, 74] width 34 height 17
click at [351, 277] on textarea at bounding box center [444, 323] width 611 height 99
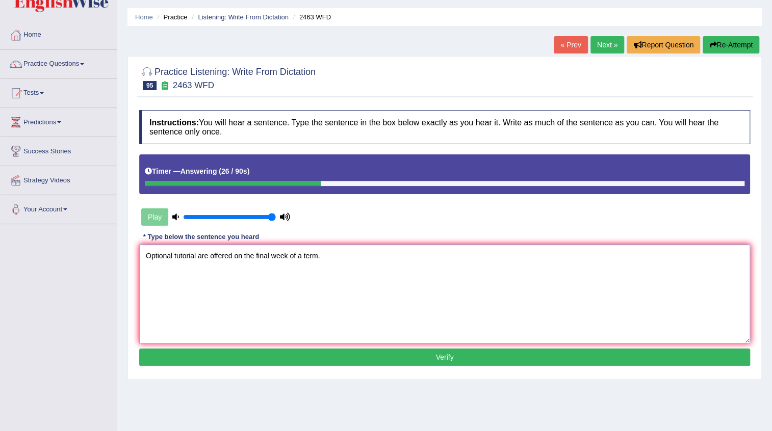
scroll to position [46, 0]
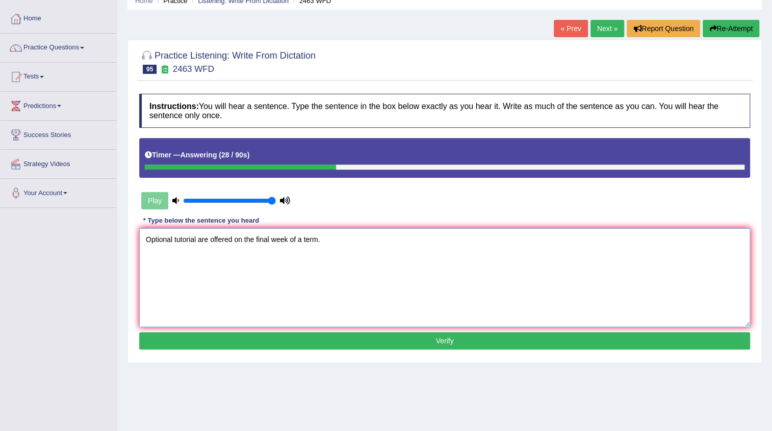
type textarea "Optional tutorial are offered on the final week of a term."
click at [439, 346] on button "Verify" at bounding box center [444, 340] width 611 height 17
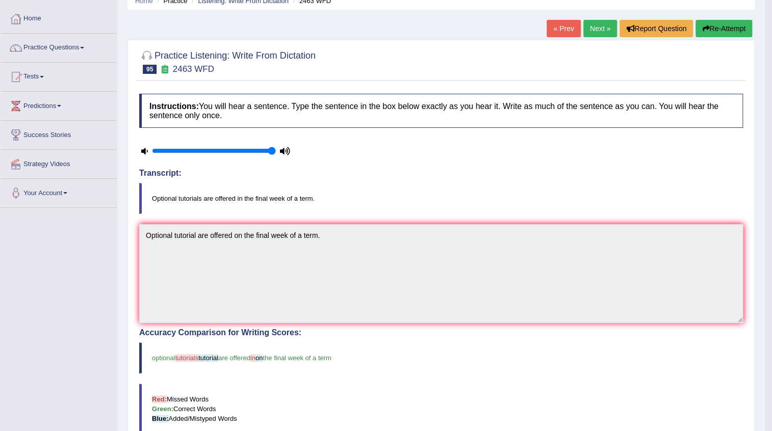
click at [600, 31] on link "Next »" at bounding box center [600, 28] width 34 height 17
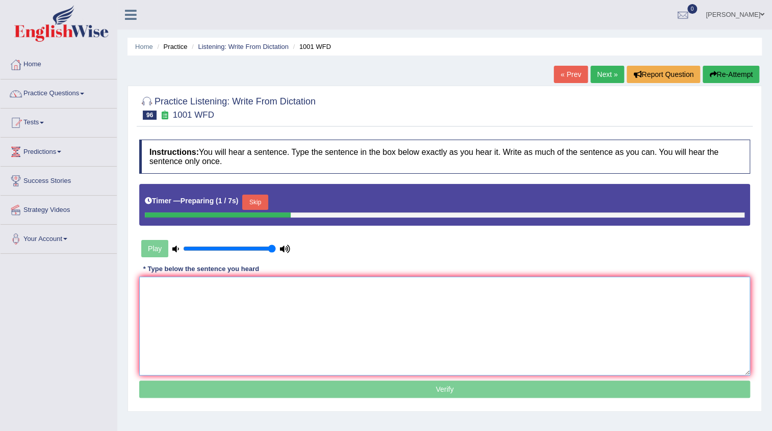
click at [247, 298] on textarea at bounding box center [444, 326] width 611 height 99
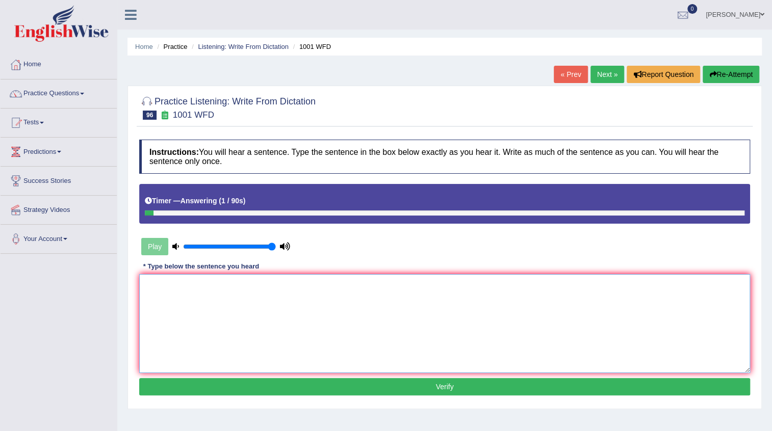
click at [247, 298] on textarea at bounding box center [444, 323] width 611 height 99
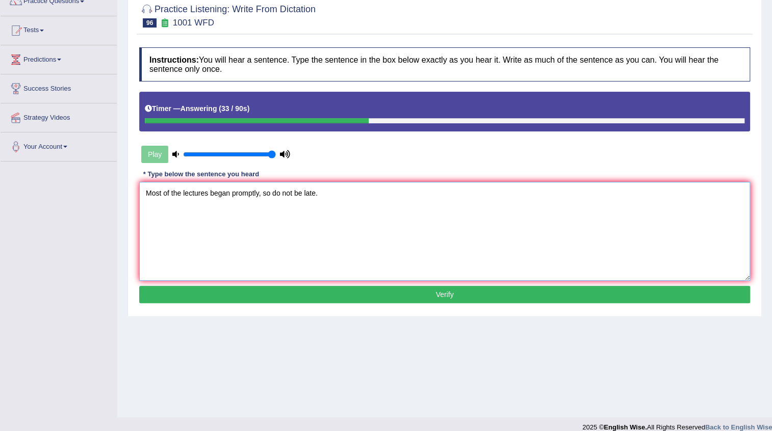
scroll to position [103, 0]
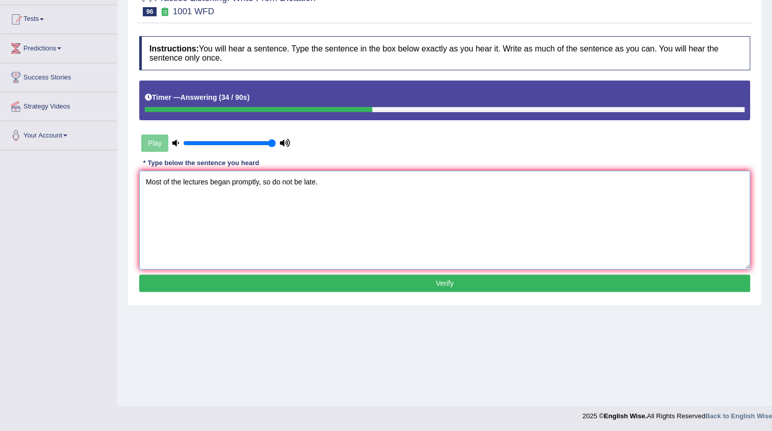
type textarea "Most of the lectures began promptly, so do not be late."
click at [407, 279] on button "Verify" at bounding box center [444, 283] width 611 height 17
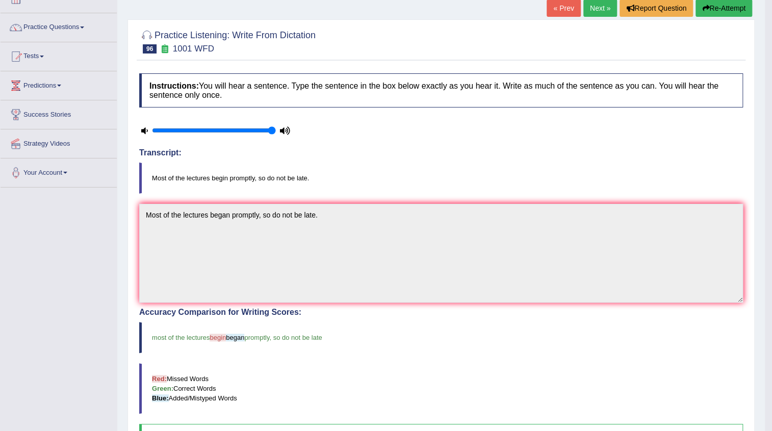
scroll to position [57, 0]
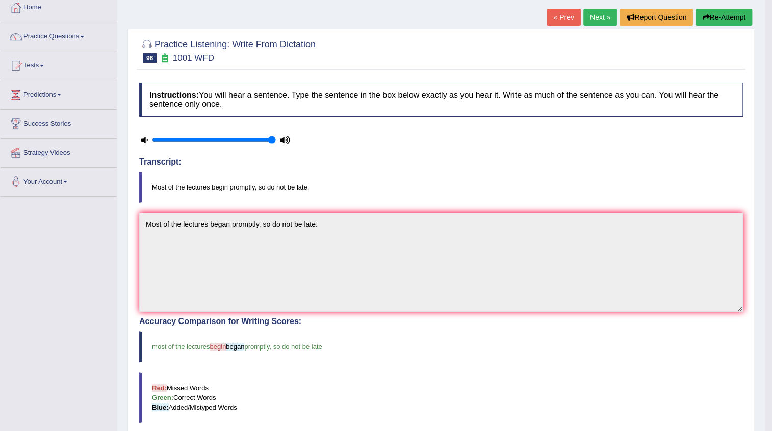
click at [594, 22] on link "Next »" at bounding box center [600, 17] width 34 height 17
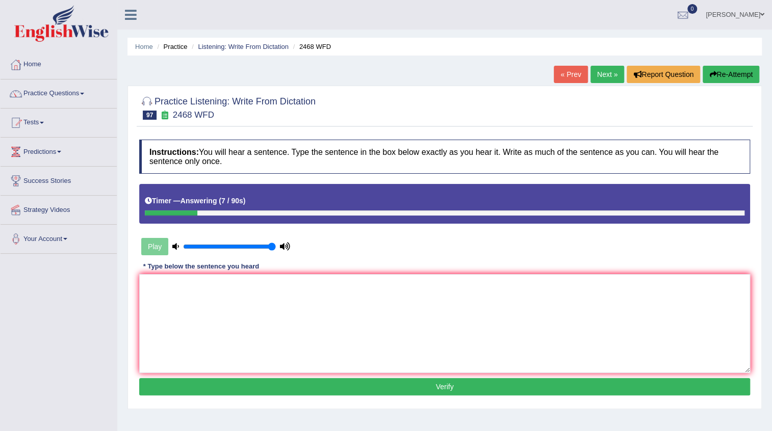
click at [554, 75] on link "« Prev" at bounding box center [571, 74] width 34 height 17
click at [557, 81] on link "« Prev" at bounding box center [571, 74] width 34 height 17
click at [298, 303] on textarea at bounding box center [444, 323] width 611 height 99
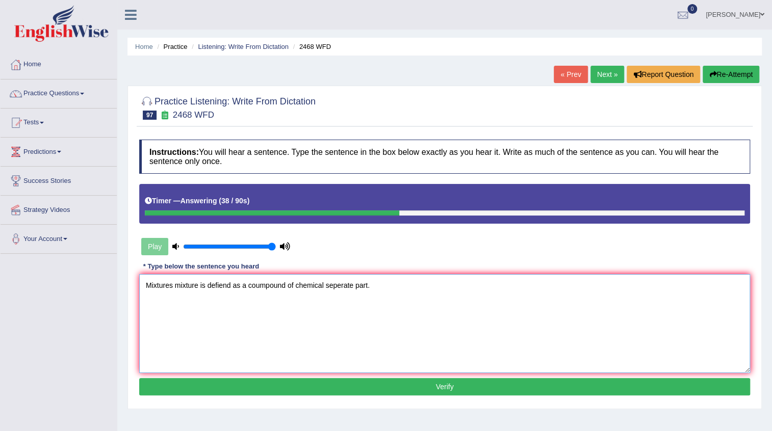
click at [323, 285] on textarea "Mixtures mixture is defiend as a coumpound of chemical seperate part." at bounding box center [444, 323] width 611 height 99
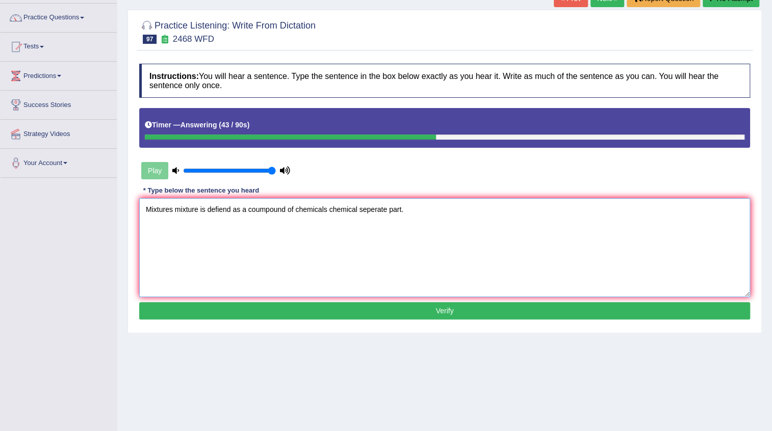
scroll to position [92, 0]
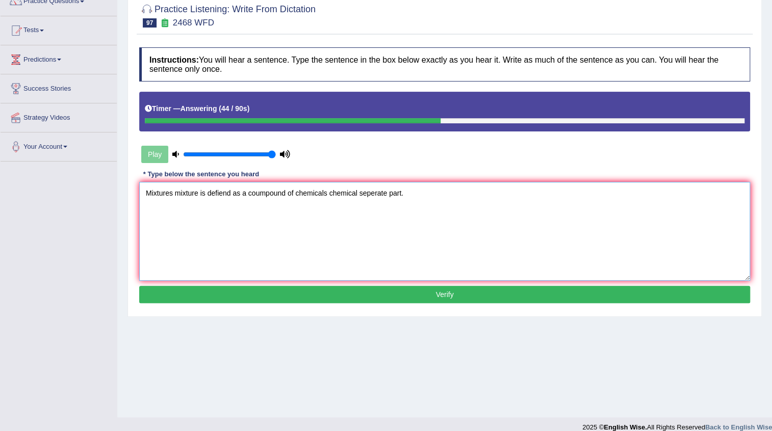
type textarea "Mixtures mixture is defiend as a coumpound of chemicals chemical seperate part."
click at [436, 296] on button "Verify" at bounding box center [444, 294] width 611 height 17
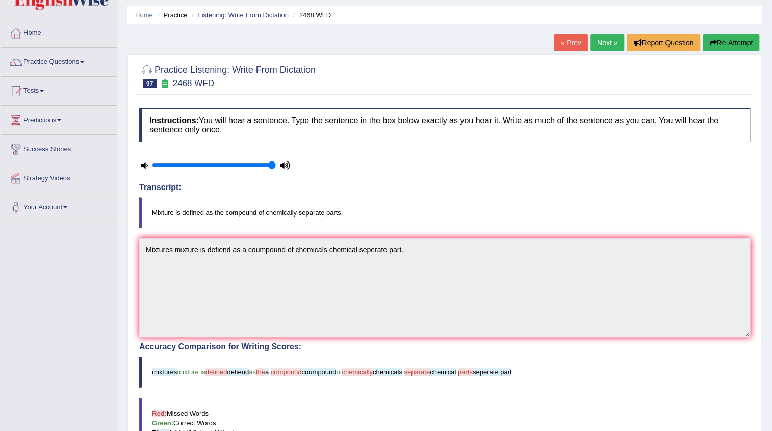
scroll to position [46, 0]
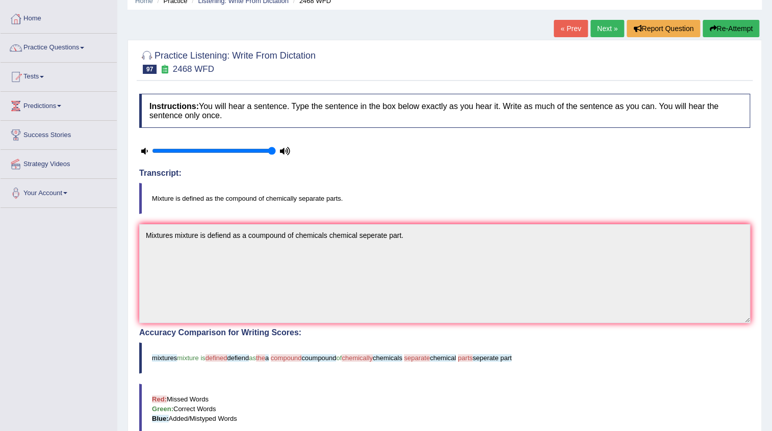
click at [745, 29] on button "Re-Attempt" at bounding box center [730, 28] width 57 height 17
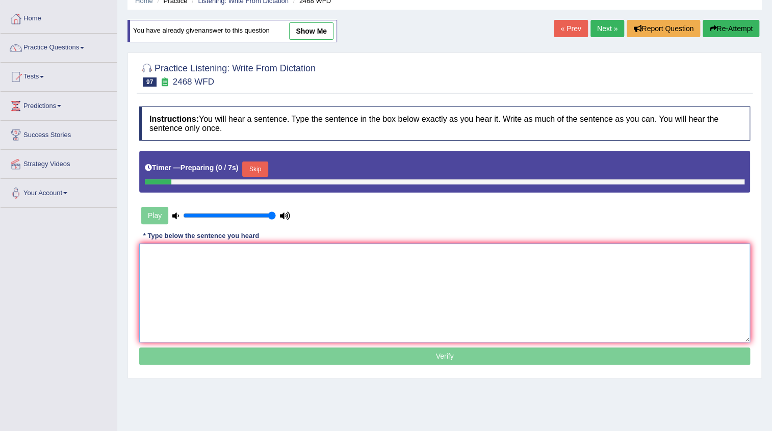
click at [233, 268] on textarea at bounding box center [444, 293] width 611 height 99
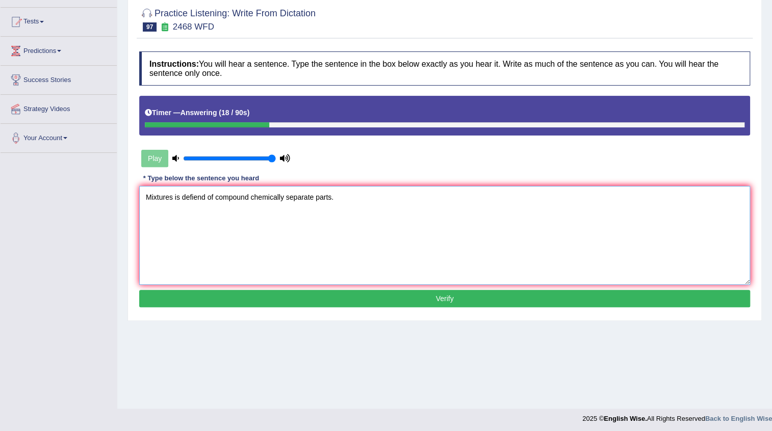
scroll to position [103, 0]
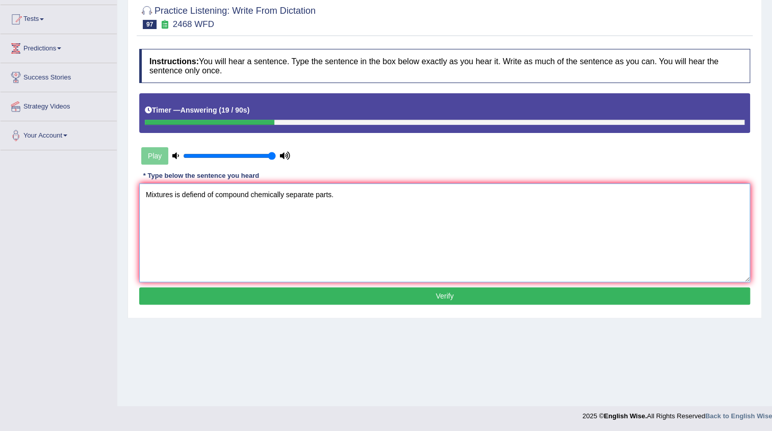
type textarea "Mixtures is defiend of compound chemically separate parts."
click at [370, 288] on button "Verify" at bounding box center [444, 296] width 611 height 17
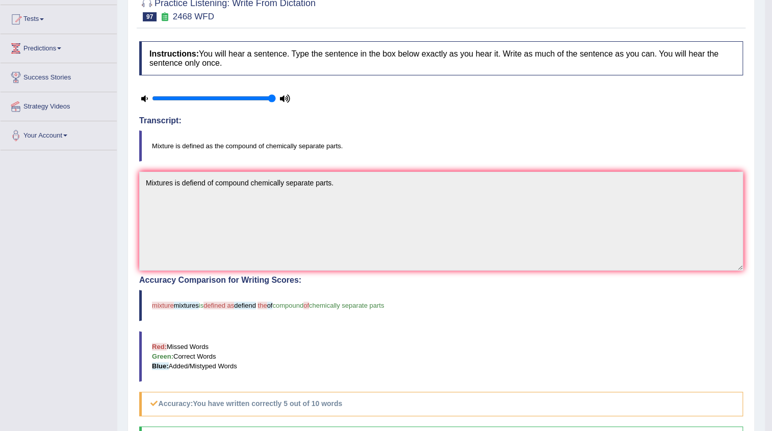
click at [142, 97] on icon at bounding box center [144, 98] width 7 height 7
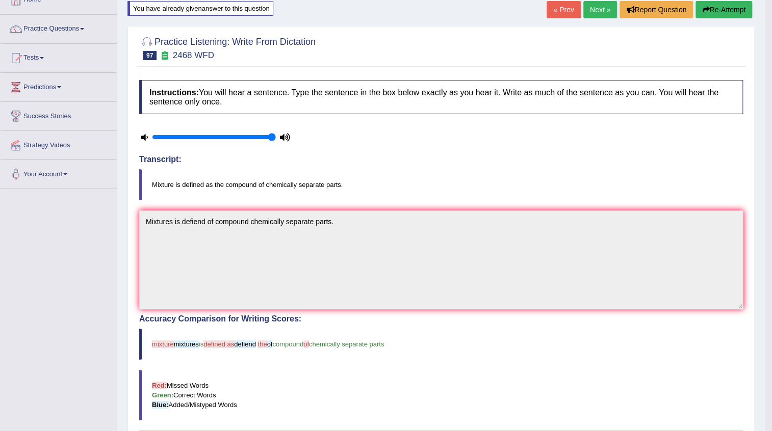
scroll to position [0, 0]
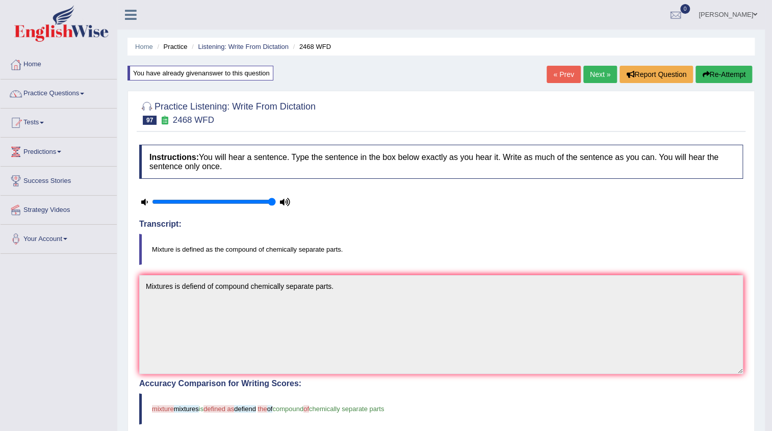
click at [715, 72] on button "Re-Attempt" at bounding box center [723, 74] width 57 height 17
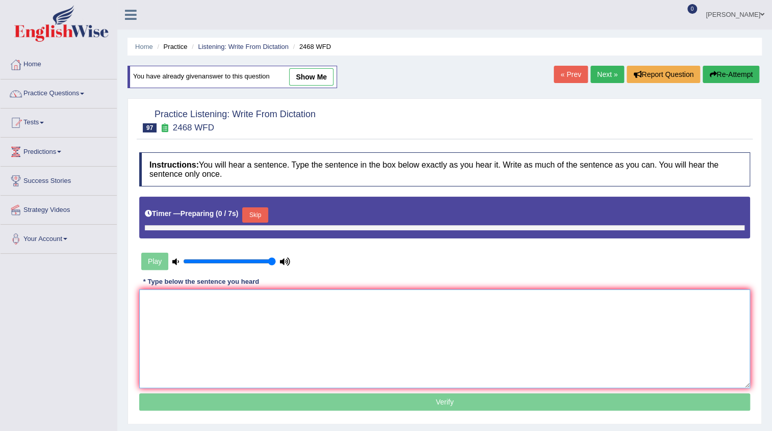
click at [258, 310] on textarea at bounding box center [444, 339] width 611 height 99
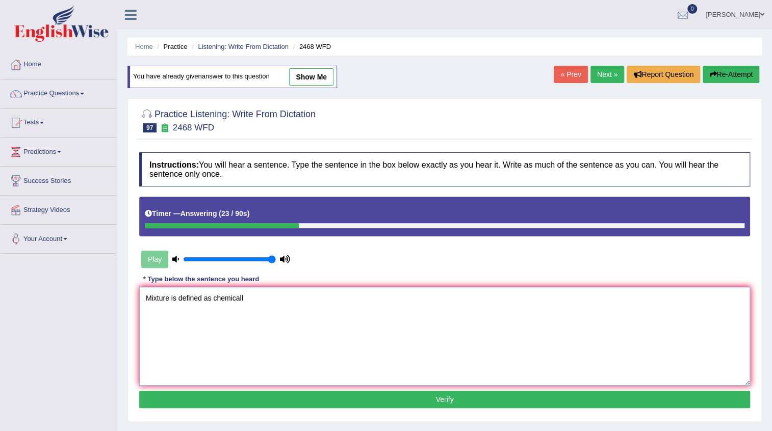
click at [211, 298] on textarea "Mixture is defined as chemicall" at bounding box center [444, 336] width 611 height 99
click at [254, 299] on textarea "Mixture is defined as chemicall" at bounding box center [444, 336] width 611 height 99
click at [214, 298] on textarea "Mixture is defined as chemically separate parts." at bounding box center [444, 336] width 611 height 99
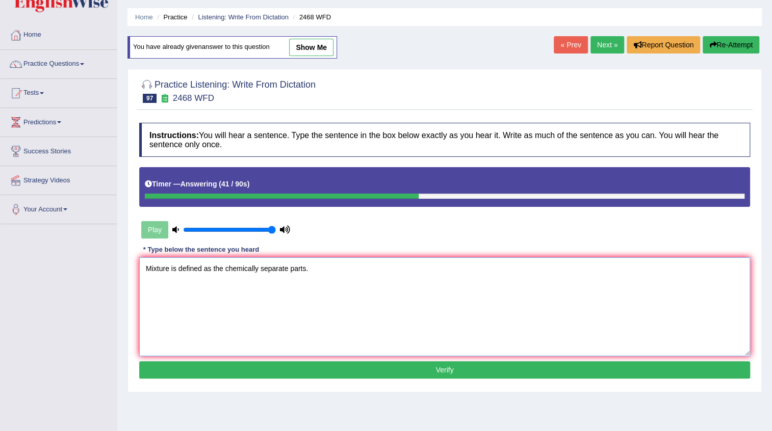
scroll to position [46, 0]
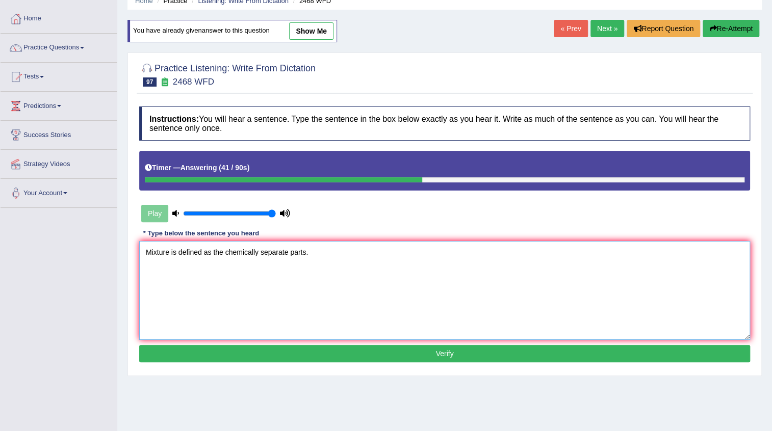
type textarea "Mixture is defined as the chemically separate parts."
click at [420, 352] on button "Verify" at bounding box center [444, 353] width 611 height 17
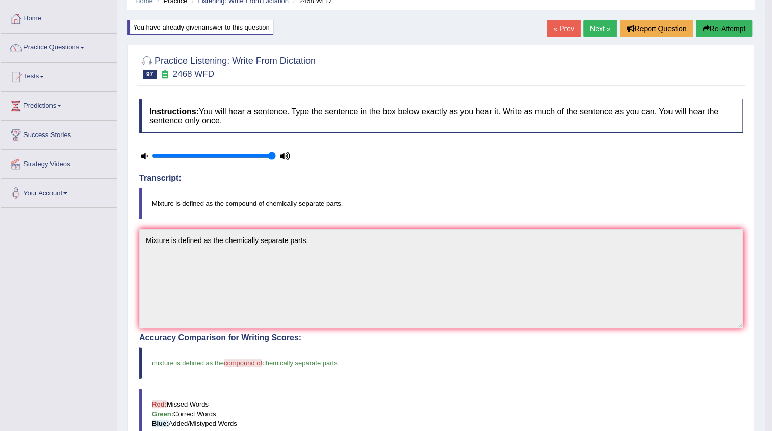
click at [724, 23] on button "Re-Attempt" at bounding box center [723, 28] width 57 height 17
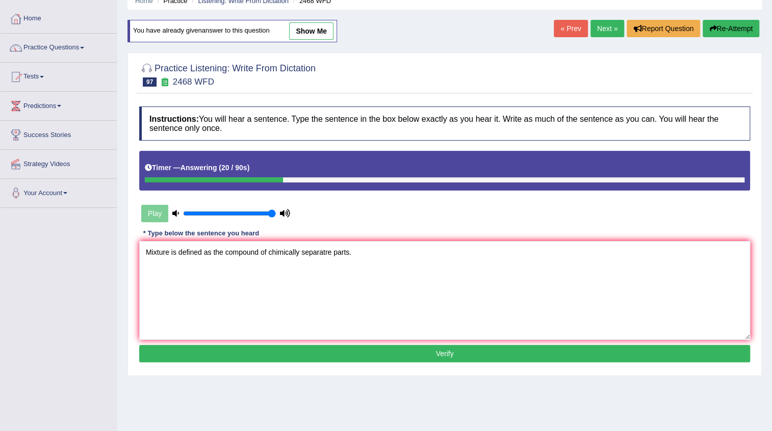
click at [326, 251] on textarea "Mixture is defined as the compound of chimically separatre parts." at bounding box center [444, 290] width 611 height 99
click at [285, 250] on textarea "Mixture is defined as the compound of chimically separate parts." at bounding box center [444, 290] width 611 height 99
click at [276, 253] on textarea "Mixture is defined as the compound of chimically separate parts." at bounding box center [444, 290] width 611 height 99
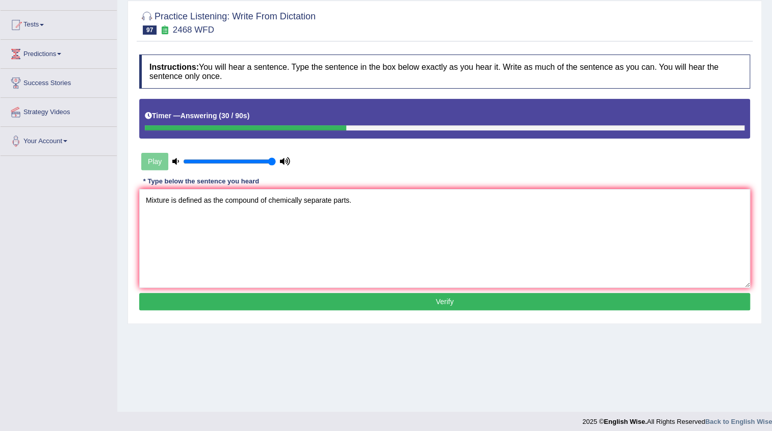
scroll to position [103, 0]
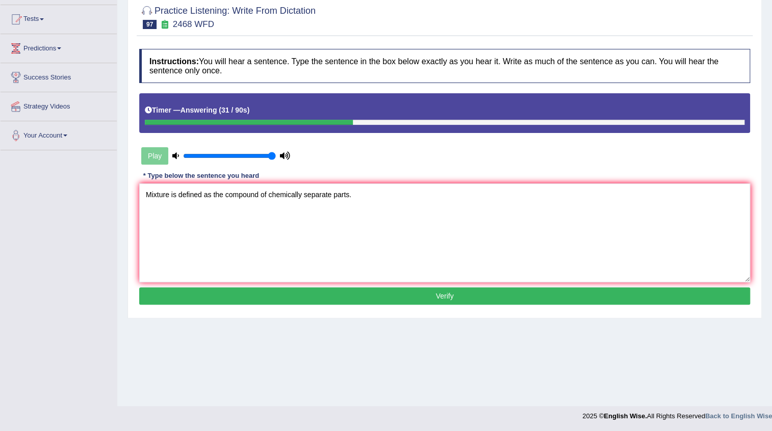
type textarea "Mixture is defined as the compound of chemically separate parts."
click at [394, 291] on button "Verify" at bounding box center [444, 296] width 611 height 17
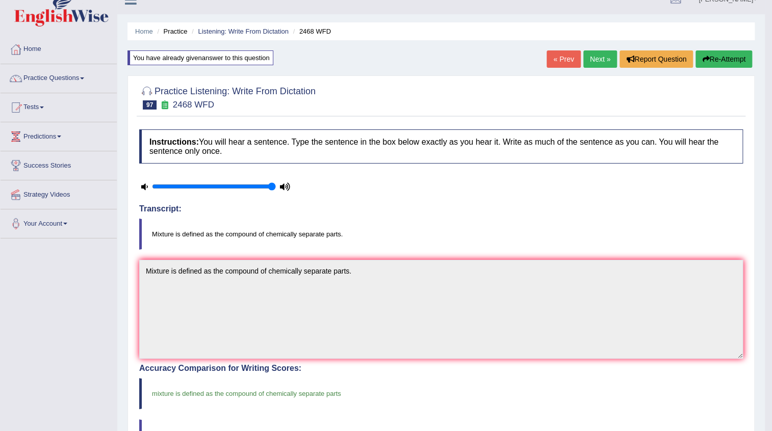
scroll to position [0, 0]
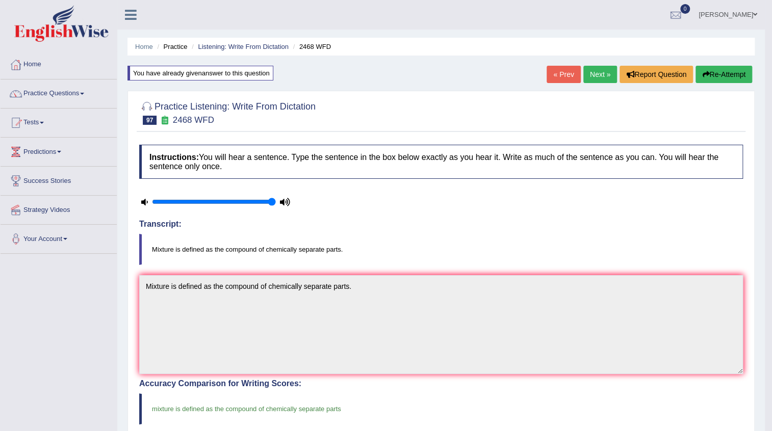
click at [594, 74] on link "Next »" at bounding box center [600, 74] width 34 height 17
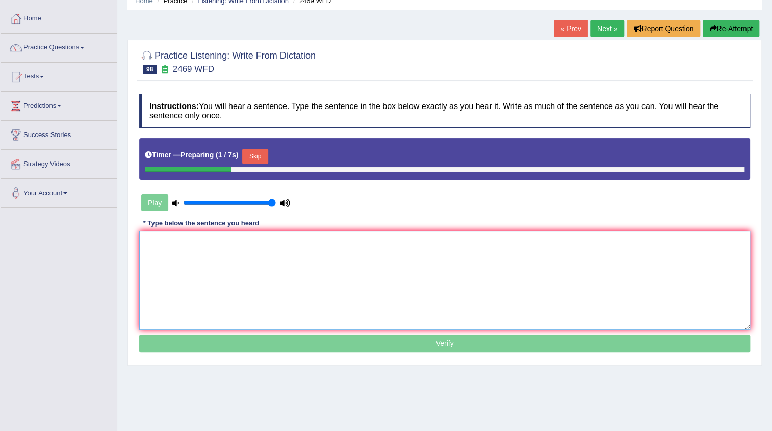
click at [325, 263] on textarea at bounding box center [444, 280] width 611 height 99
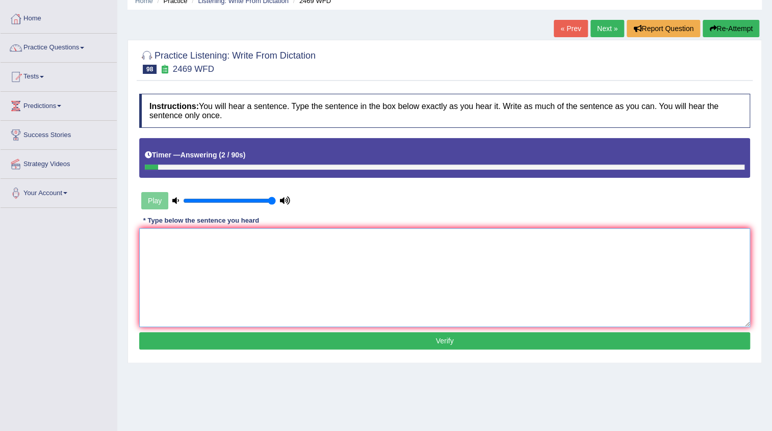
click at [325, 263] on textarea at bounding box center [444, 277] width 611 height 99
type textarea "t"
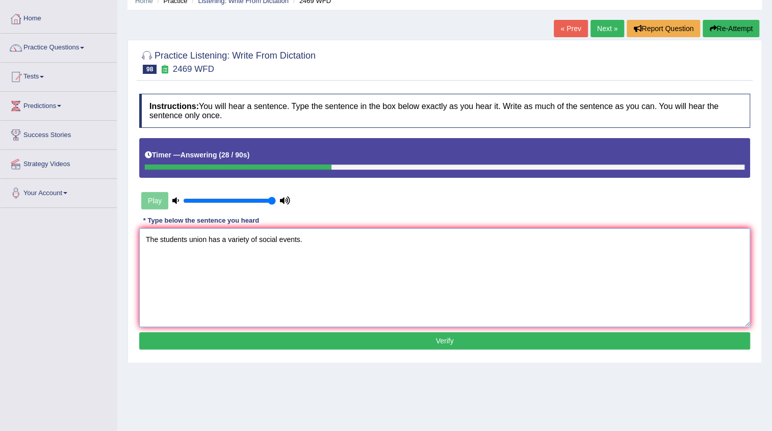
scroll to position [92, 0]
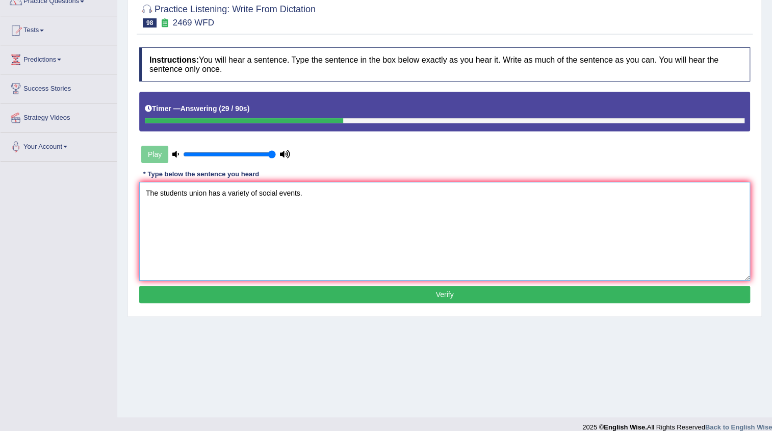
type textarea "The students union has a variety of social events."
click at [396, 300] on button "Verify" at bounding box center [444, 294] width 611 height 17
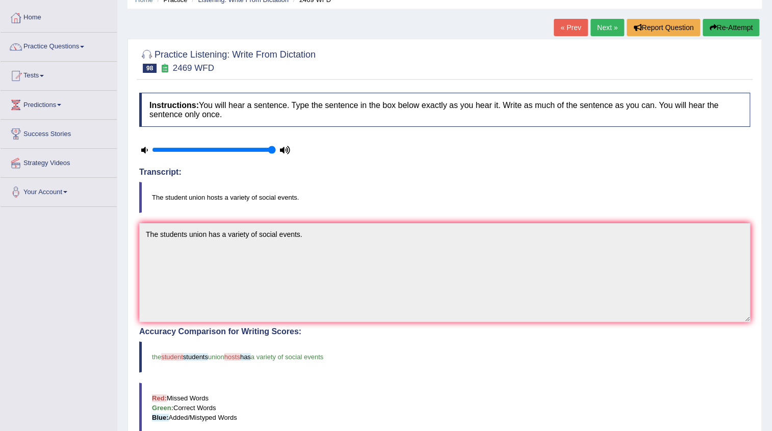
scroll to position [46, 0]
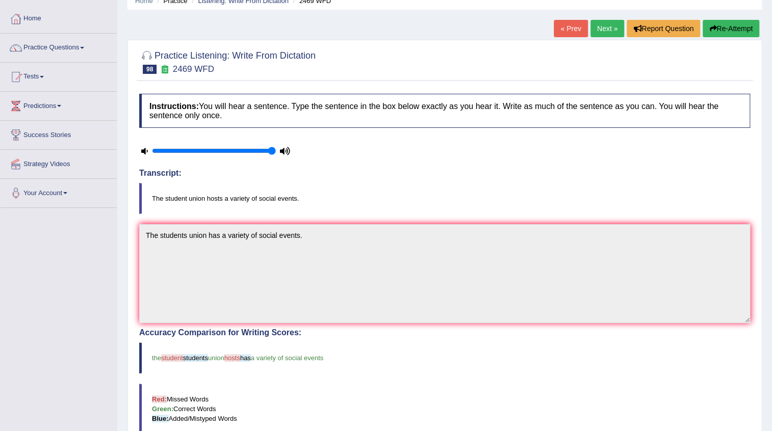
click at [709, 22] on button "Re-Attempt" at bounding box center [730, 28] width 57 height 17
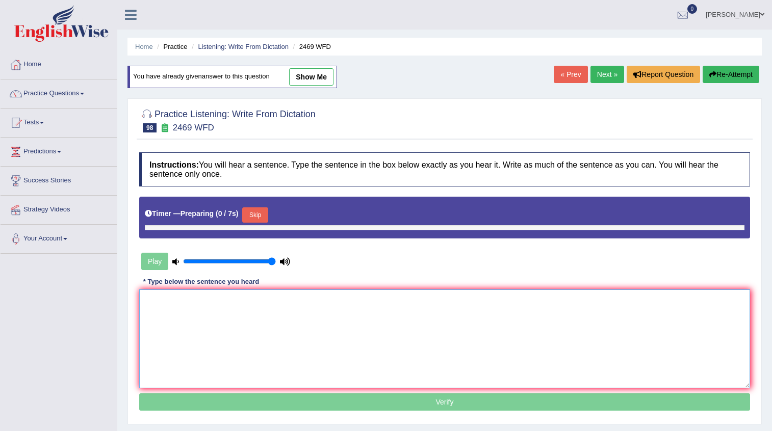
click at [222, 290] on textarea at bounding box center [444, 339] width 611 height 99
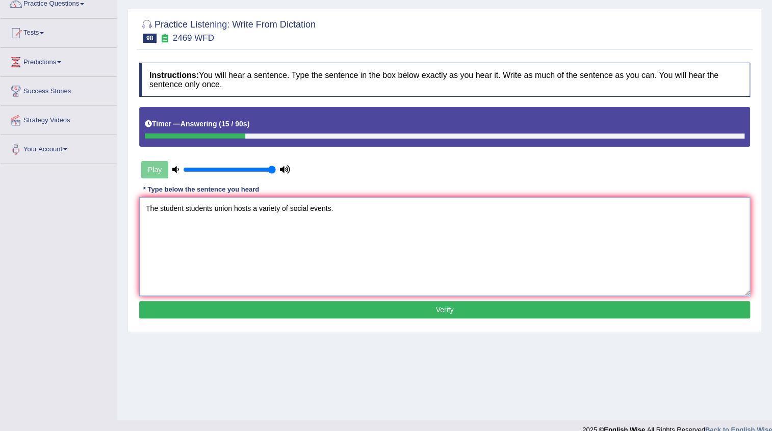
scroll to position [92, 0]
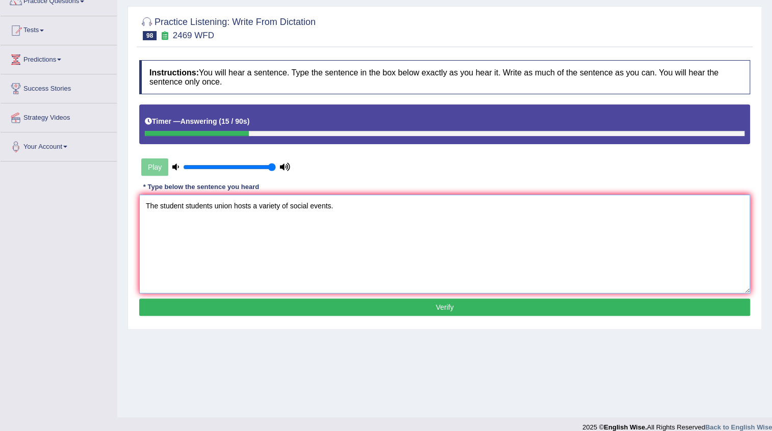
type textarea "The student students union hosts a variety of social events."
click at [410, 301] on button "Verify" at bounding box center [444, 307] width 611 height 17
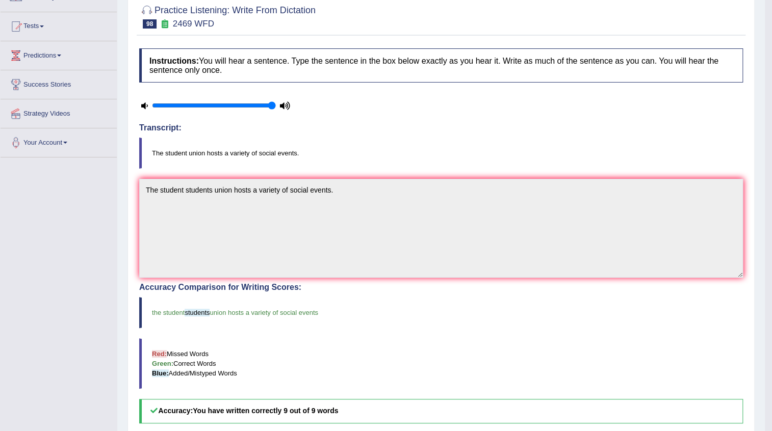
scroll to position [46, 0]
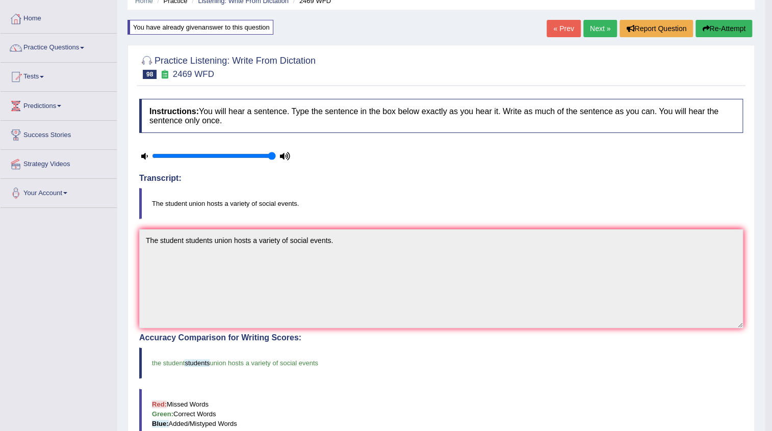
click at [597, 27] on link "Next »" at bounding box center [600, 28] width 34 height 17
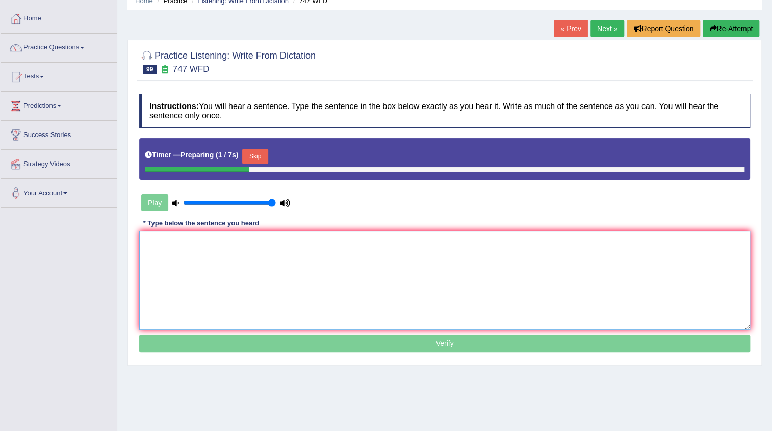
click at [219, 252] on textarea at bounding box center [444, 280] width 611 height 99
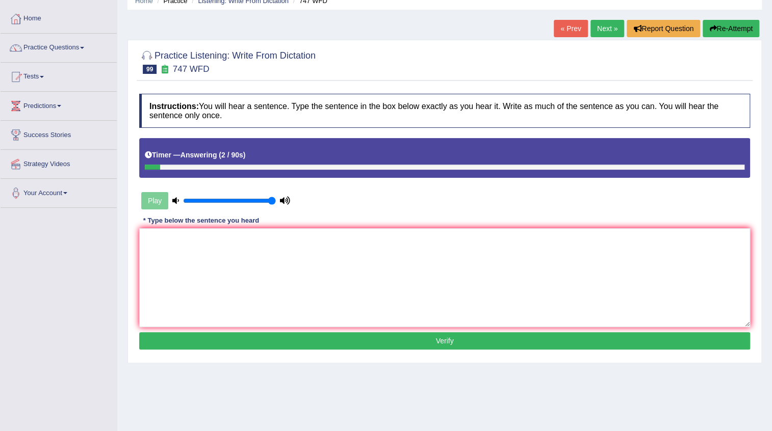
click at [571, 22] on link "« Prev" at bounding box center [571, 28] width 34 height 17
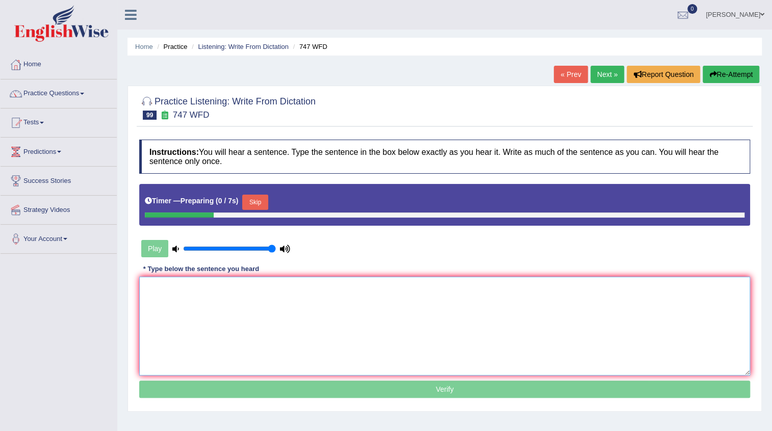
click at [273, 292] on textarea at bounding box center [444, 326] width 611 height 99
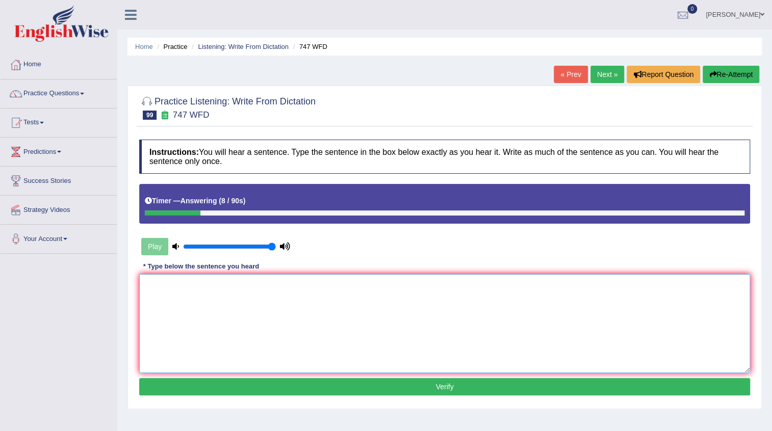
click at [178, 295] on textarea at bounding box center [444, 323] width 611 height 99
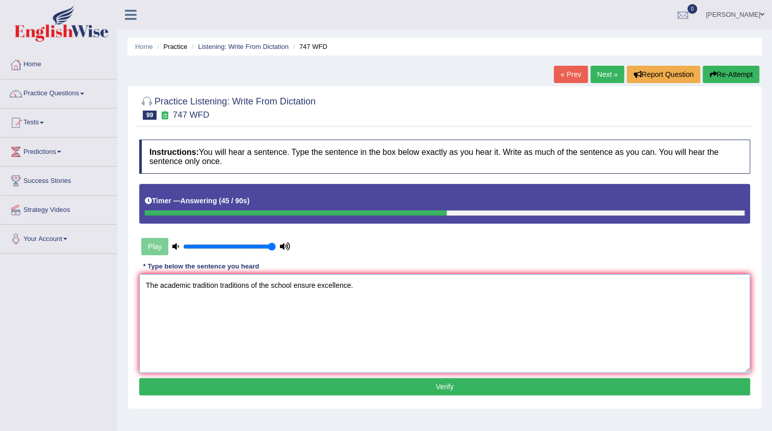
scroll to position [46, 0]
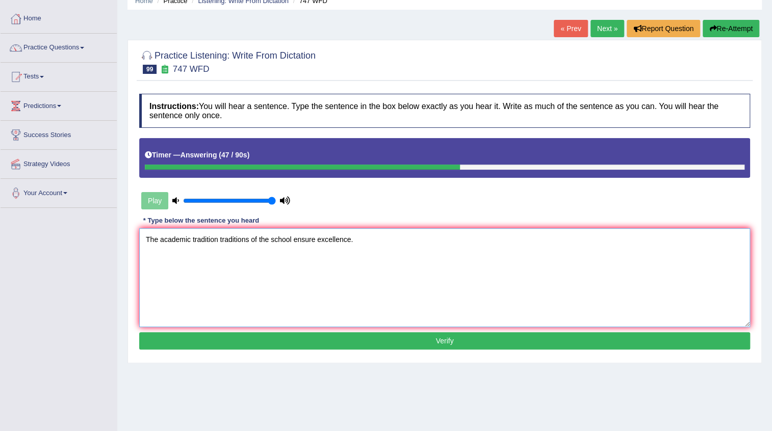
click at [314, 241] on textarea "The academic tradition traditions of the school ensure excellence." at bounding box center [444, 277] width 611 height 99
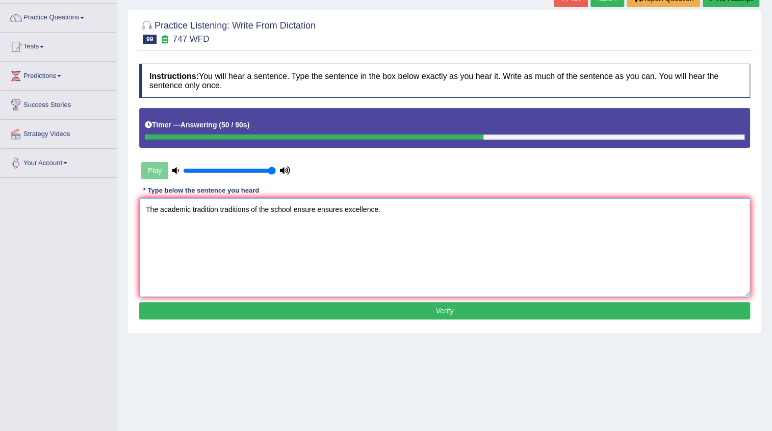
scroll to position [92, 0]
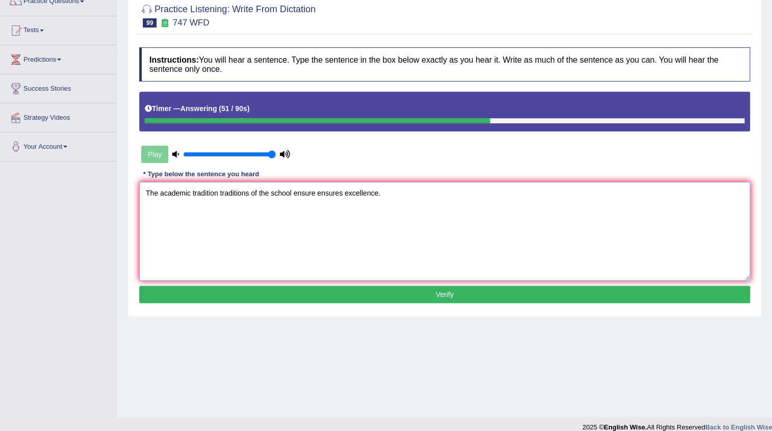
type textarea "The academic tradition traditions of the school ensure ensures excellence."
click at [457, 292] on button "Verify" at bounding box center [444, 294] width 611 height 17
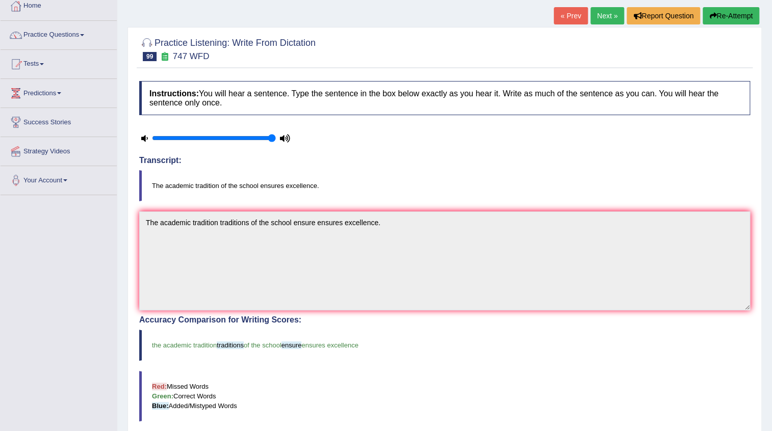
scroll to position [46, 0]
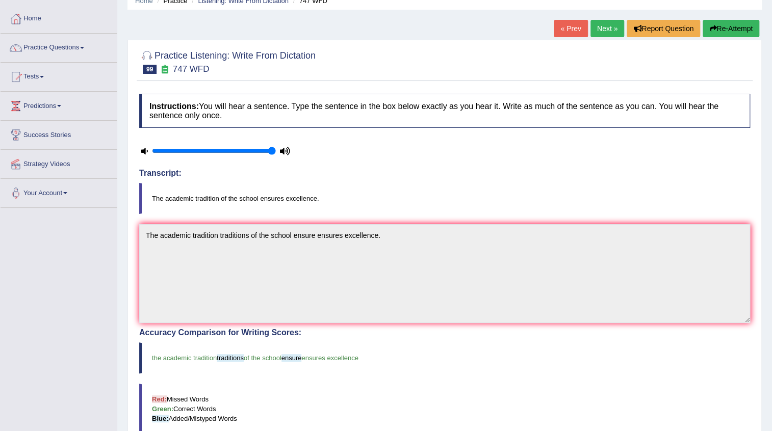
click at [602, 32] on link "Next »" at bounding box center [607, 28] width 34 height 17
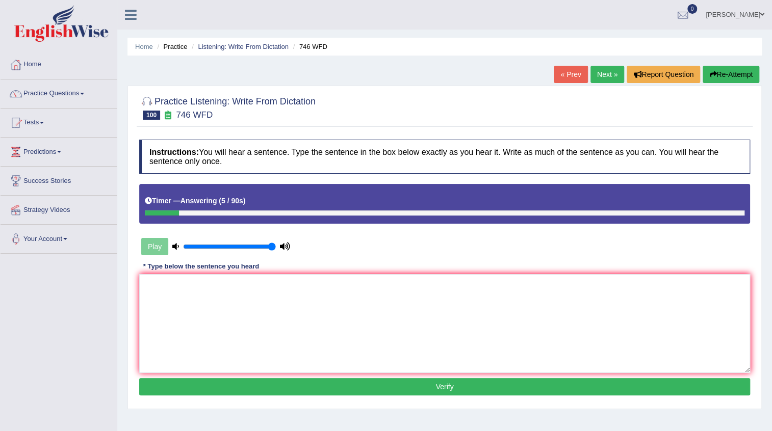
click at [286, 291] on textarea at bounding box center [444, 323] width 611 height 99
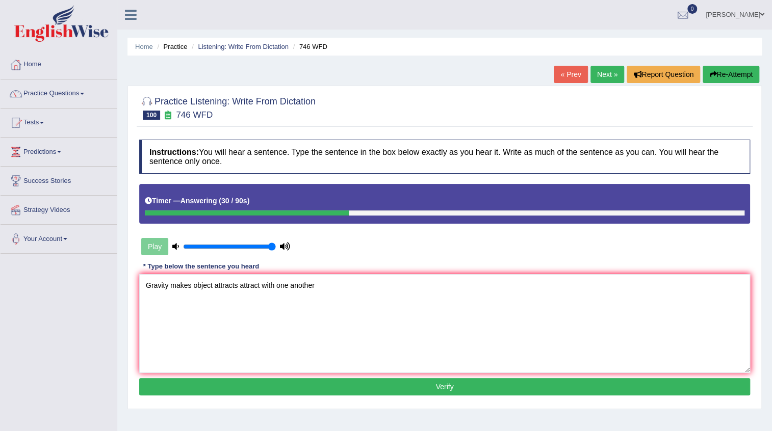
scroll to position [46, 0]
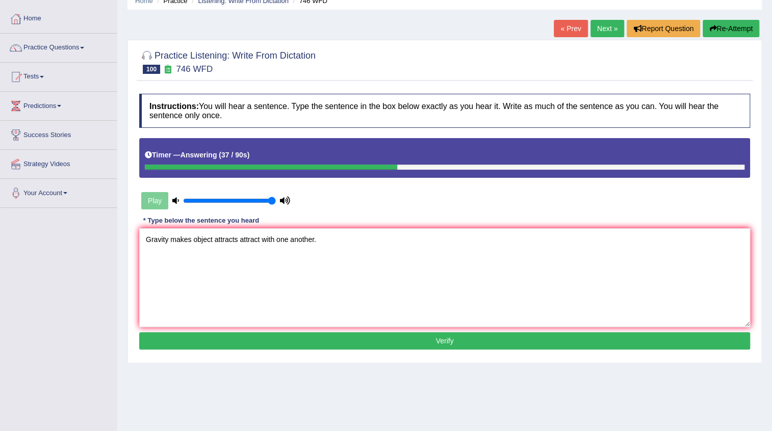
click at [189, 238] on textarea "Gravity makes object attracts attract with one another." at bounding box center [444, 277] width 611 height 99
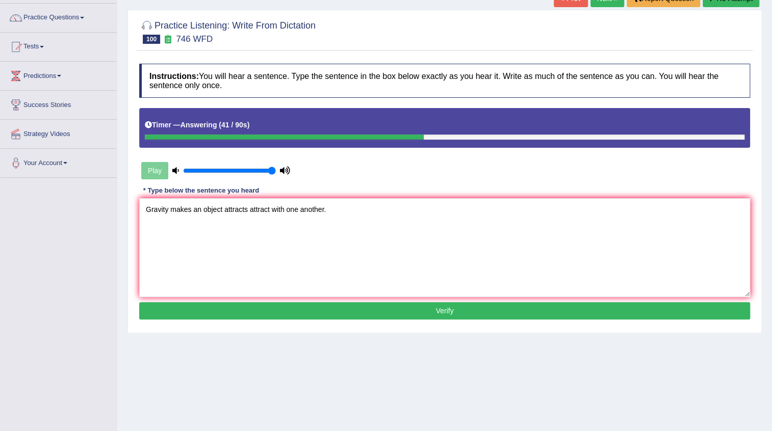
scroll to position [92, 0]
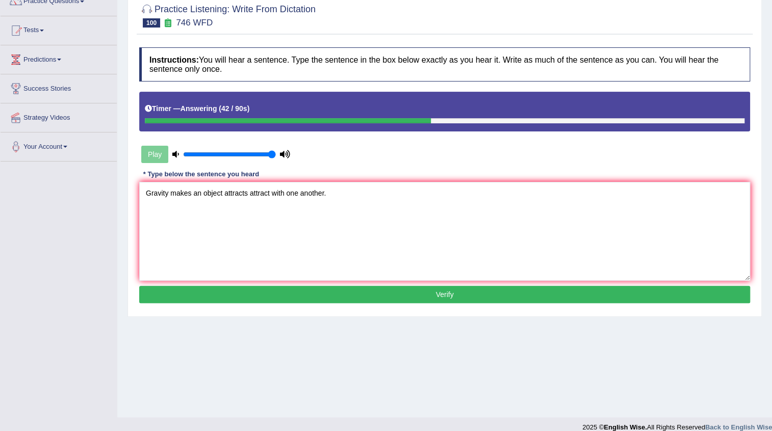
type textarea "Gravity makes an object attracts attract with one another."
click at [405, 288] on button "Verify" at bounding box center [444, 294] width 611 height 17
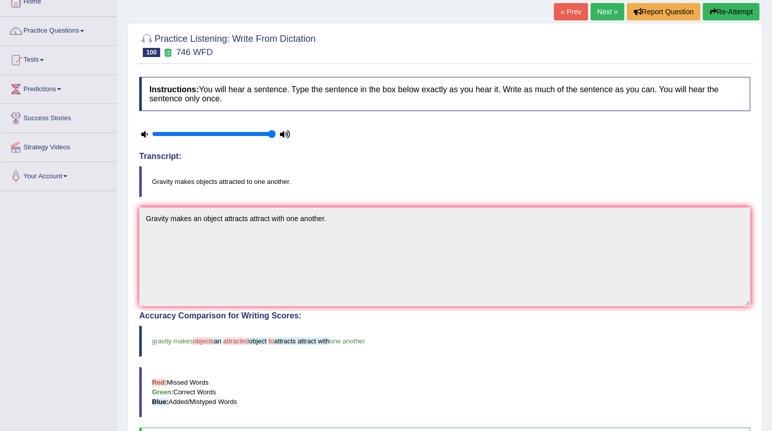
scroll to position [46, 0]
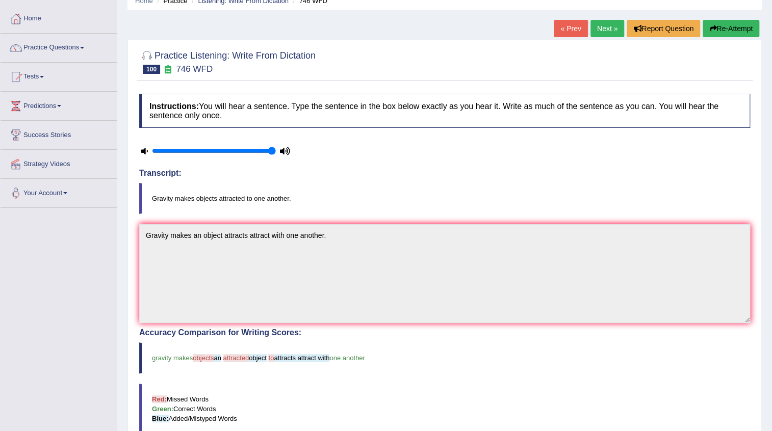
click at [734, 29] on button "Re-Attempt" at bounding box center [730, 28] width 57 height 17
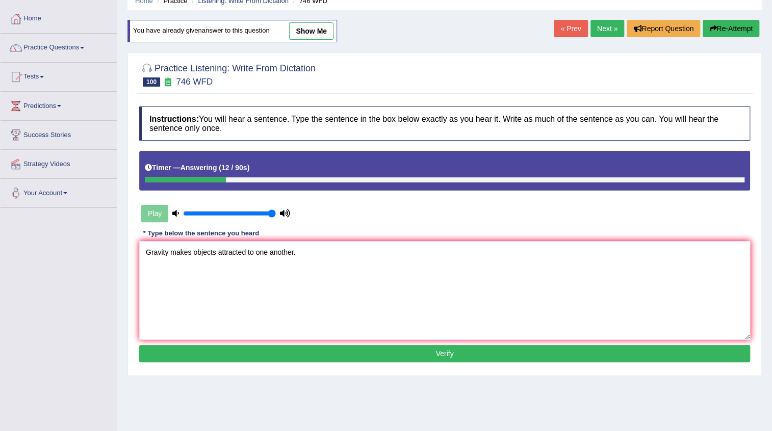
scroll to position [92, 0]
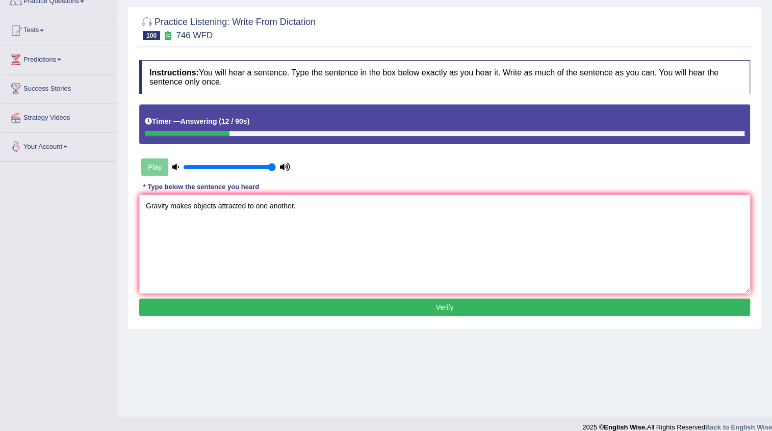
type textarea "Gravity makes objects attracted to one another."
click at [455, 304] on button "Verify" at bounding box center [444, 307] width 611 height 17
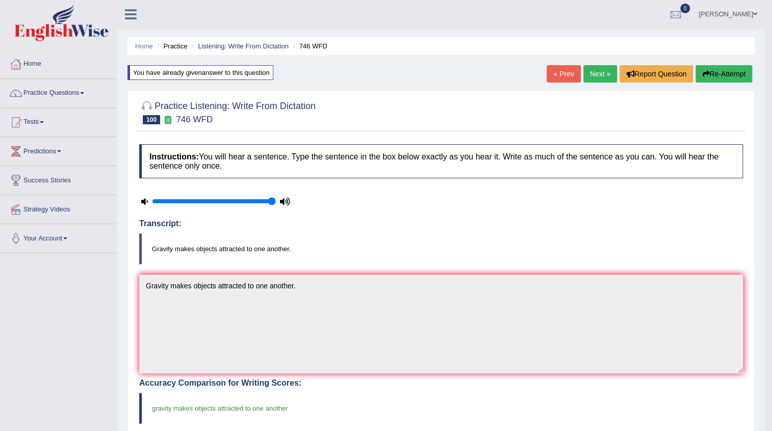
scroll to position [0, 0]
click at [590, 74] on link "Next »" at bounding box center [600, 74] width 34 height 17
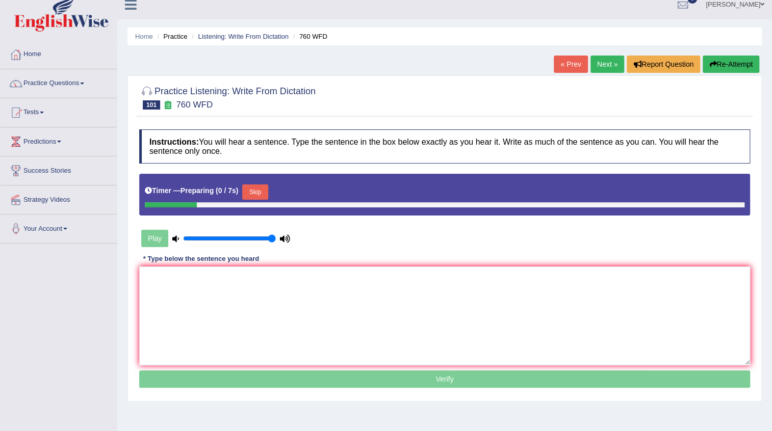
scroll to position [46, 0]
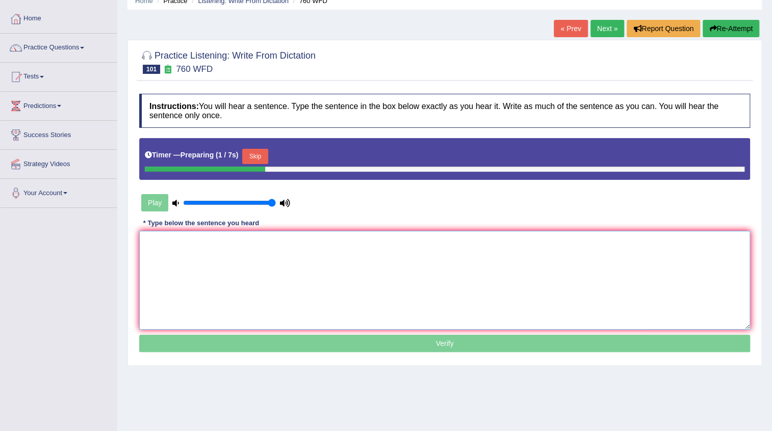
click at [376, 250] on textarea at bounding box center [444, 280] width 611 height 99
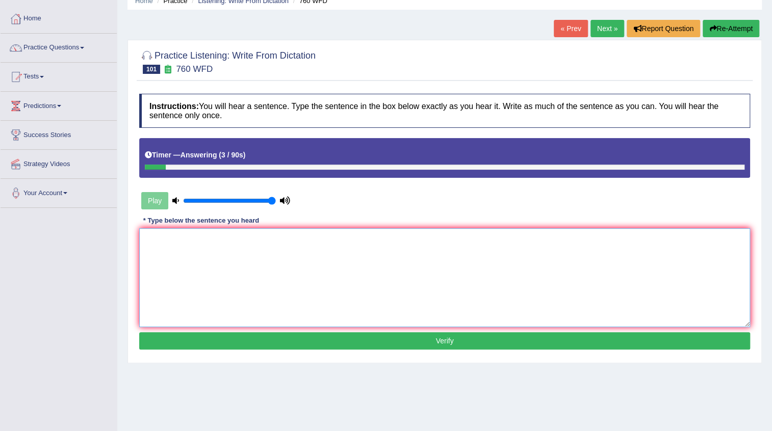
click at [376, 250] on textarea at bounding box center [444, 277] width 611 height 99
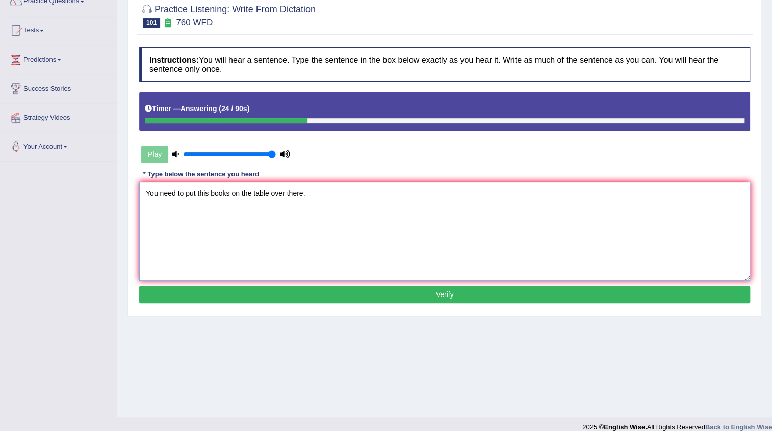
type textarea "You need to put this books on the table over there."
click at [452, 299] on button "Verify" at bounding box center [444, 294] width 611 height 17
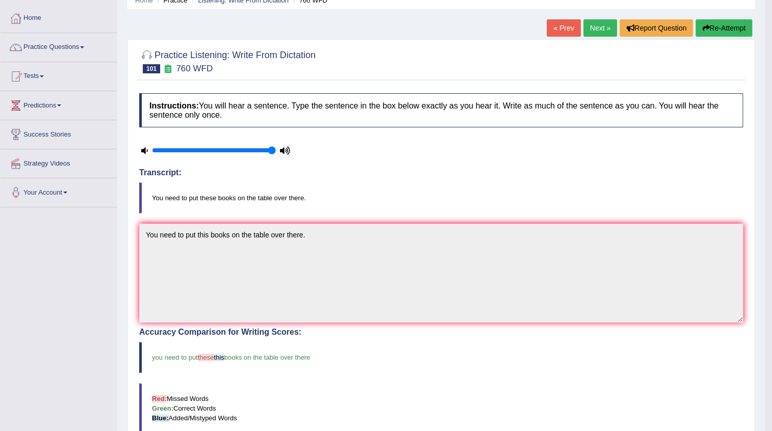
scroll to position [46, 0]
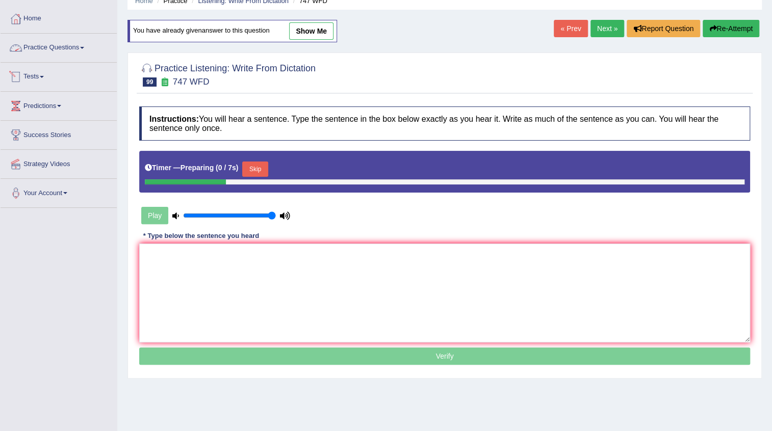
scroll to position [46, 0]
click at [85, 46] on link "Practice Questions" at bounding box center [59, 46] width 116 height 25
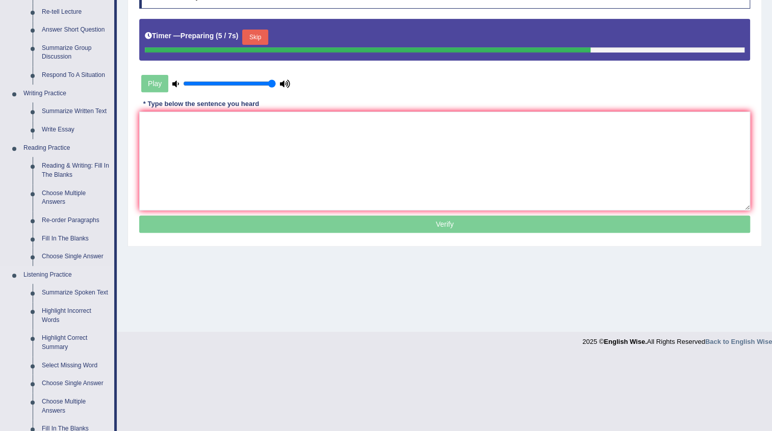
scroll to position [231, 0]
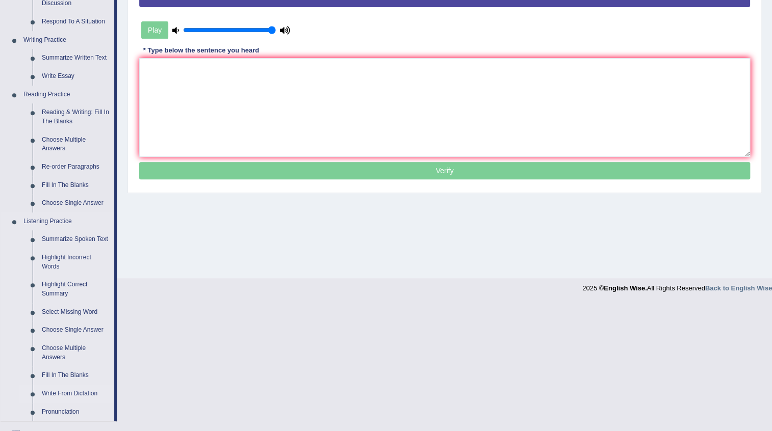
click at [82, 392] on link "Write From Dictation" at bounding box center [75, 394] width 77 height 18
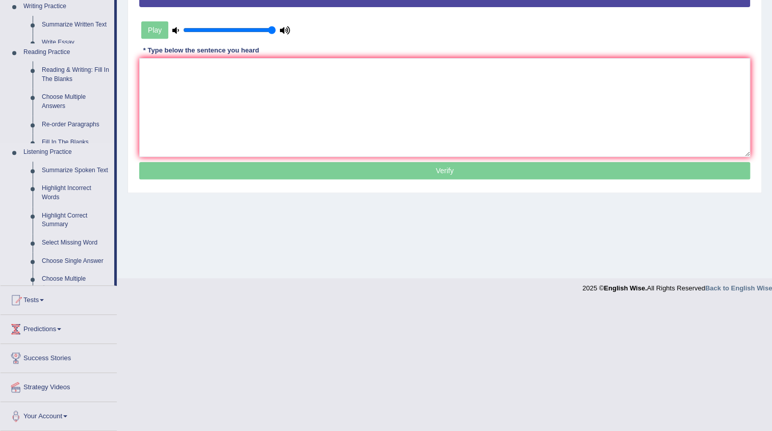
scroll to position [103, 0]
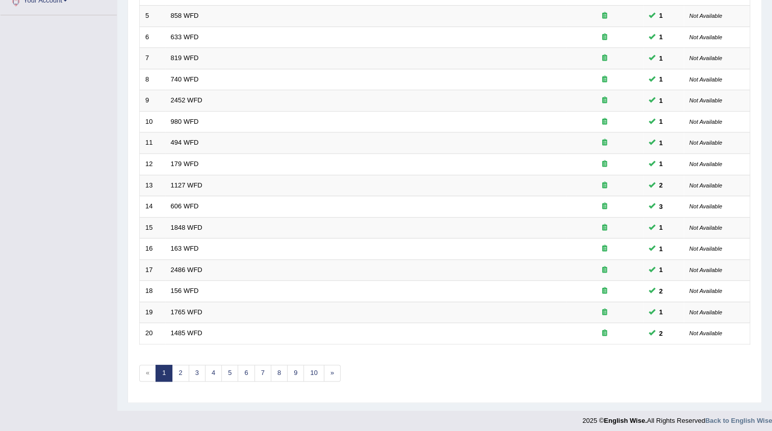
scroll to position [242, 0]
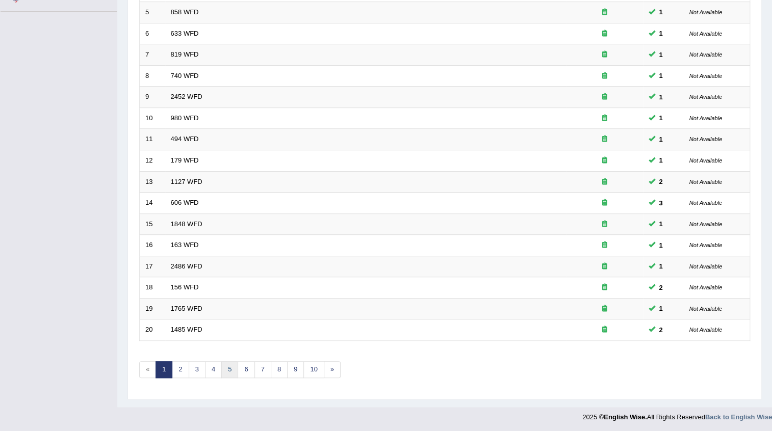
click at [226, 362] on link "5" at bounding box center [229, 369] width 17 height 17
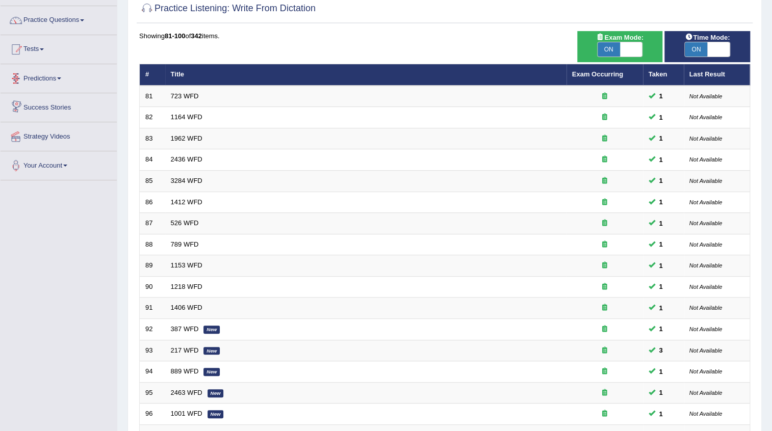
scroll to position [57, 0]
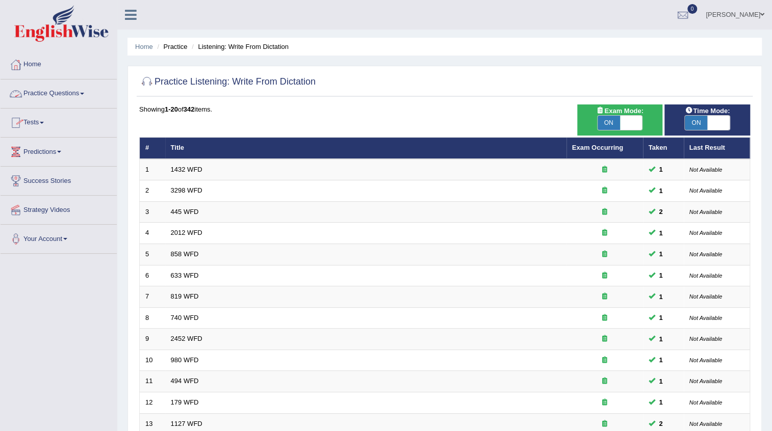
click at [86, 96] on link "Practice Questions" at bounding box center [59, 92] width 116 height 25
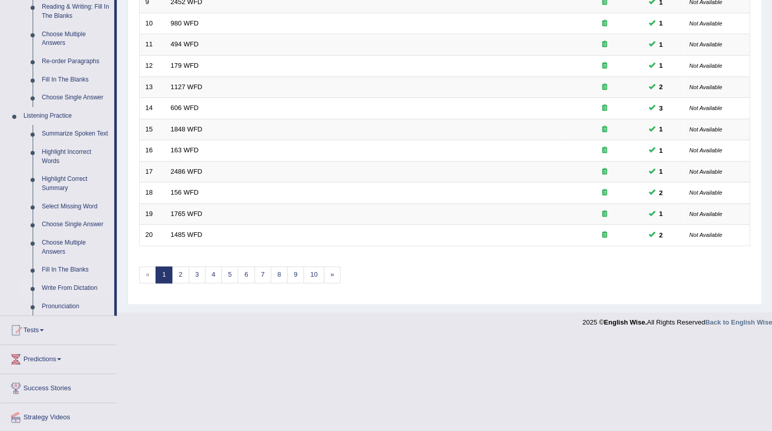
scroll to position [367, 0]
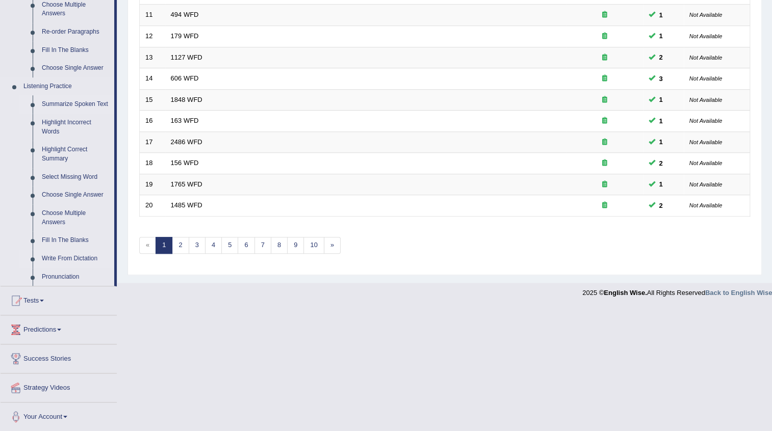
click at [94, 102] on link "Summarize Spoken Text" at bounding box center [75, 104] width 77 height 18
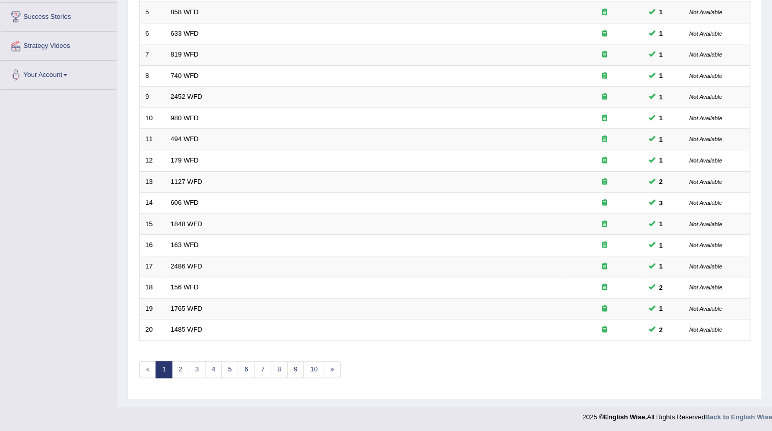
scroll to position [129, 0]
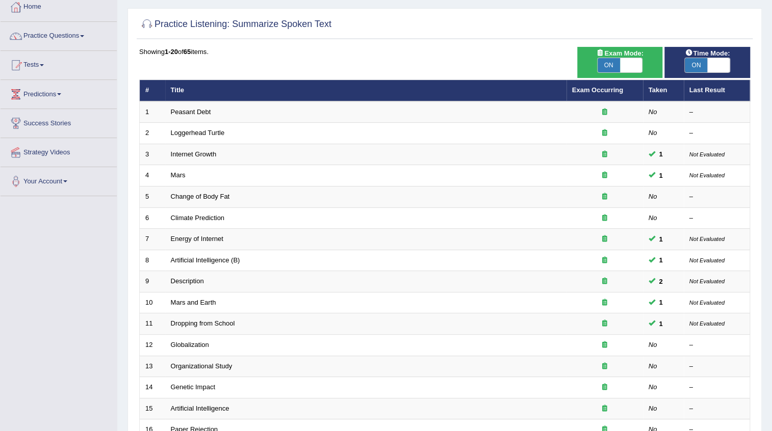
scroll to position [57, 0]
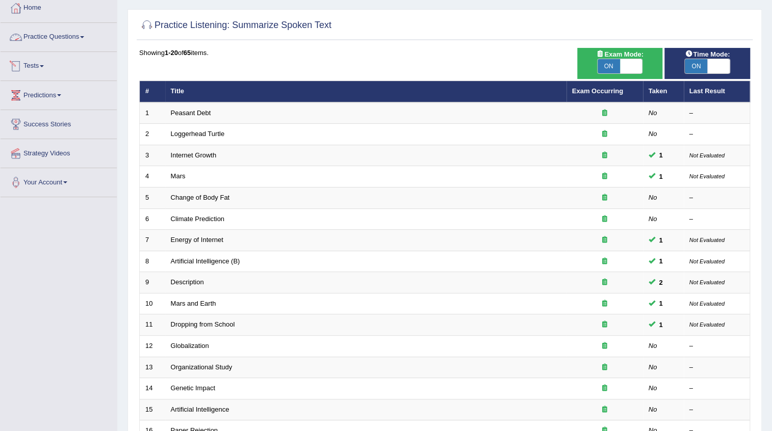
click at [87, 35] on link "Practice Questions" at bounding box center [59, 35] width 116 height 25
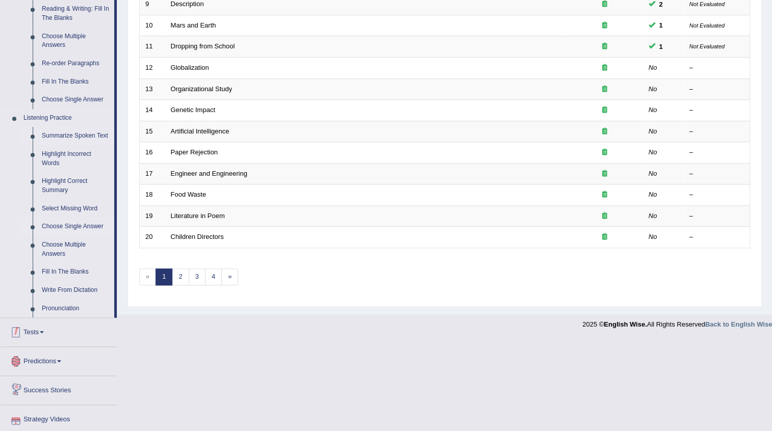
scroll to position [367, 0]
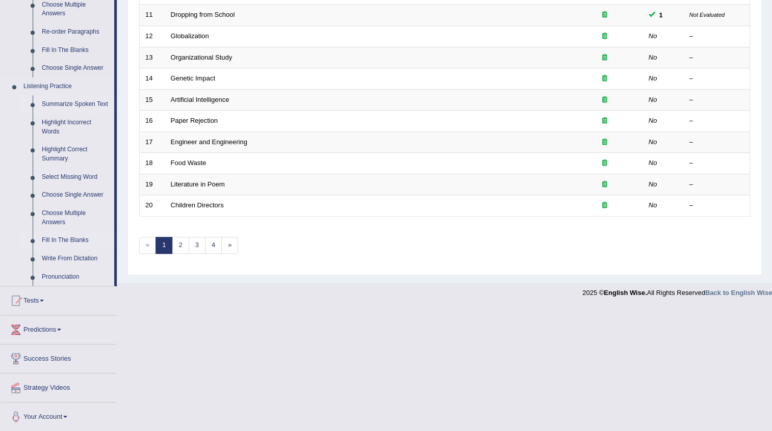
click at [76, 240] on link "Fill In The Blanks" at bounding box center [75, 240] width 77 height 18
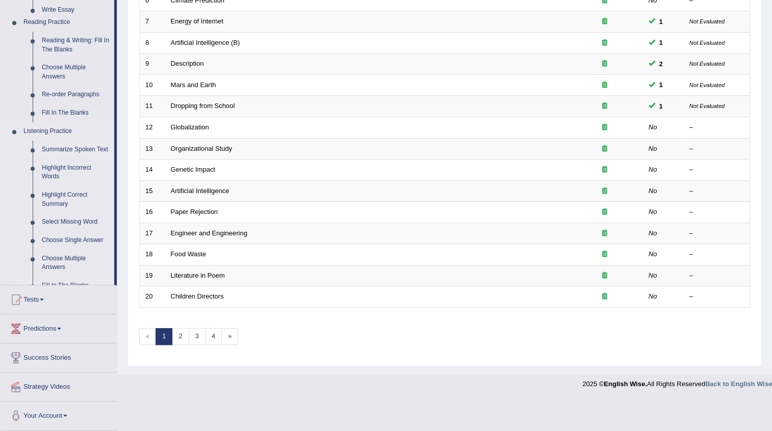
scroll to position [242, 0]
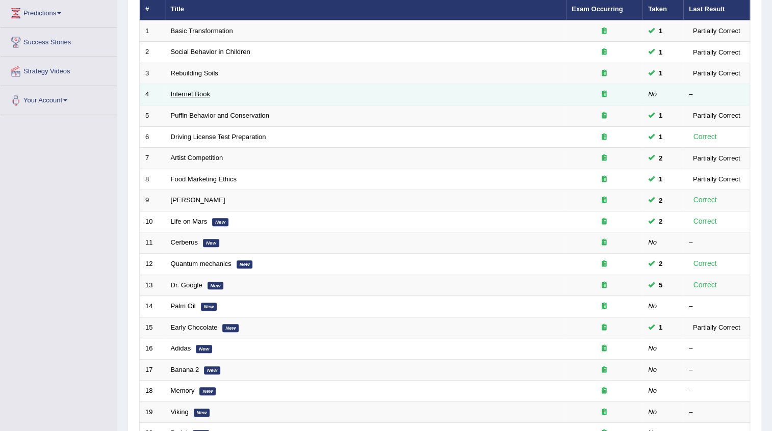
click at [180, 94] on link "Internet Book" at bounding box center [190, 94] width 39 height 8
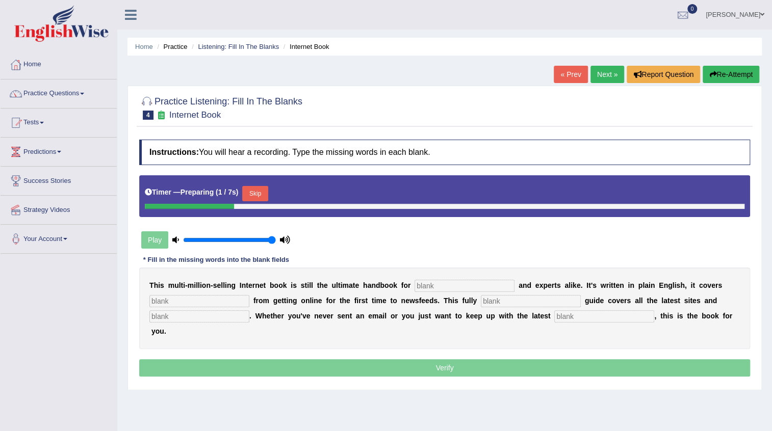
scroll to position [92, 0]
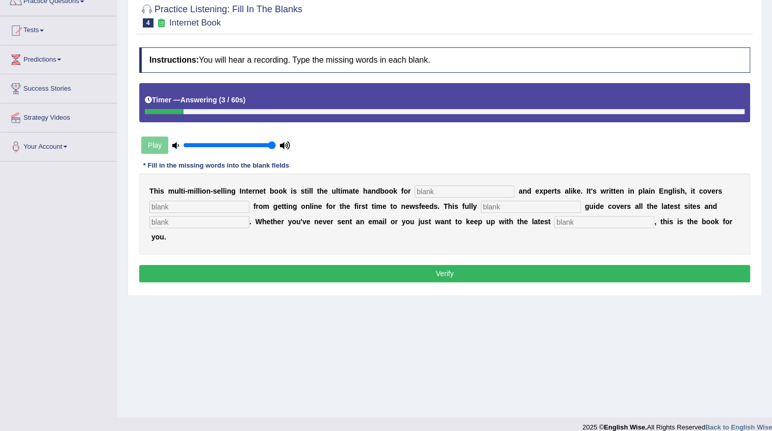
click at [469, 194] on input "text" at bounding box center [464, 192] width 100 height 12
type input "novices"
click at [224, 199] on div "T h i s m u l t i - m i l l i o n - s e l l i n g I n t e r n e t b o o k i s s…" at bounding box center [444, 214] width 611 height 82
click at [222, 204] on input "text" at bounding box center [199, 207] width 100 height 12
type input "everything"
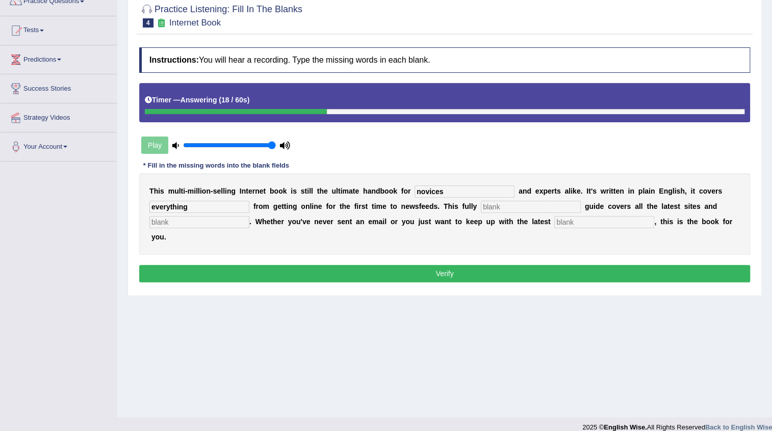
click at [553, 211] on input "text" at bounding box center [531, 207] width 100 height 12
type input "revised"
click at [163, 224] on input "text" at bounding box center [199, 222] width 100 height 12
type input "phrases"
click at [604, 222] on input "text" at bounding box center [604, 222] width 100 height 12
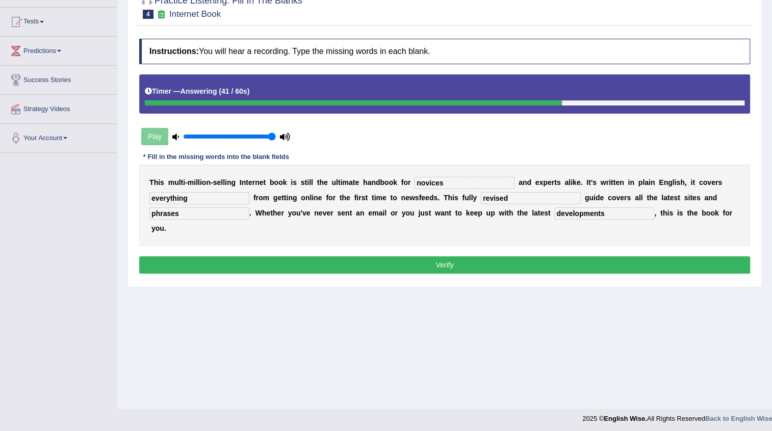
scroll to position [103, 0]
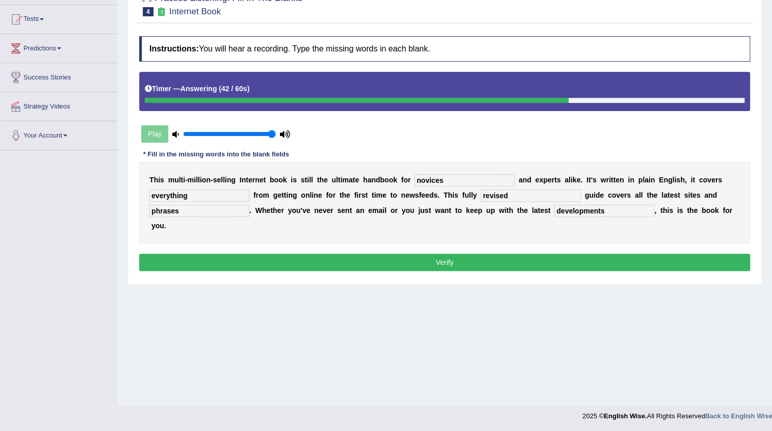
type input "developments"
click at [453, 259] on button "Verify" at bounding box center [444, 262] width 611 height 17
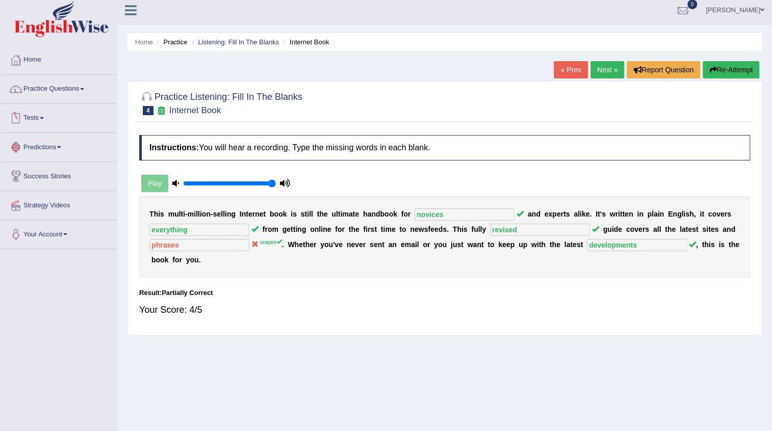
scroll to position [0, 0]
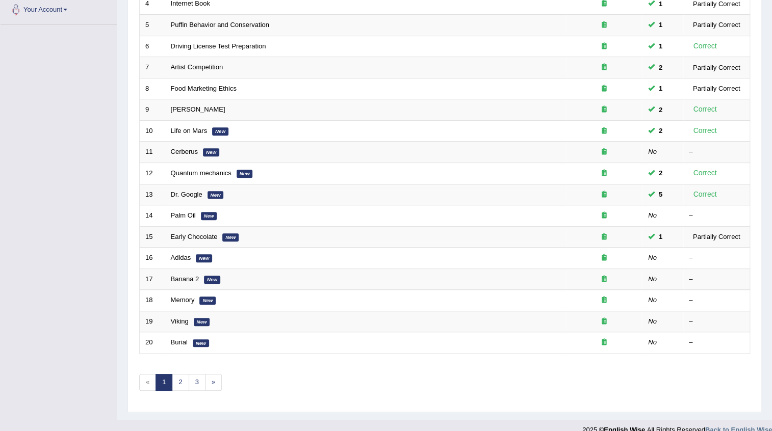
scroll to position [231, 0]
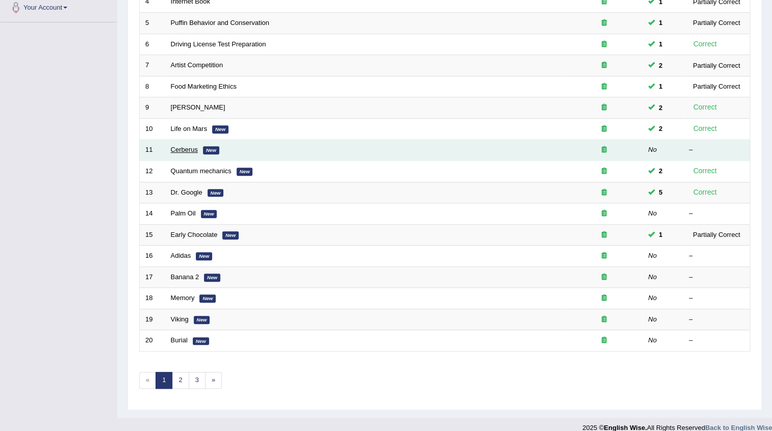
click at [189, 151] on link "Cerberus" at bounding box center [184, 150] width 27 height 8
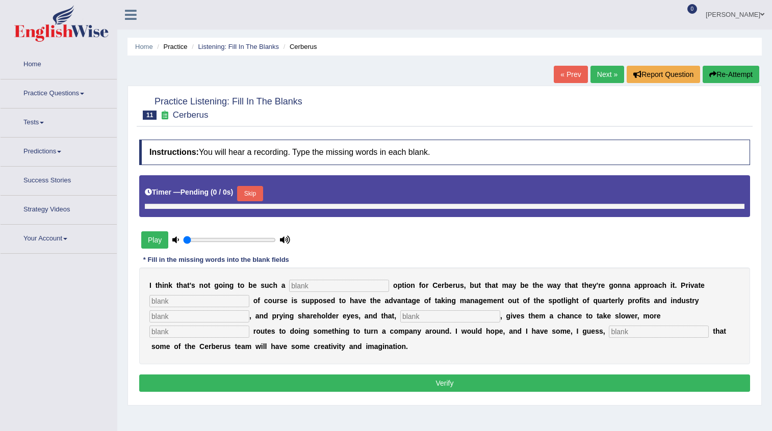
type input "1"
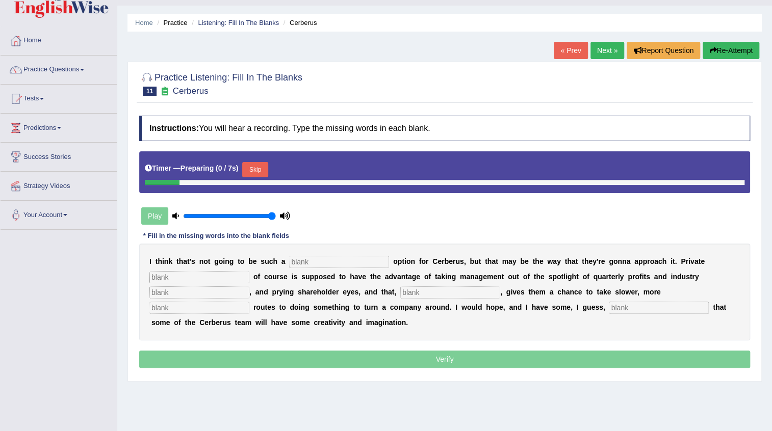
scroll to position [46, 0]
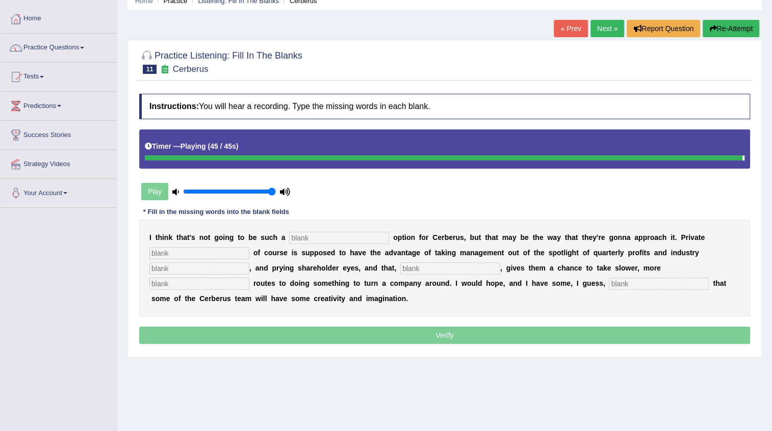
click at [367, 160] on div "Timer — Playing ( 45 / 45s )" at bounding box center [444, 148] width 611 height 39
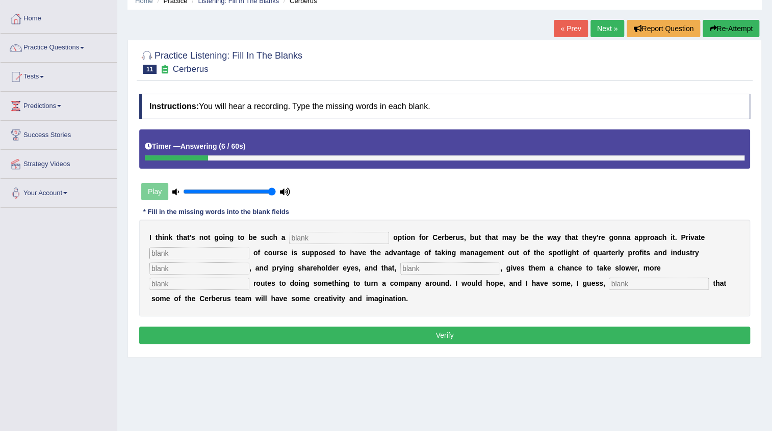
click at [558, 25] on link "« Prev" at bounding box center [571, 28] width 34 height 17
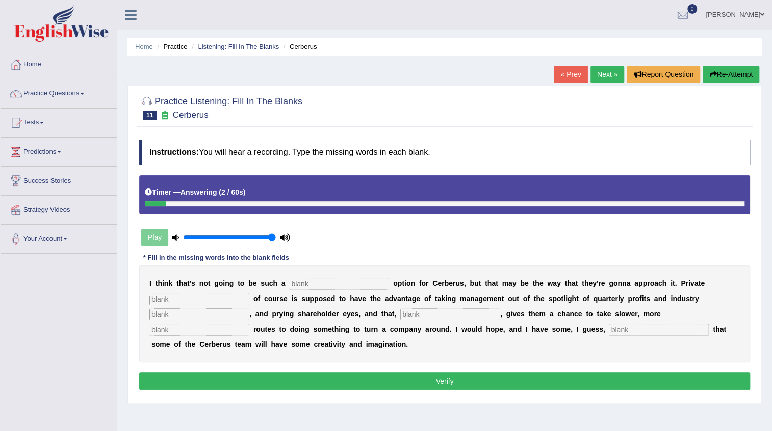
click at [313, 283] on input "text" at bounding box center [339, 284] width 100 height 12
type input "viable"
click at [201, 295] on input "text" at bounding box center [199, 299] width 100 height 12
type input "equity"
click at [191, 315] on input "text" at bounding box center [199, 314] width 100 height 12
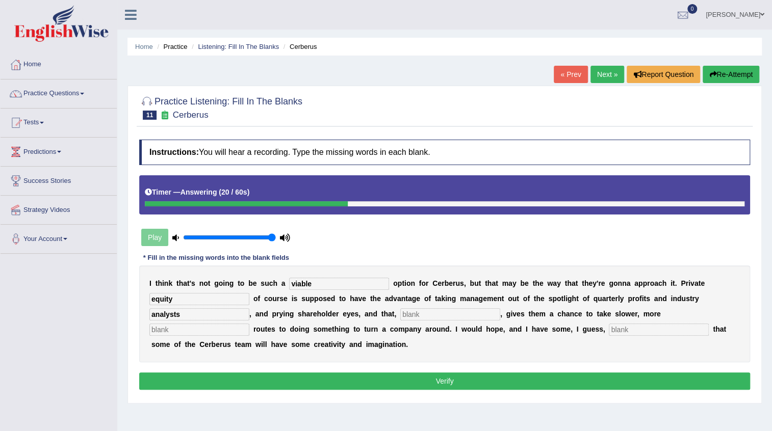
type input "analysts"
click at [439, 313] on input "text" at bounding box center [450, 314] width 100 height 12
type input "hypothetically"
click at [211, 326] on input "text" at bounding box center [199, 330] width 100 height 12
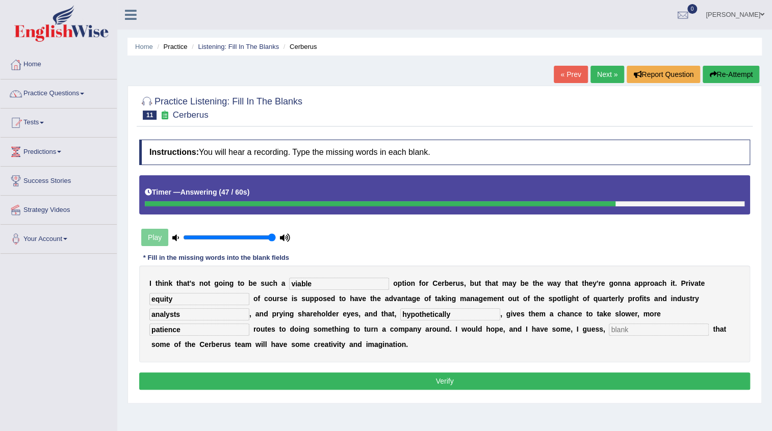
type input "patience"
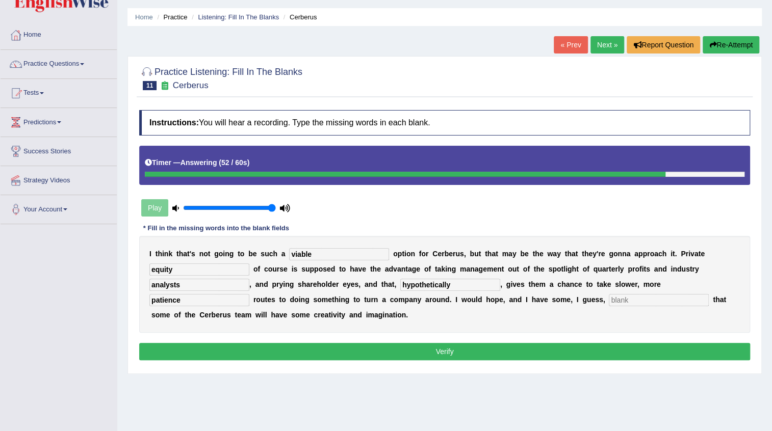
scroll to position [46, 0]
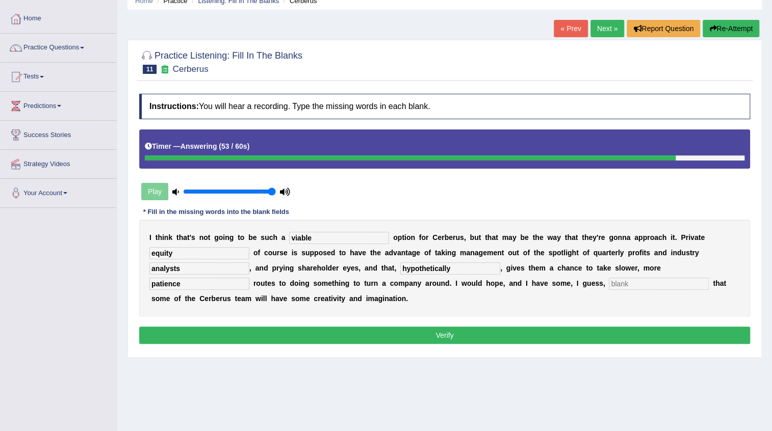
click at [615, 284] on input "text" at bounding box center [659, 284] width 100 height 12
type input "optimisms"
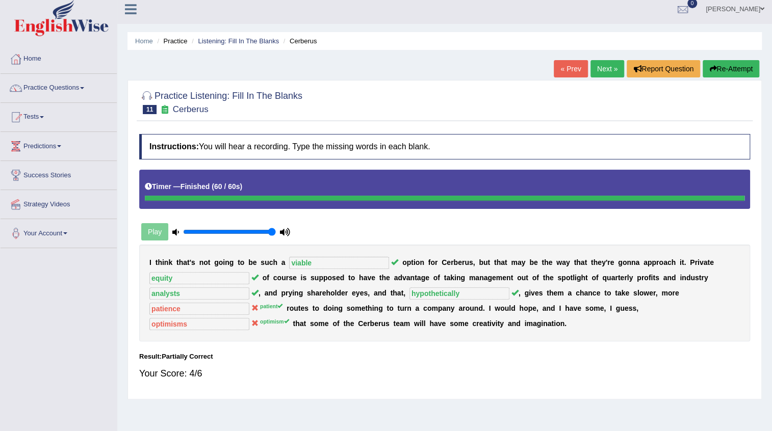
scroll to position [0, 0]
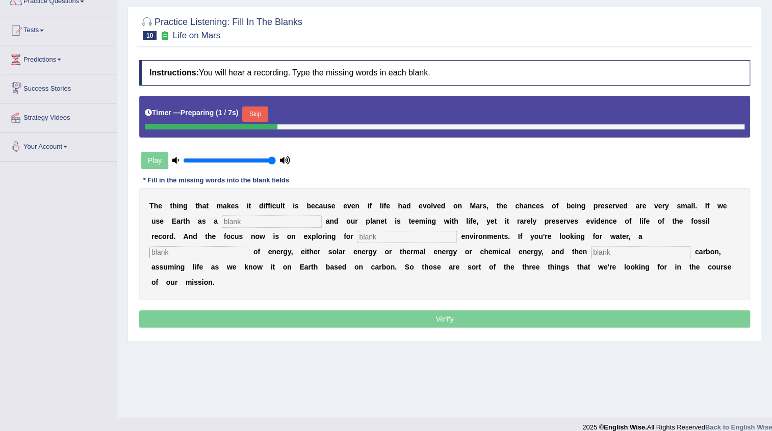
scroll to position [92, 0]
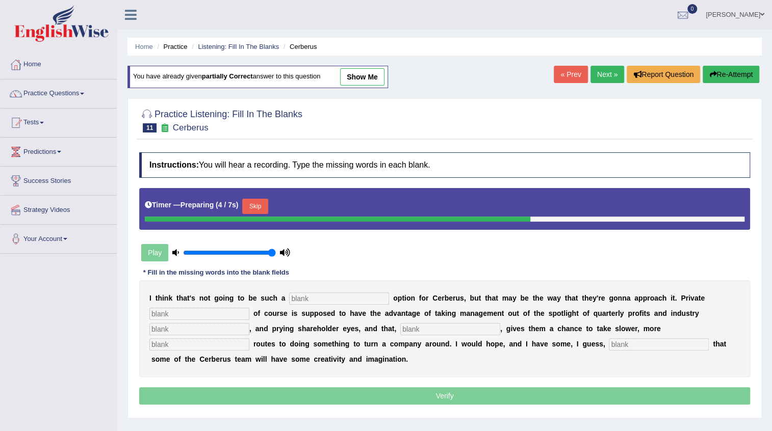
click at [328, 301] on input "text" at bounding box center [339, 299] width 100 height 12
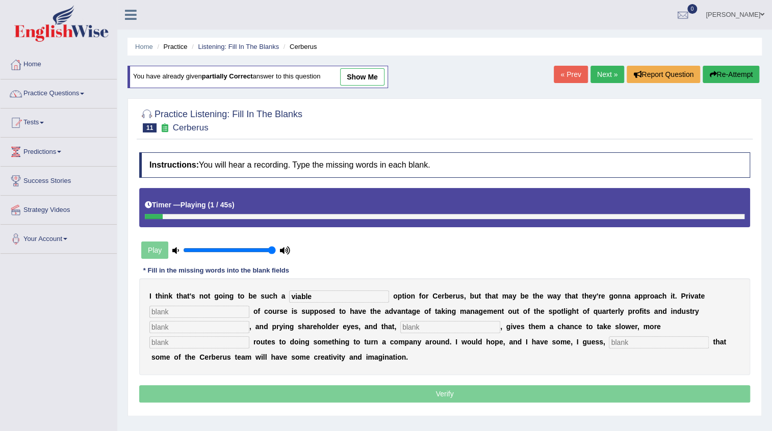
type input "viable"
click at [173, 313] on input "text" at bounding box center [199, 312] width 100 height 12
type input "equity"
click at [174, 329] on input "text" at bounding box center [199, 327] width 100 height 12
type input "analysts"
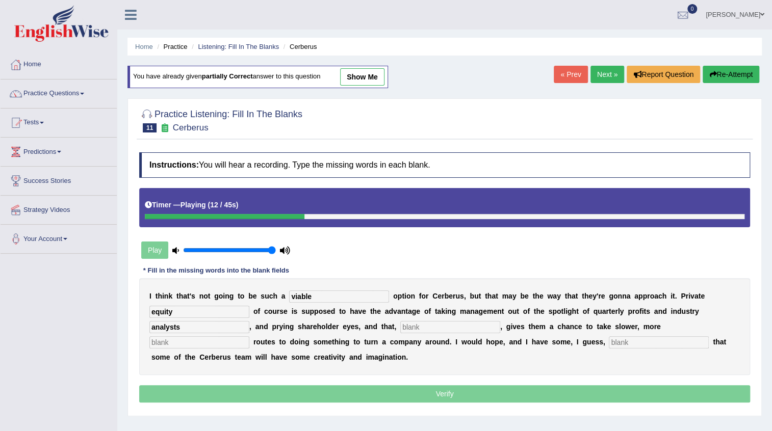
click at [427, 328] on input "text" at bounding box center [450, 327] width 100 height 12
type input "hypothetically"
click at [212, 341] on input "text" at bounding box center [199, 342] width 100 height 12
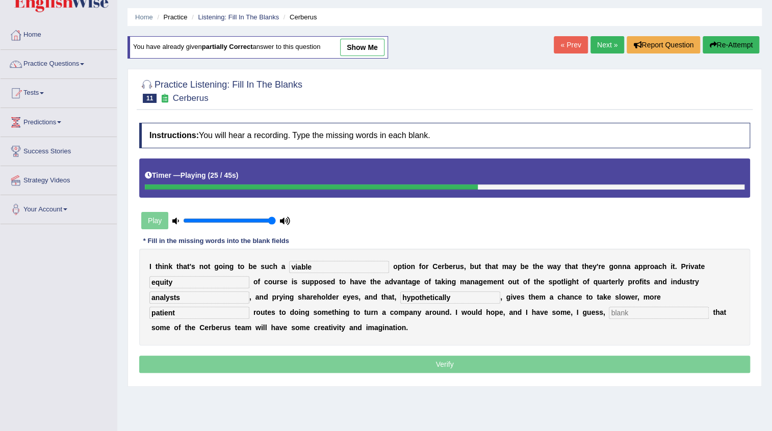
scroll to position [46, 0]
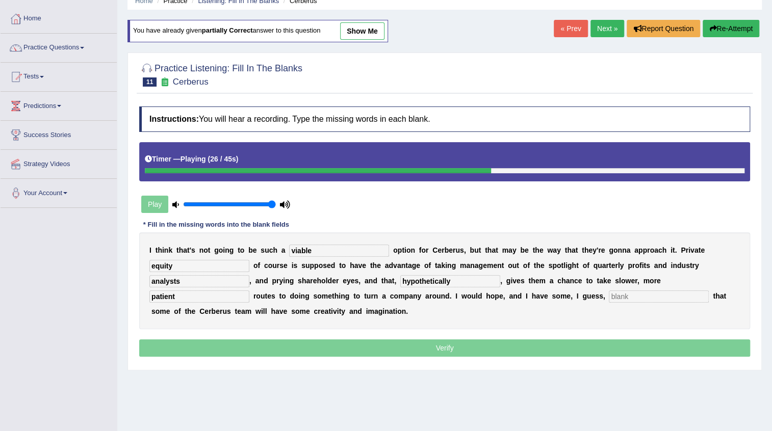
type input "patient"
click at [652, 291] on input "text" at bounding box center [659, 297] width 100 height 12
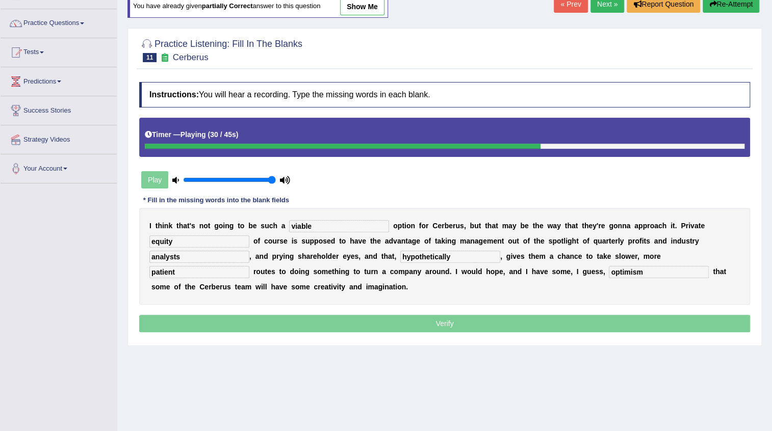
scroll to position [103, 0]
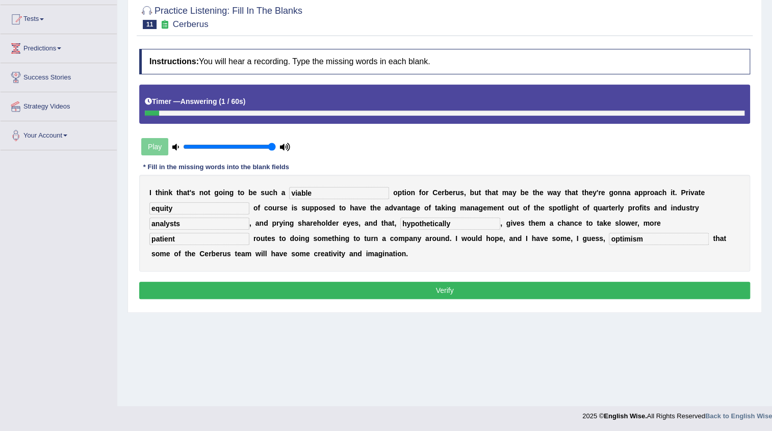
type input "optimism"
click at [438, 294] on button "Verify" at bounding box center [444, 290] width 611 height 17
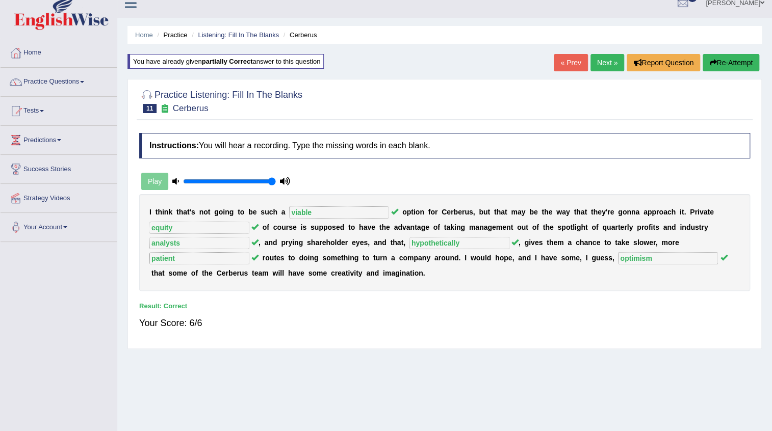
scroll to position [11, 0]
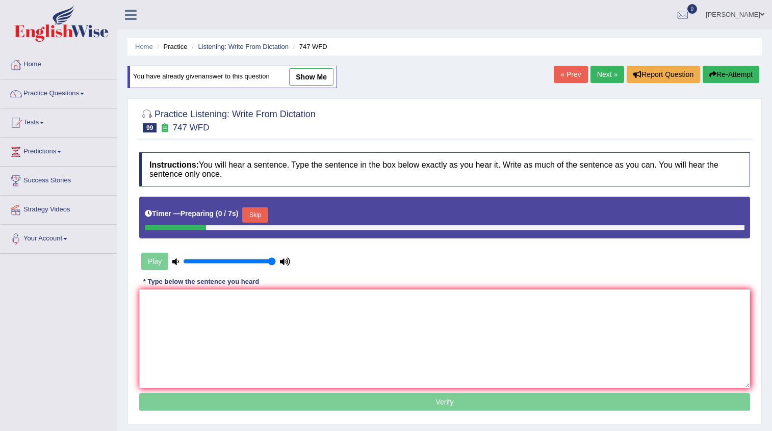
scroll to position [103, 0]
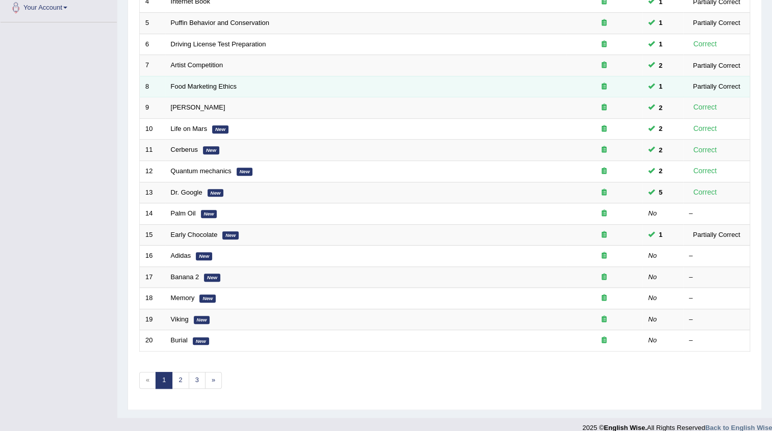
scroll to position [242, 0]
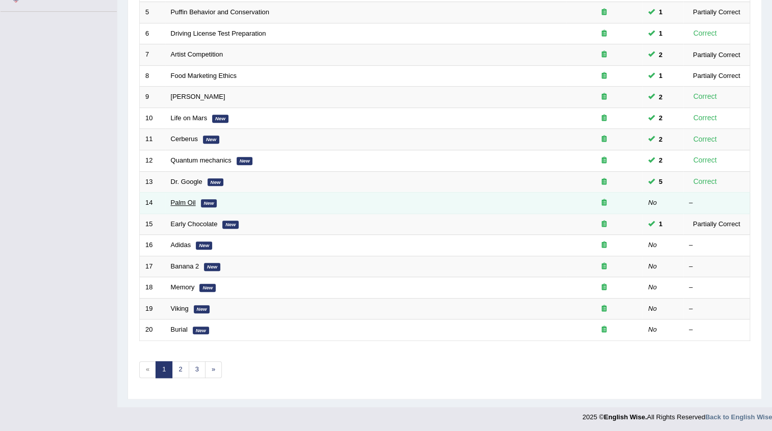
click at [186, 202] on link "Palm Oil" at bounding box center [183, 203] width 25 height 8
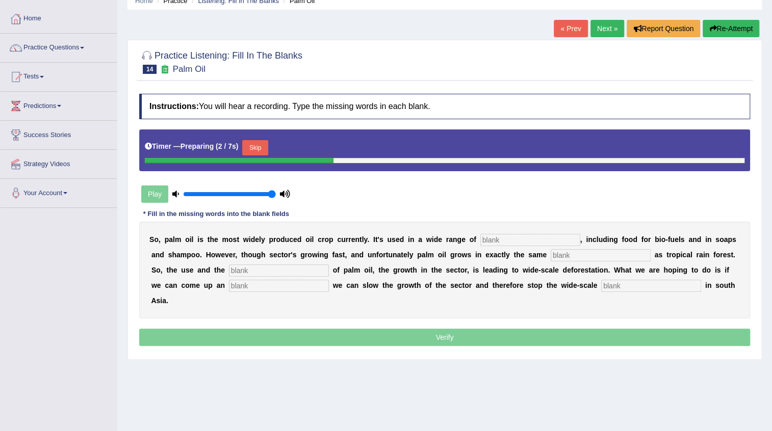
click at [509, 242] on input "text" at bounding box center [530, 240] width 100 height 12
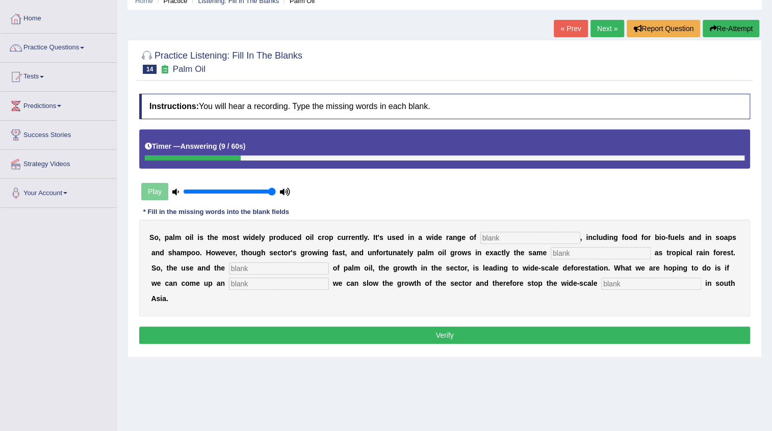
click at [509, 242] on input "text" at bounding box center [530, 238] width 100 height 12
click at [484, 237] on input "Industries" at bounding box center [530, 238] width 100 height 12
type input "industries"
click at [579, 250] on input "text" at bounding box center [601, 253] width 100 height 12
type input "environment"
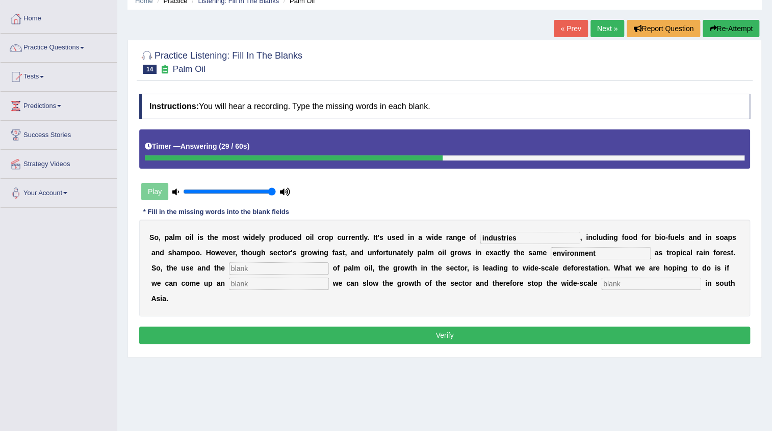
click at [291, 267] on input "text" at bounding box center [279, 269] width 100 height 12
type input "development"
click at [229, 285] on input "text" at bounding box center [279, 284] width 100 height 12
type input "alternative"
click at [641, 285] on input "text" at bounding box center [651, 284] width 100 height 12
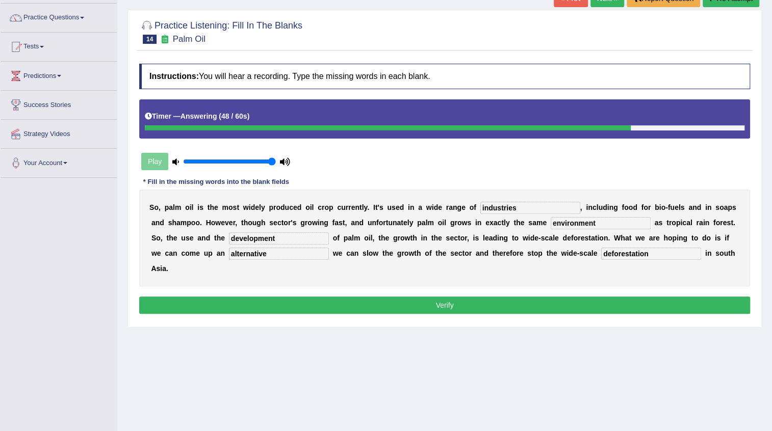
scroll to position [92, 0]
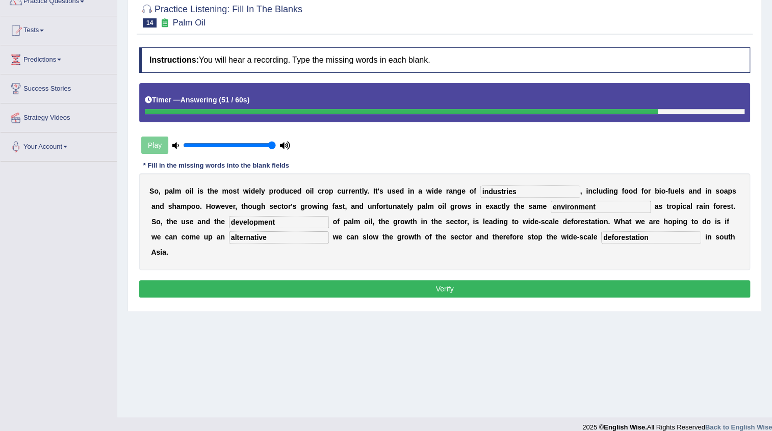
type input "deforestation"
click at [434, 290] on button "Verify" at bounding box center [444, 288] width 611 height 17
